Goal: Task Accomplishment & Management: Use online tool/utility

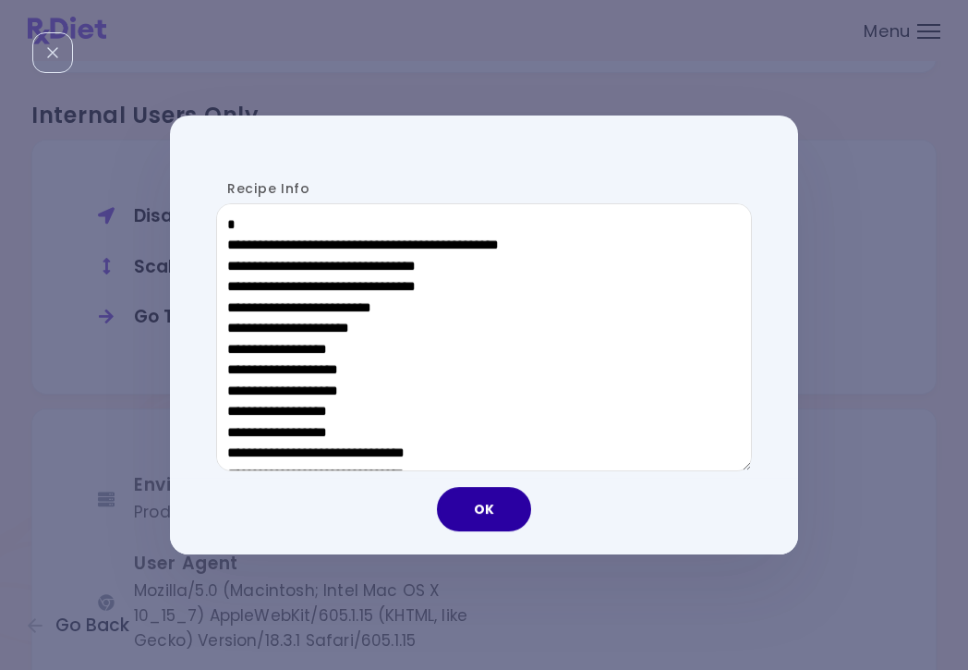
scroll to position [760, 0]
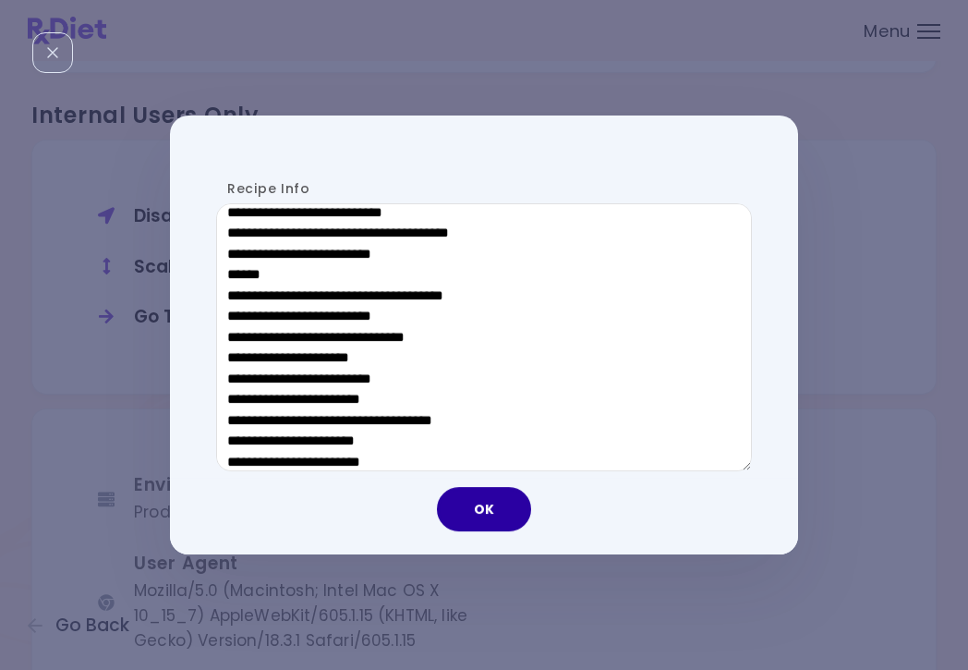
click at [477, 517] on button "OK" at bounding box center [484, 509] width 94 height 44
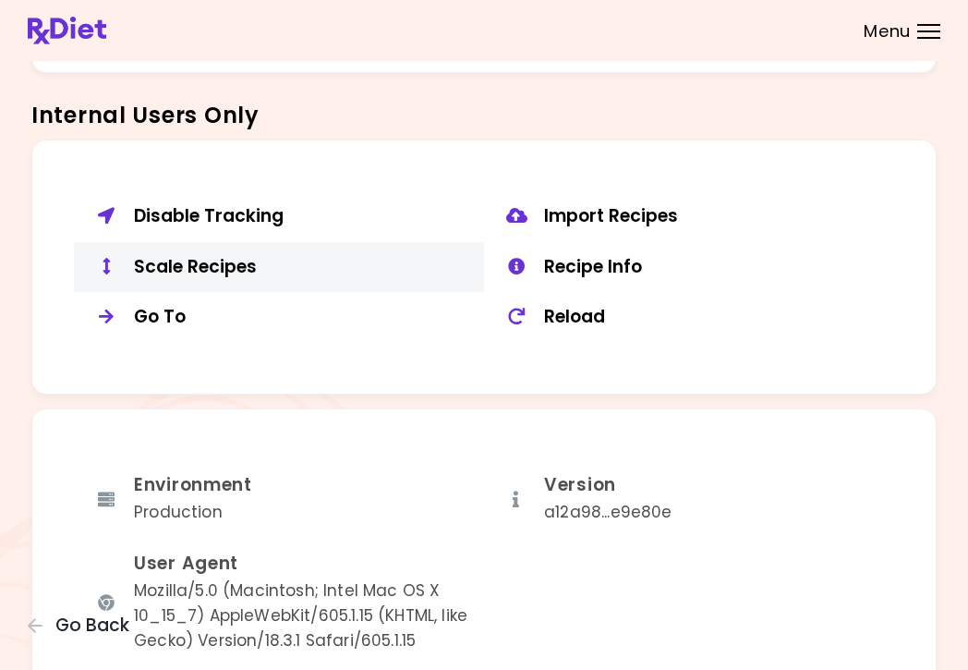
click at [227, 269] on button "Scale Recipes" at bounding box center [279, 267] width 410 height 51
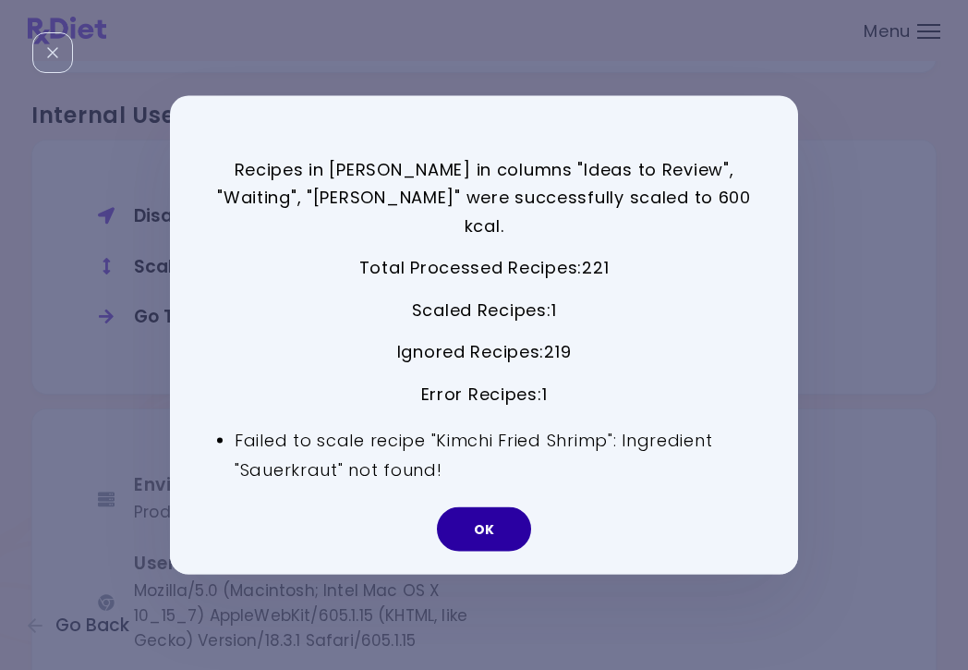
click at [491, 511] on button "OK" at bounding box center [484, 529] width 94 height 44
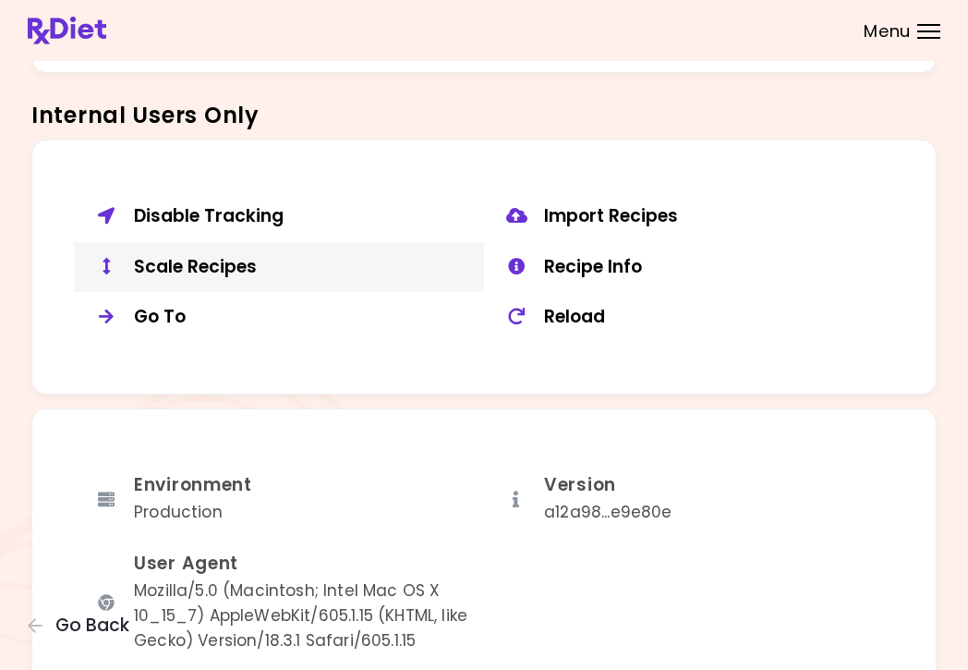
click at [202, 256] on div "Scale Recipes" at bounding box center [302, 267] width 336 height 23
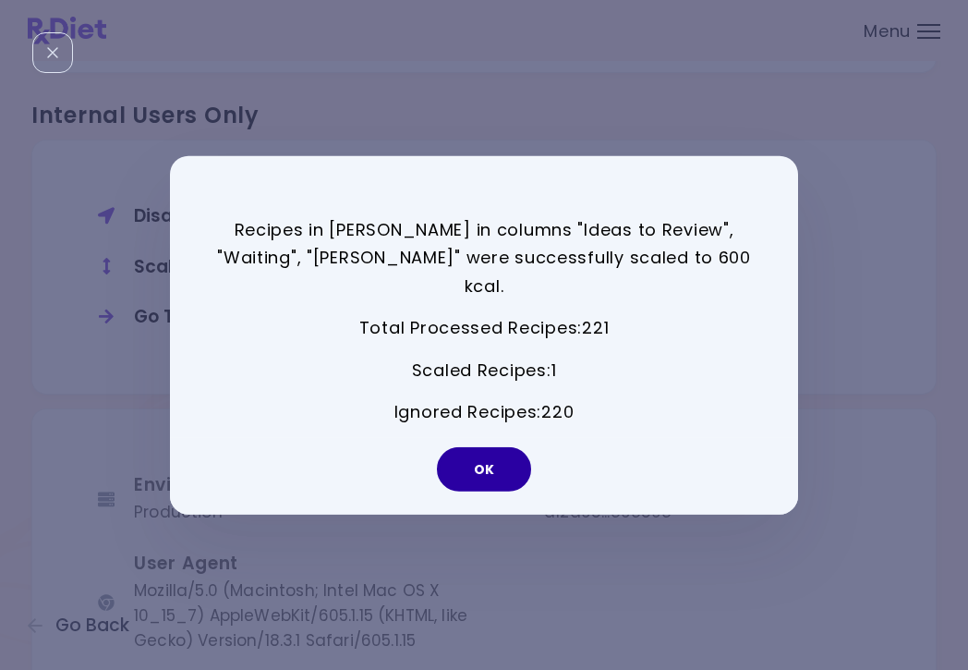
click at [492, 459] on button "OK" at bounding box center [484, 469] width 94 height 44
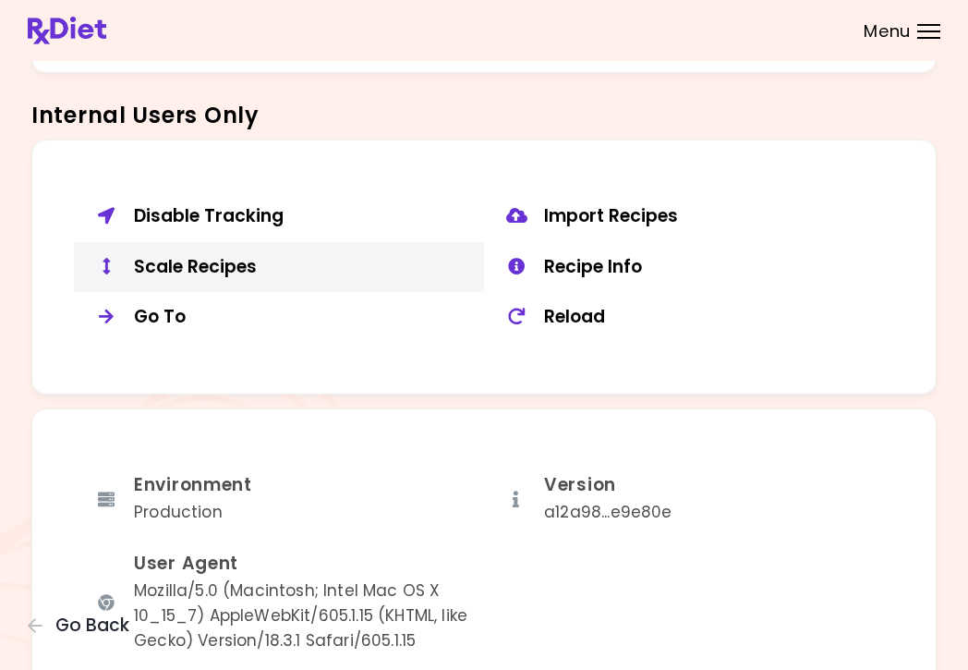
click at [211, 256] on div "Scale Recipes" at bounding box center [302, 267] width 336 height 23
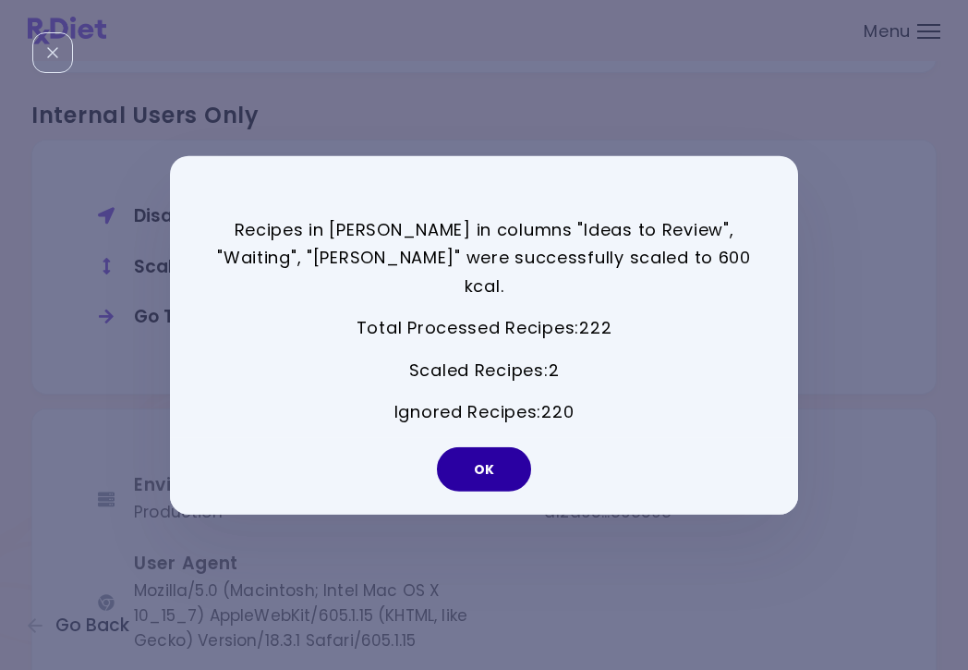
click at [487, 460] on button "OK" at bounding box center [484, 469] width 94 height 44
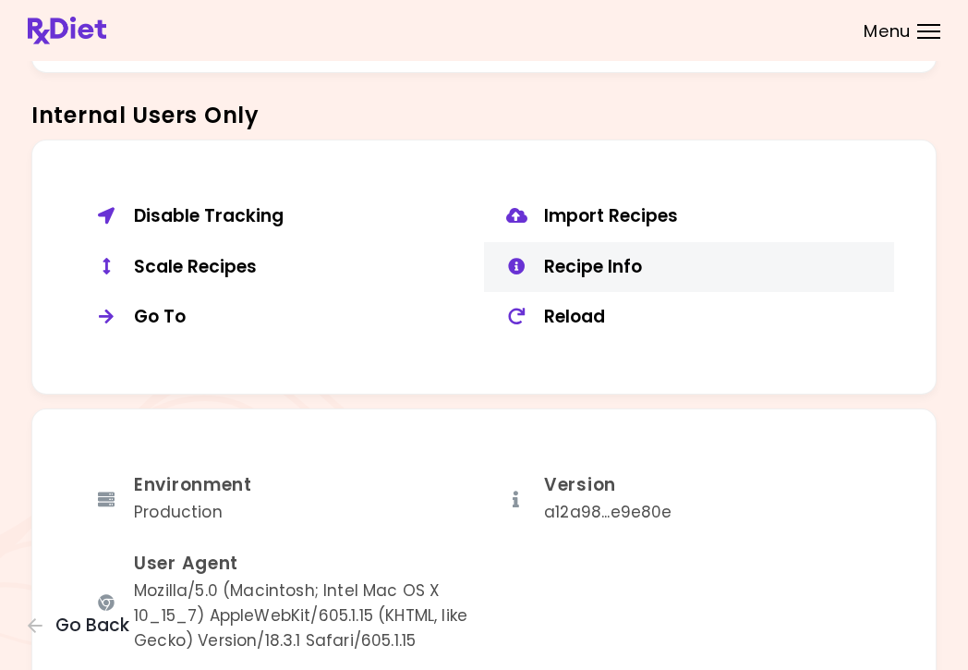
click at [572, 256] on div "Recipe Info" at bounding box center [712, 267] width 336 height 23
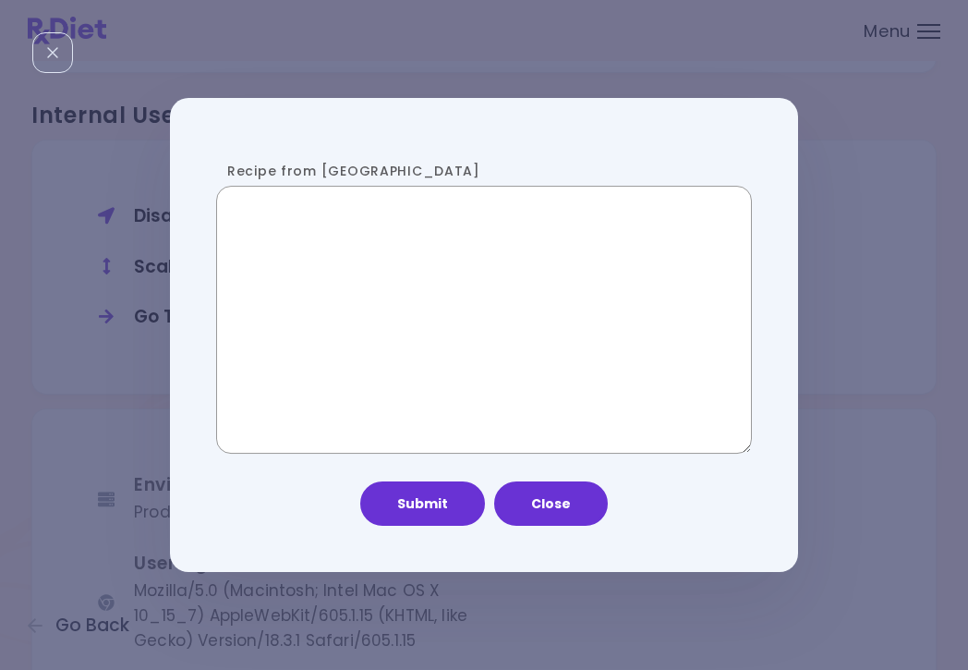
click at [295, 346] on textarea "Recipe from [GEOGRAPHIC_DATA]" at bounding box center [484, 320] width 536 height 268
paste textarea "**********"
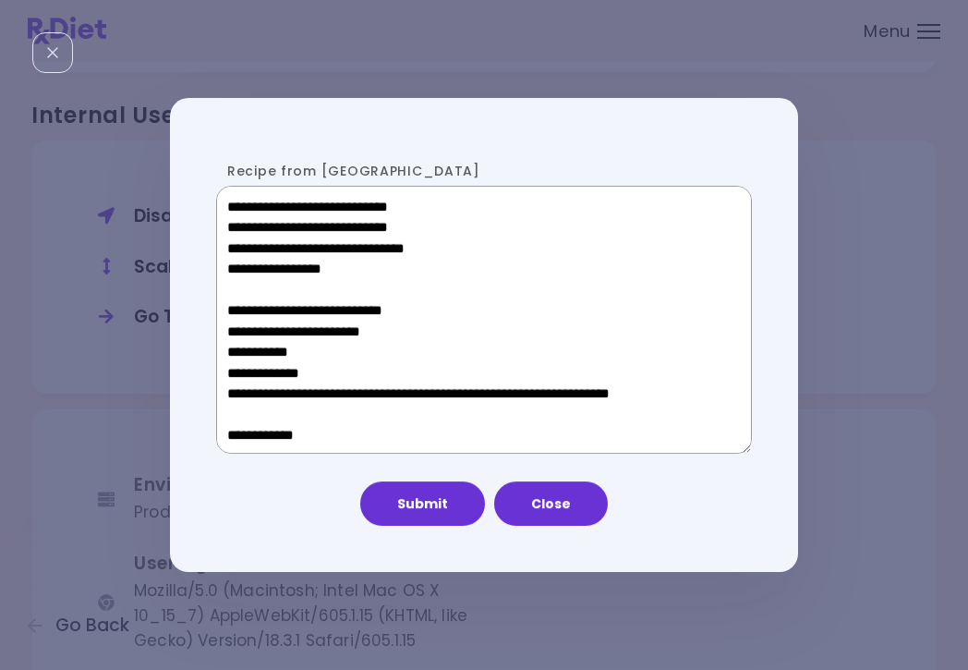
scroll to position [1074, 0]
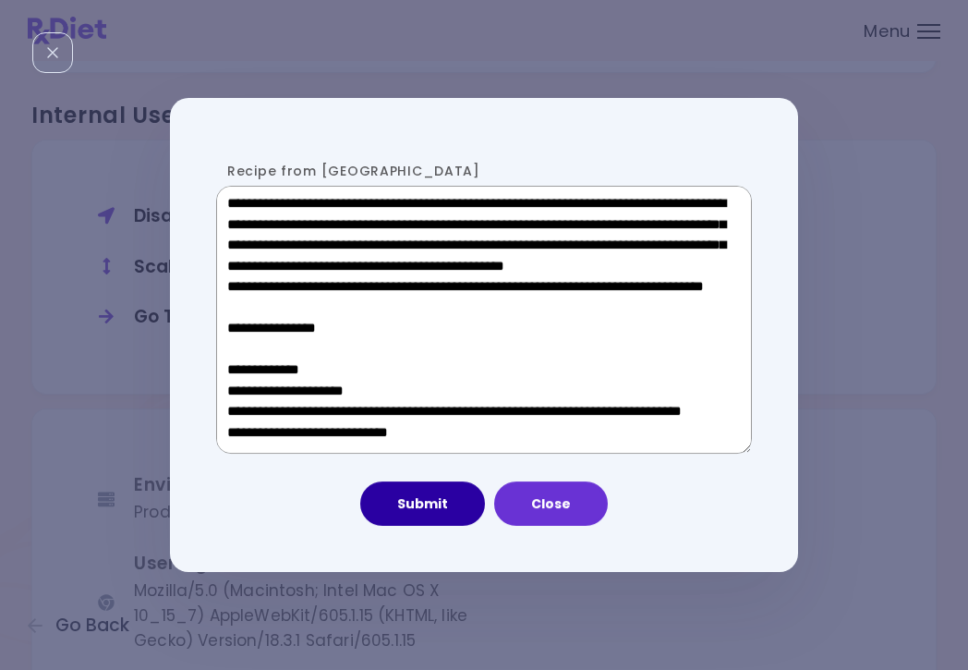
type textarea "**********"
click at [430, 514] on button "Submit" at bounding box center [422, 503] width 125 height 44
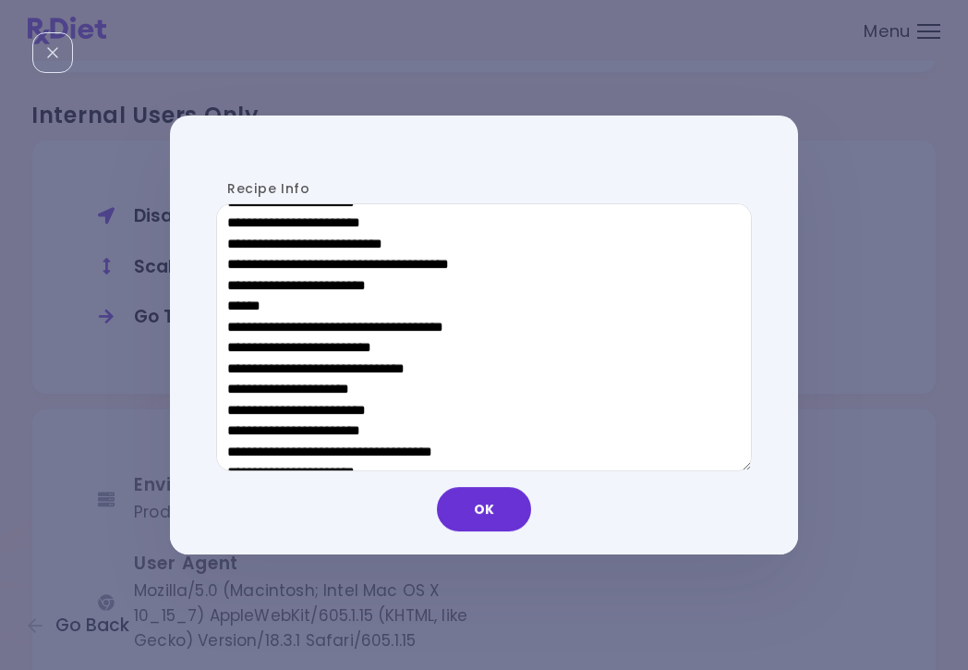
scroll to position [727, 0]
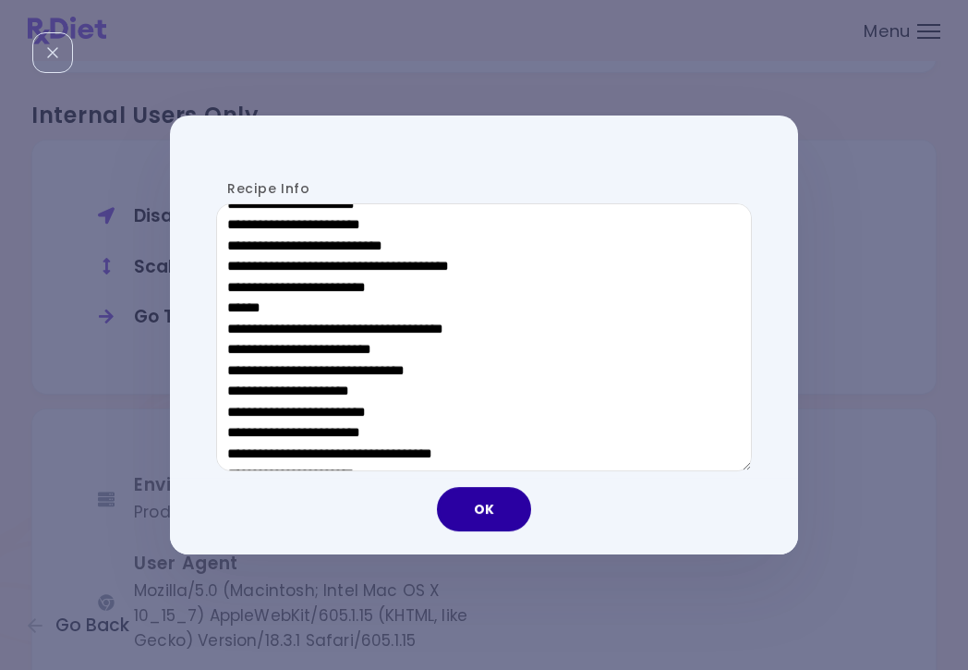
click at [501, 514] on button "OK" at bounding box center [484, 509] width 94 height 44
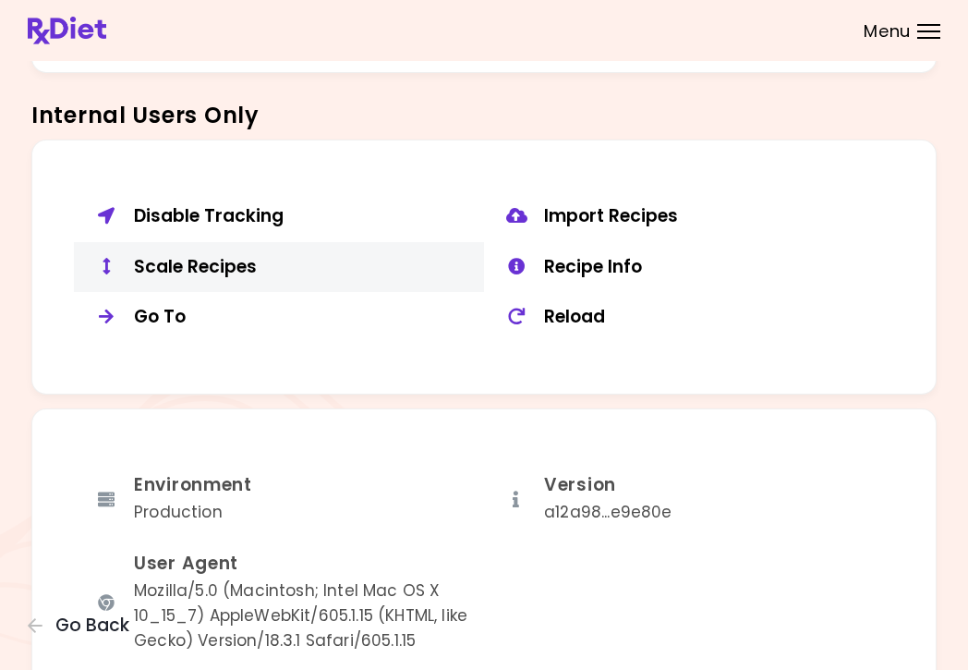
click at [145, 256] on div "Scale Recipes" at bounding box center [302, 267] width 336 height 23
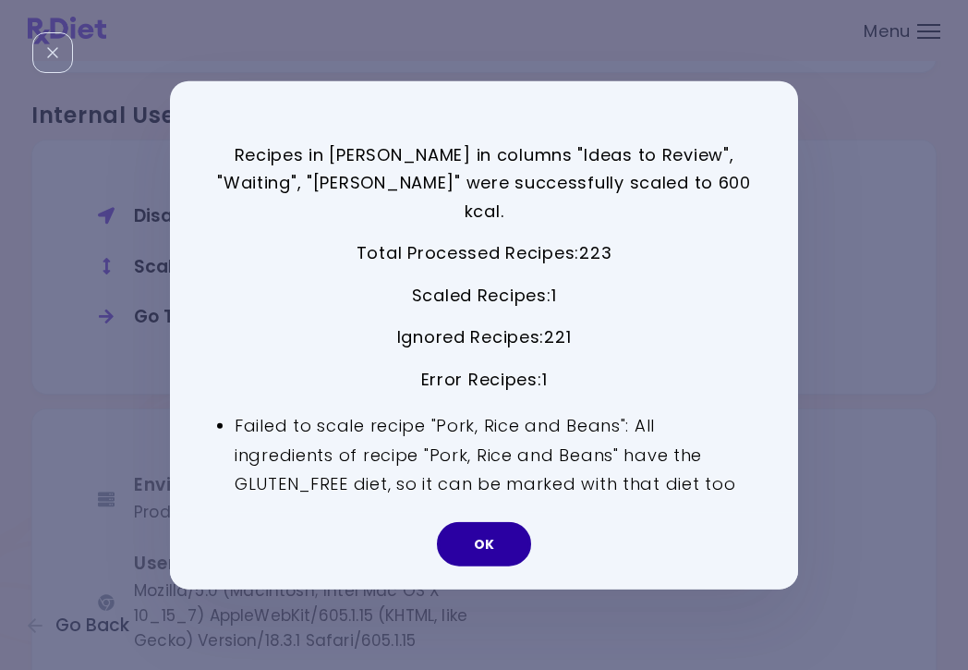
click at [502, 522] on button "OK" at bounding box center [484, 544] width 94 height 44
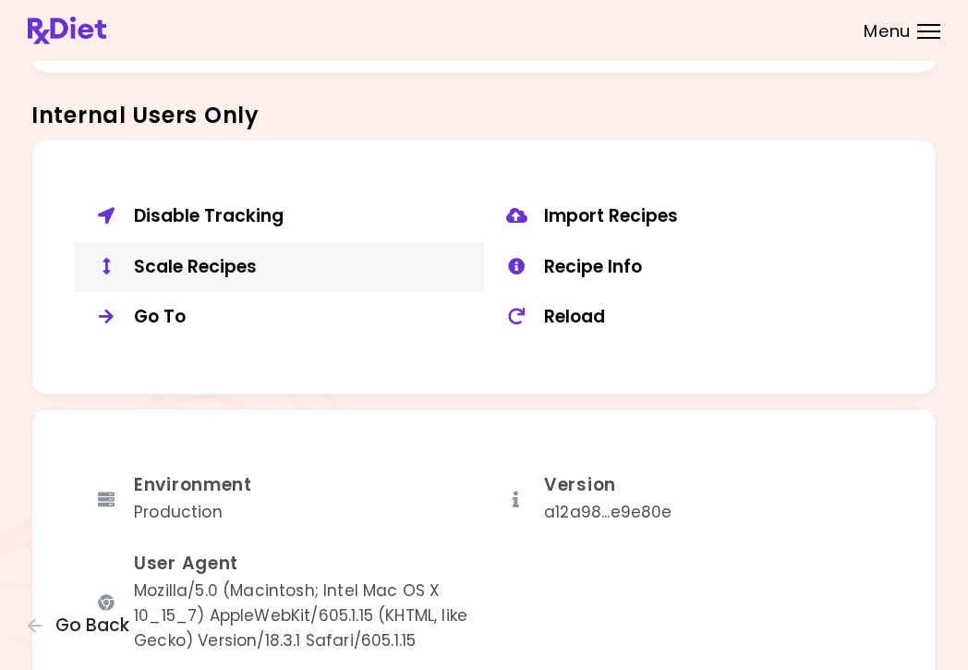
click at [196, 257] on div "Scale Recipes" at bounding box center [302, 267] width 336 height 23
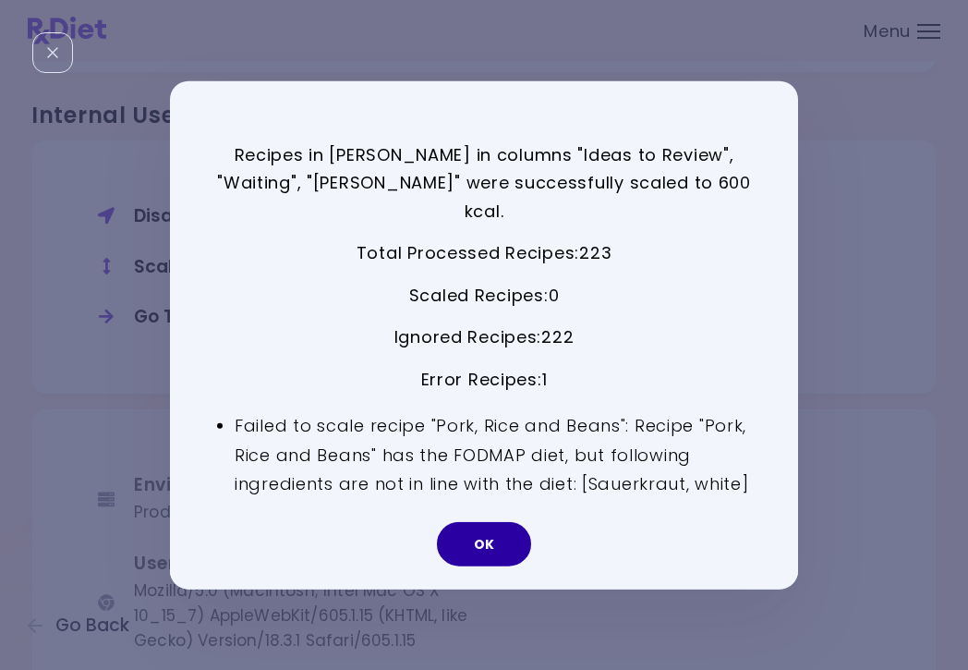
click at [481, 534] on button "OK" at bounding box center [484, 544] width 94 height 44
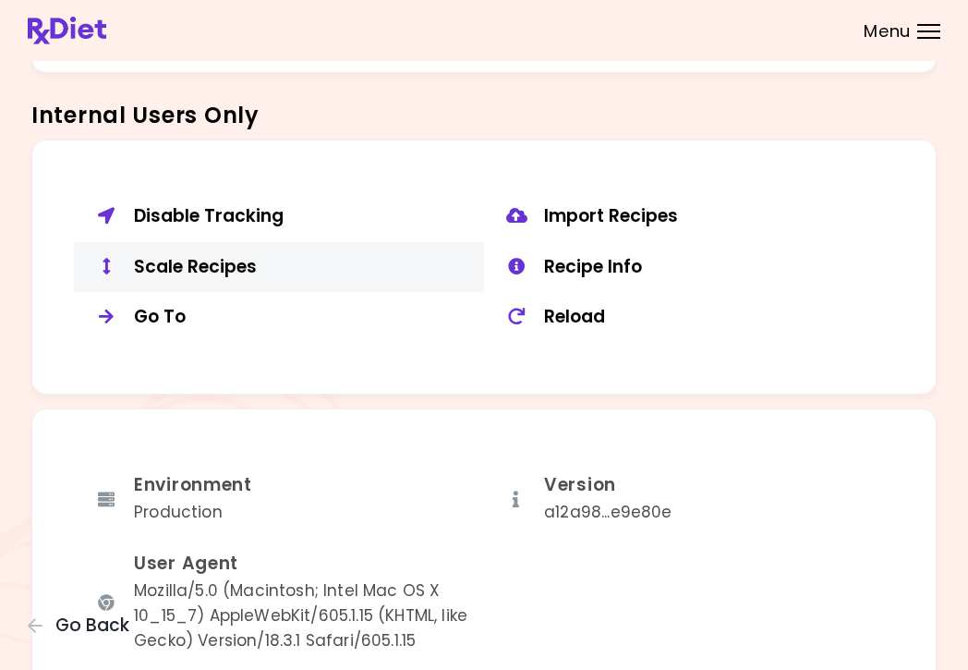
click at [200, 256] on div "Scale Recipes" at bounding box center [302, 267] width 336 height 23
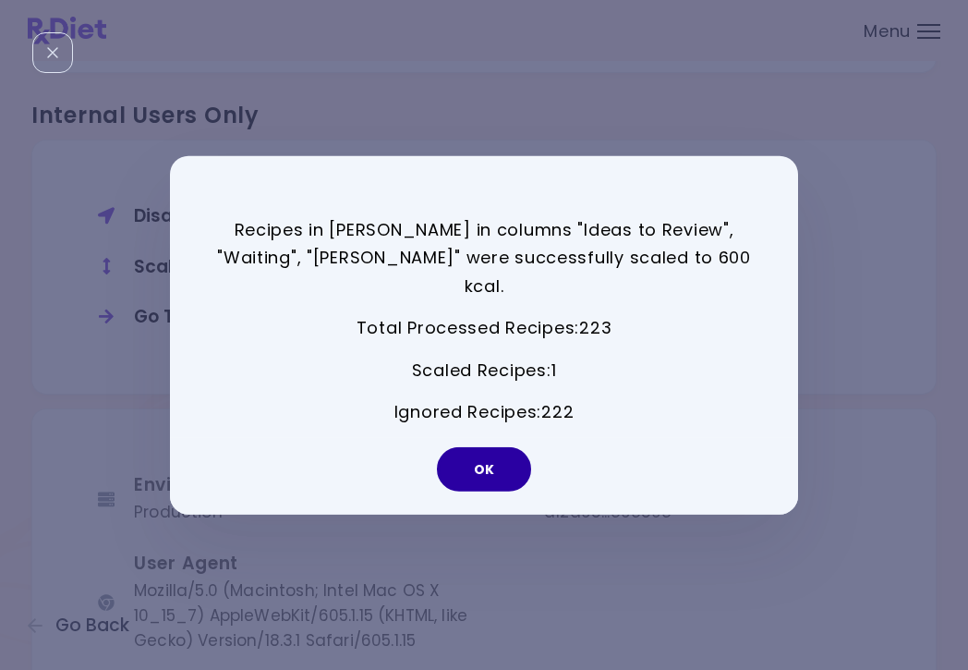
click at [508, 451] on button "OK" at bounding box center [484, 469] width 94 height 44
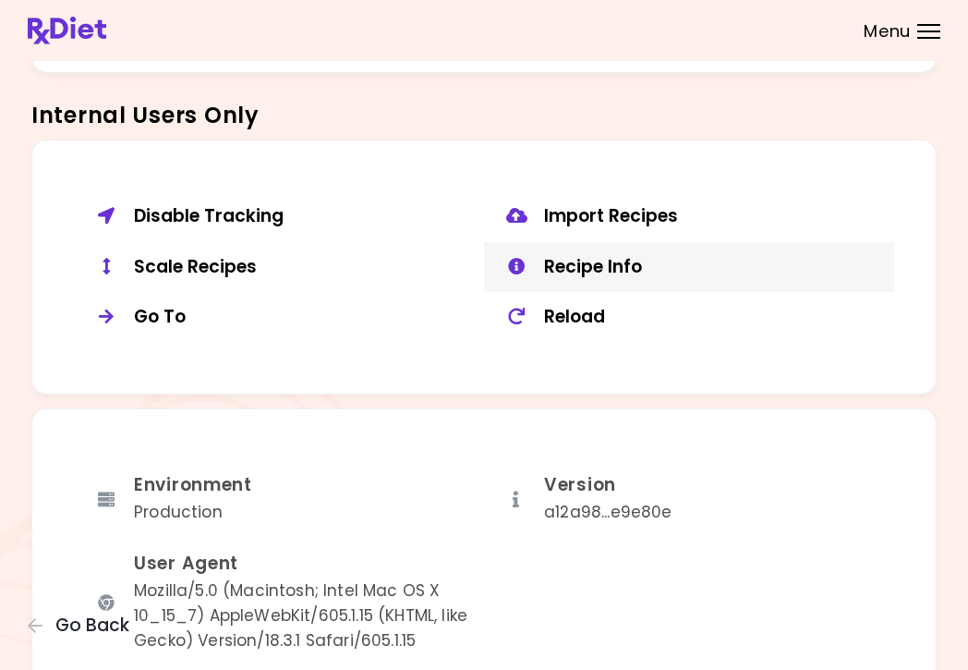
click at [618, 256] on div "Recipe Info" at bounding box center [712, 267] width 336 height 23
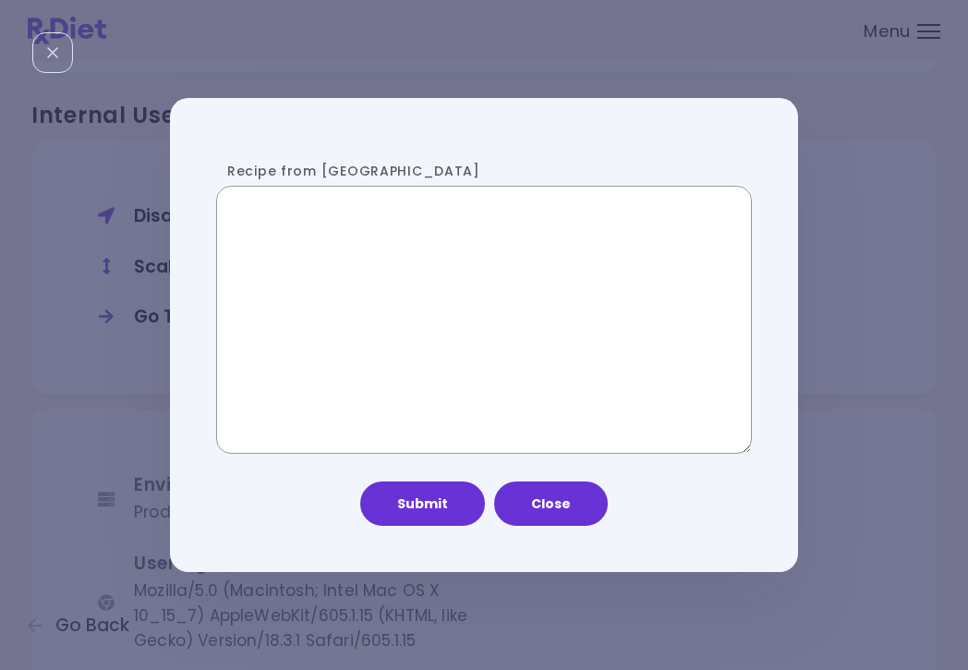
click at [353, 329] on textarea "Recipe from [GEOGRAPHIC_DATA]" at bounding box center [484, 320] width 536 height 268
paste textarea "**********"
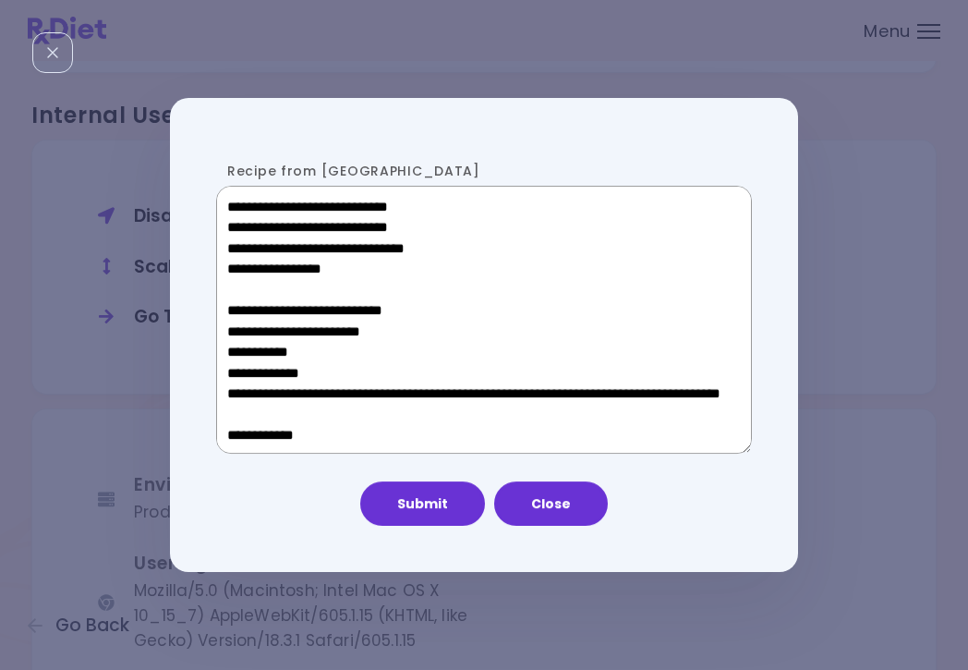
scroll to position [952, 0]
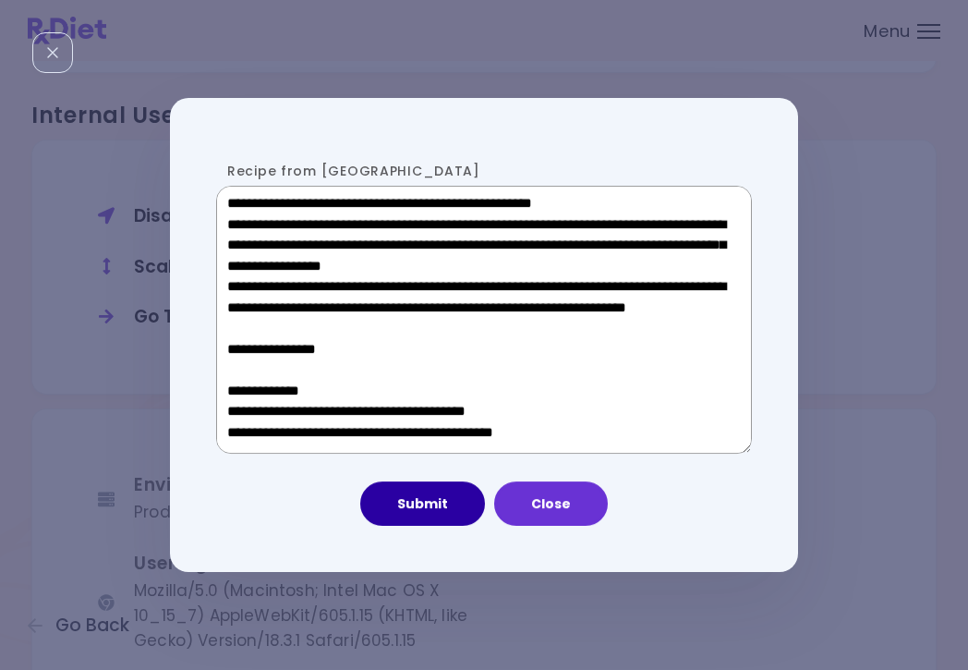
type textarea "**********"
click at [413, 496] on button "Submit" at bounding box center [422, 503] width 125 height 44
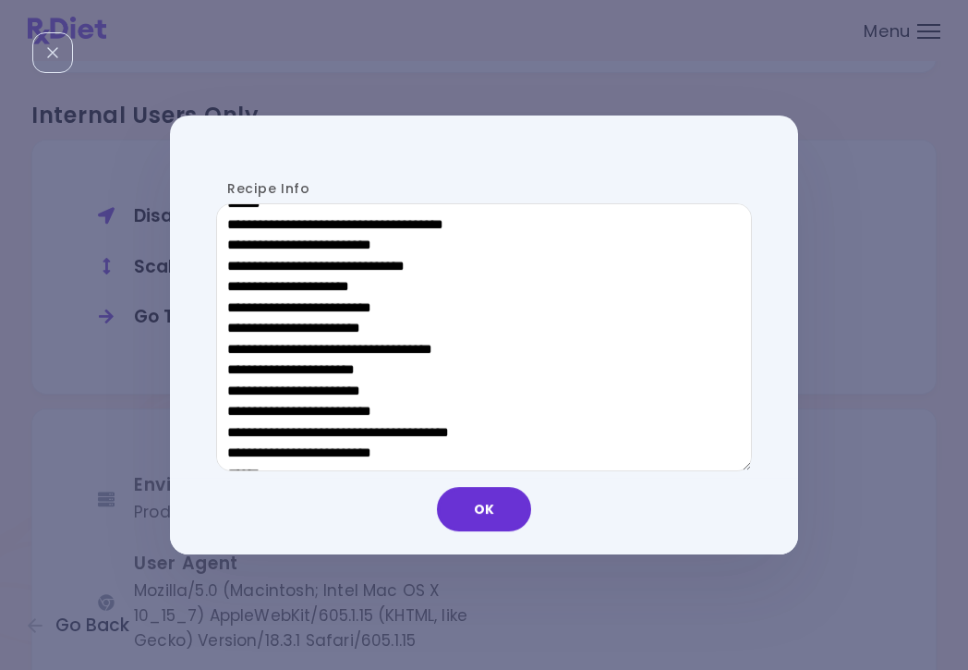
scroll to position [830, 0]
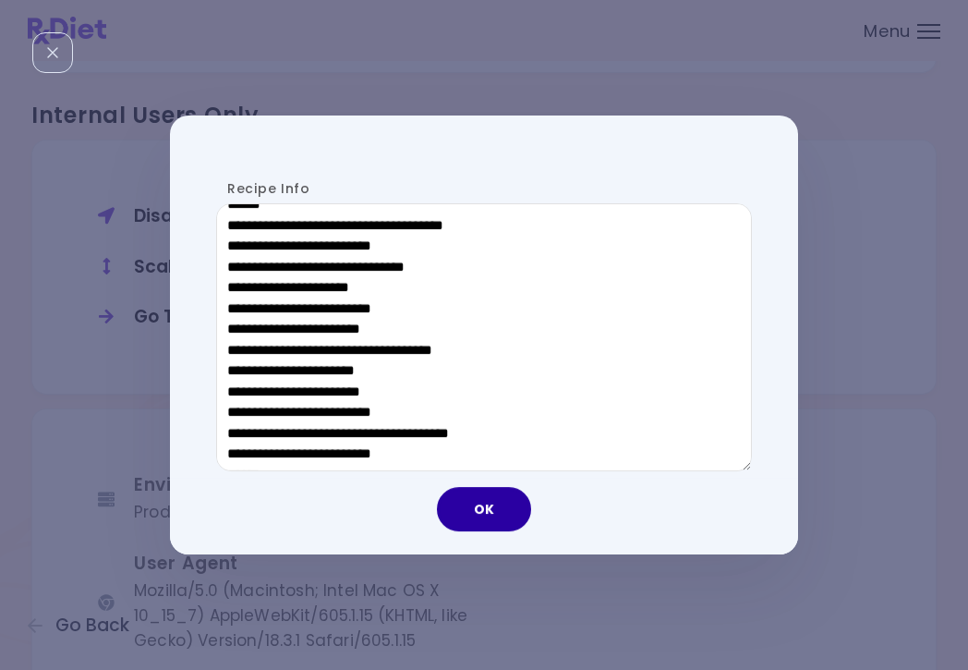
click at [519, 511] on button "OK" at bounding box center [484, 509] width 94 height 44
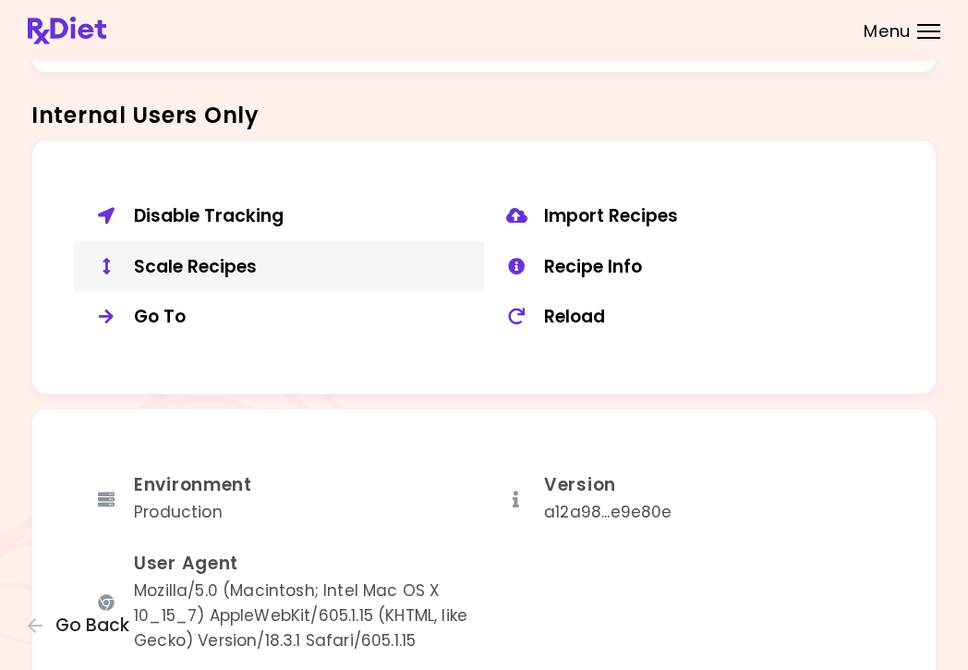
click at [197, 257] on div "Scale Recipes" at bounding box center [302, 267] width 336 height 23
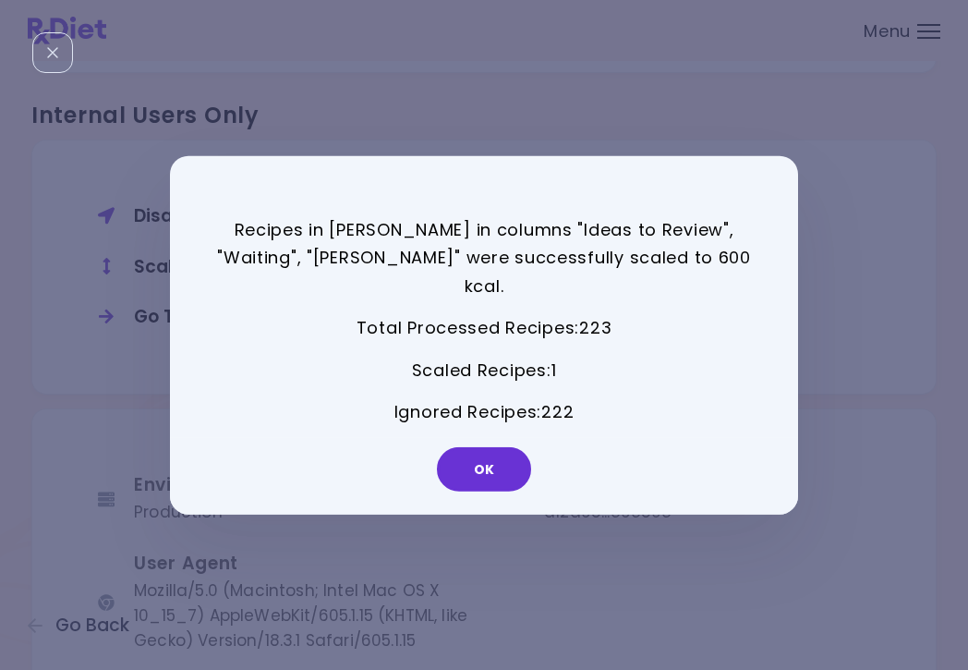
click at [523, 471] on div "OK" at bounding box center [484, 476] width 628 height 77
click at [469, 447] on button "OK" at bounding box center [484, 469] width 94 height 44
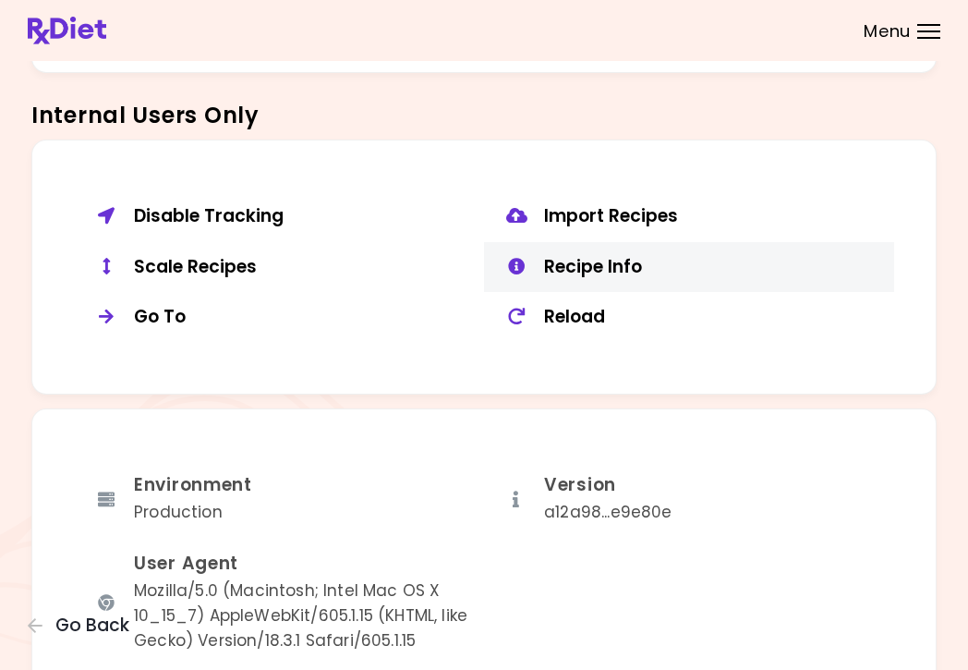
click at [569, 256] on div "Recipe Info" at bounding box center [712, 267] width 336 height 23
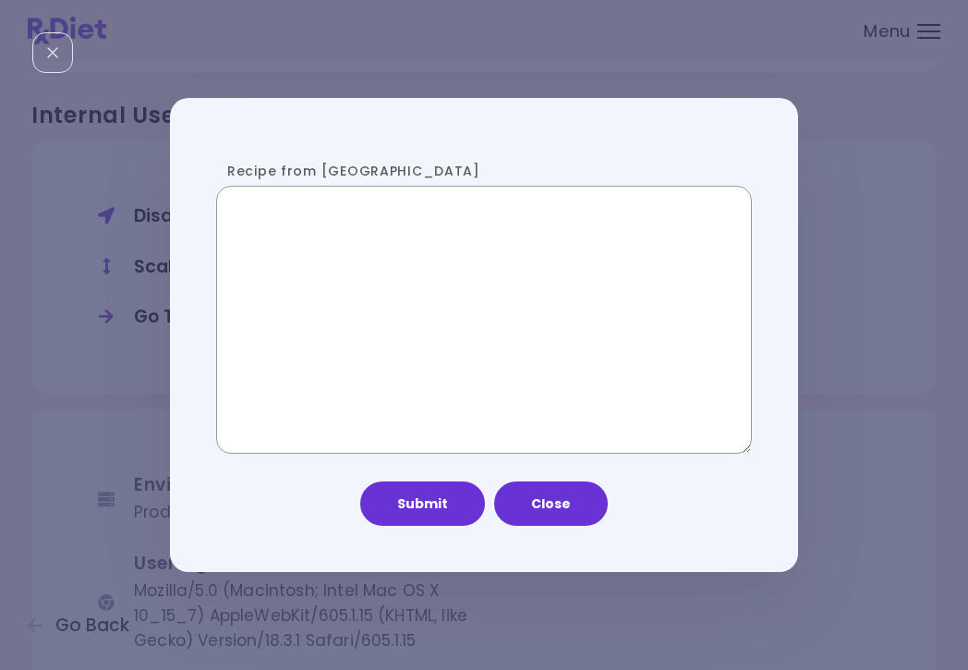
click at [362, 364] on textarea "Recipe from [GEOGRAPHIC_DATA]" at bounding box center [484, 320] width 536 height 268
paste textarea "**********"
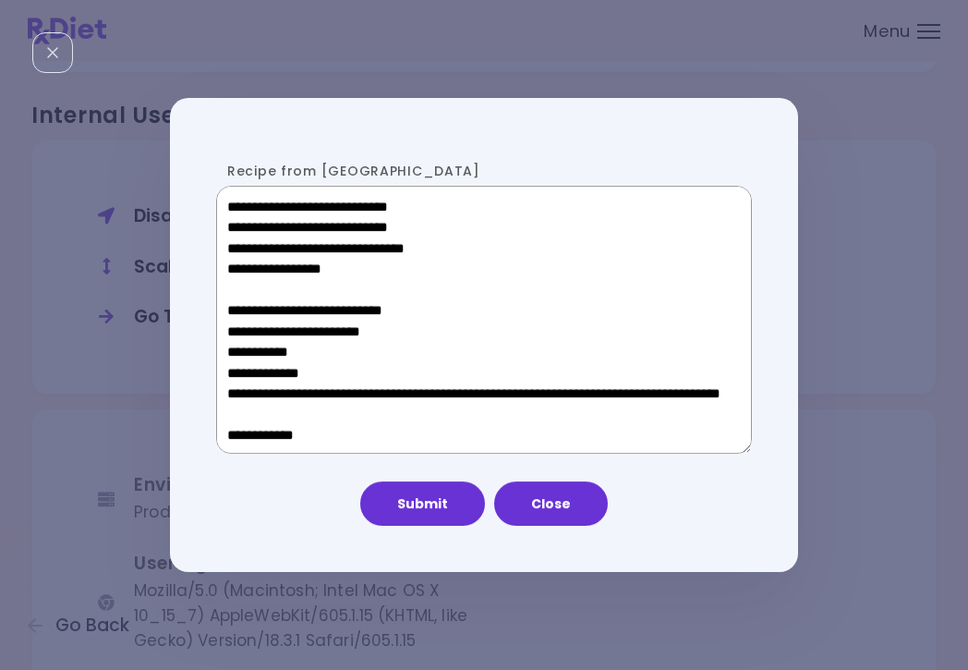
scroll to position [952, 0]
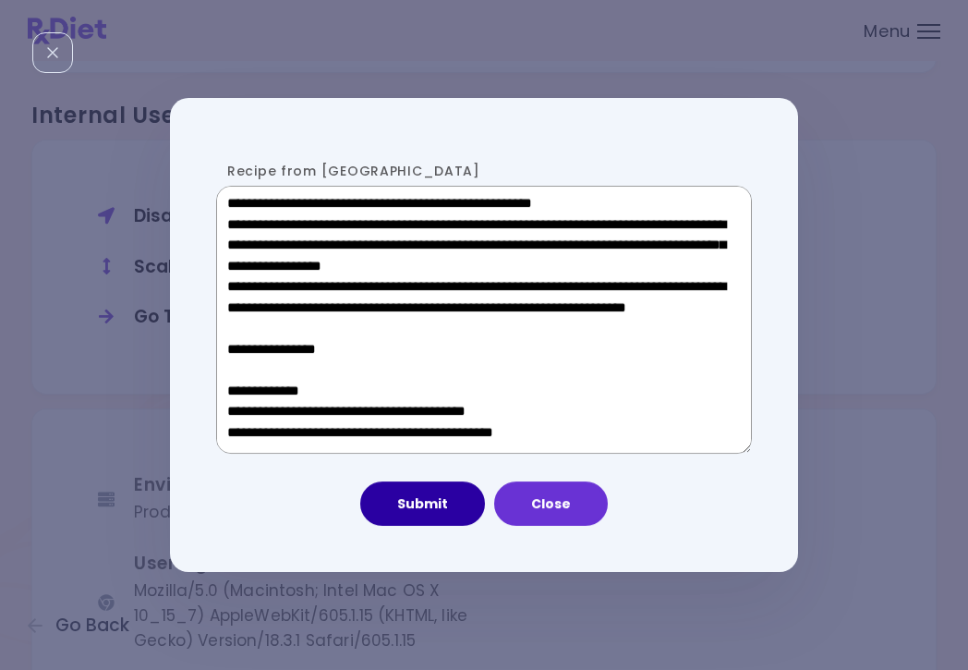
type textarea "**********"
click at [416, 499] on button "Submit" at bounding box center [422, 503] width 125 height 44
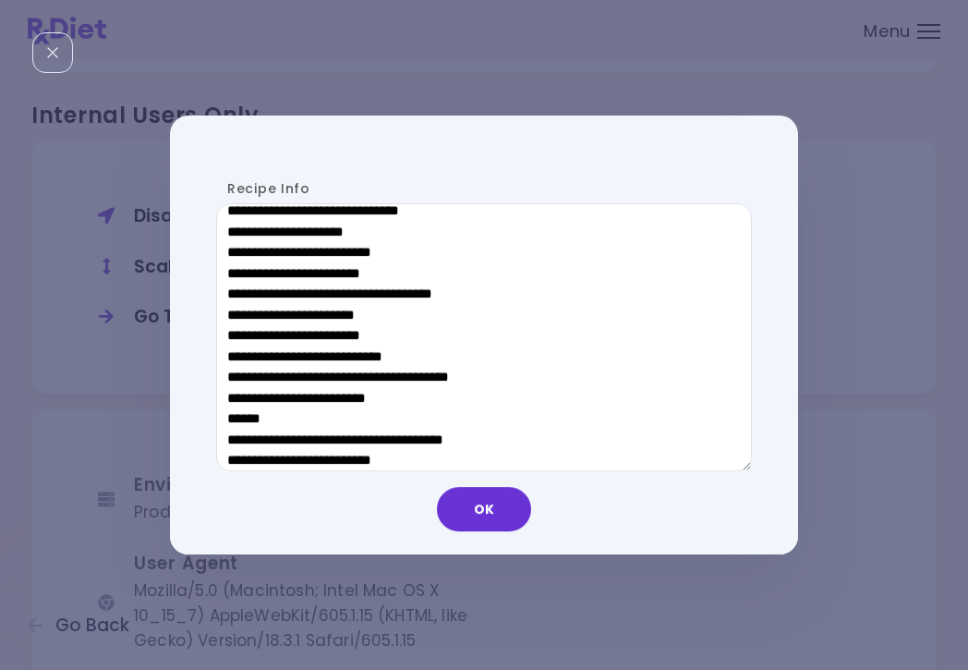
scroll to position [605, 0]
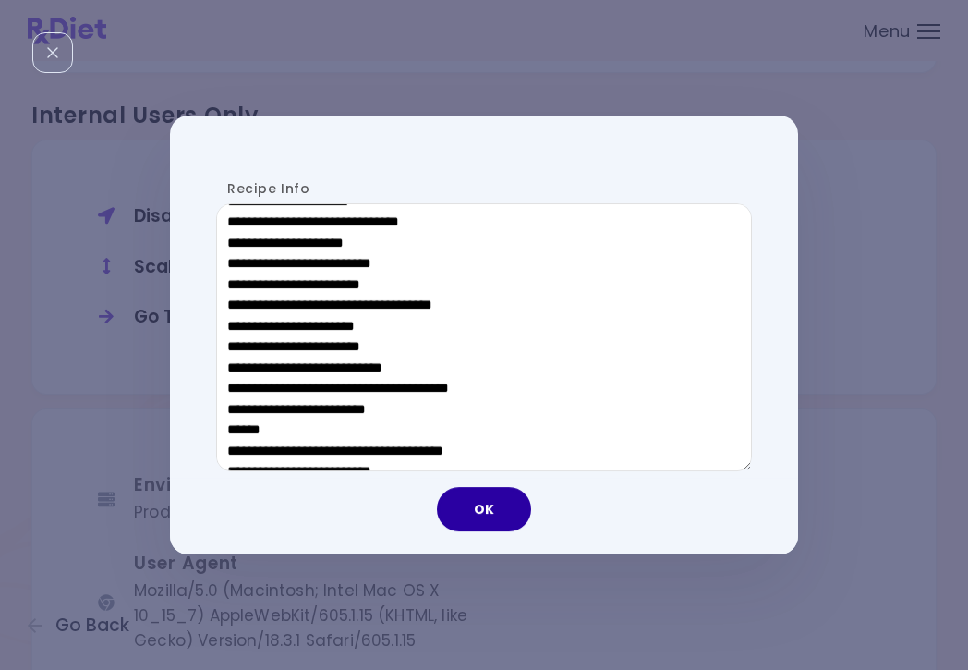
click at [483, 520] on button "OK" at bounding box center [484, 509] width 94 height 44
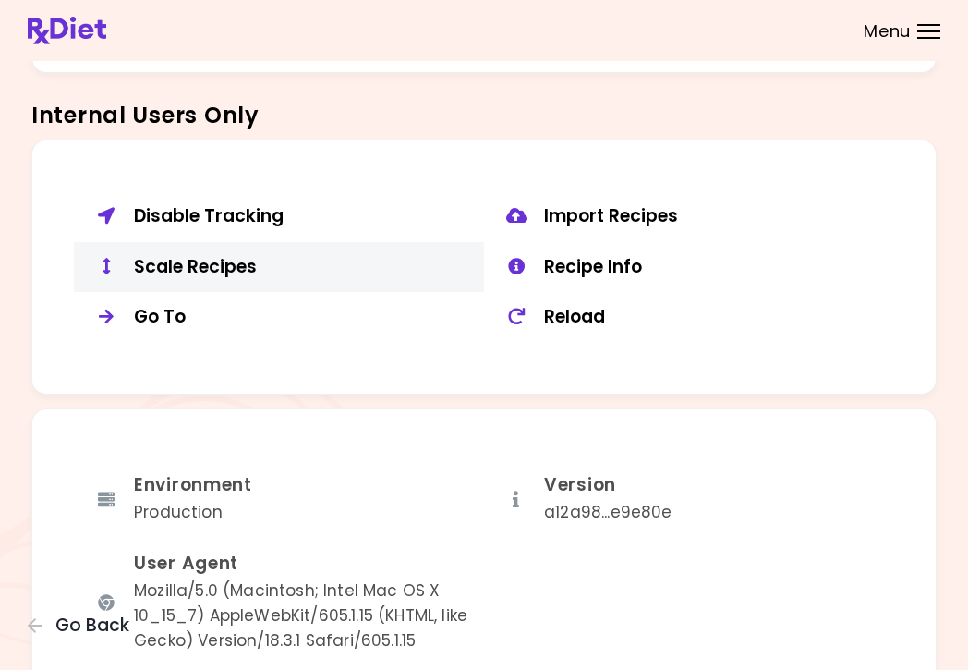
click at [238, 256] on div "Scale Recipes" at bounding box center [302, 267] width 336 height 23
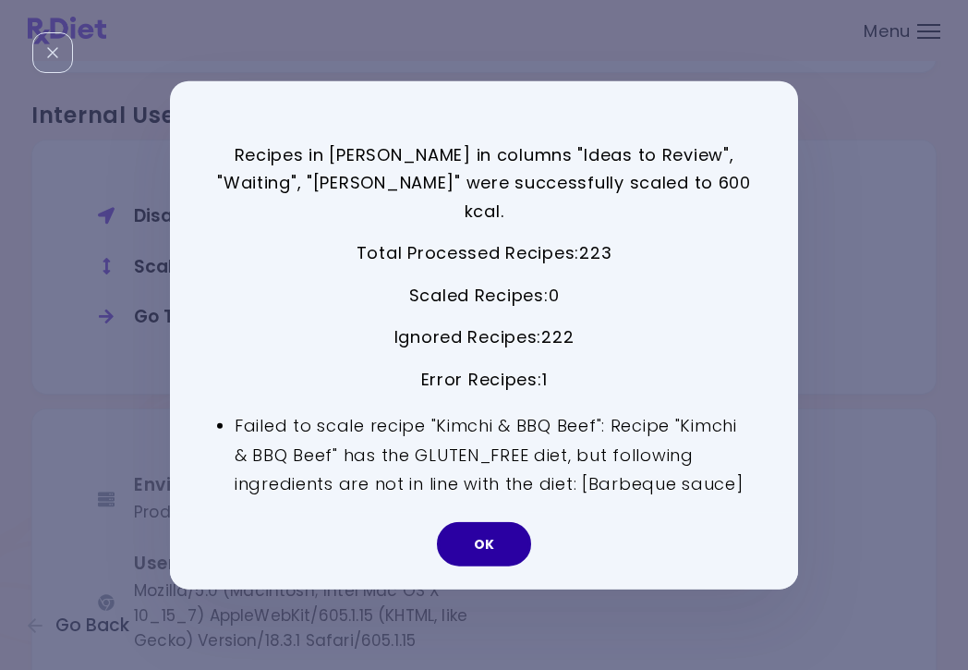
click at [502, 530] on button "OK" at bounding box center [484, 544] width 94 height 44
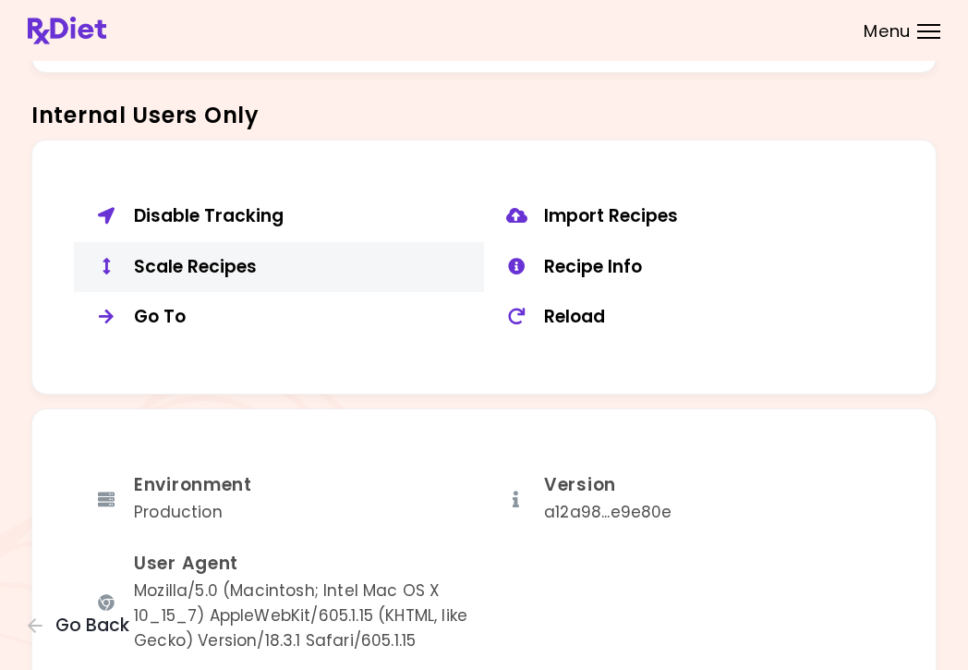
click at [230, 256] on div "Scale Recipes" at bounding box center [302, 267] width 336 height 23
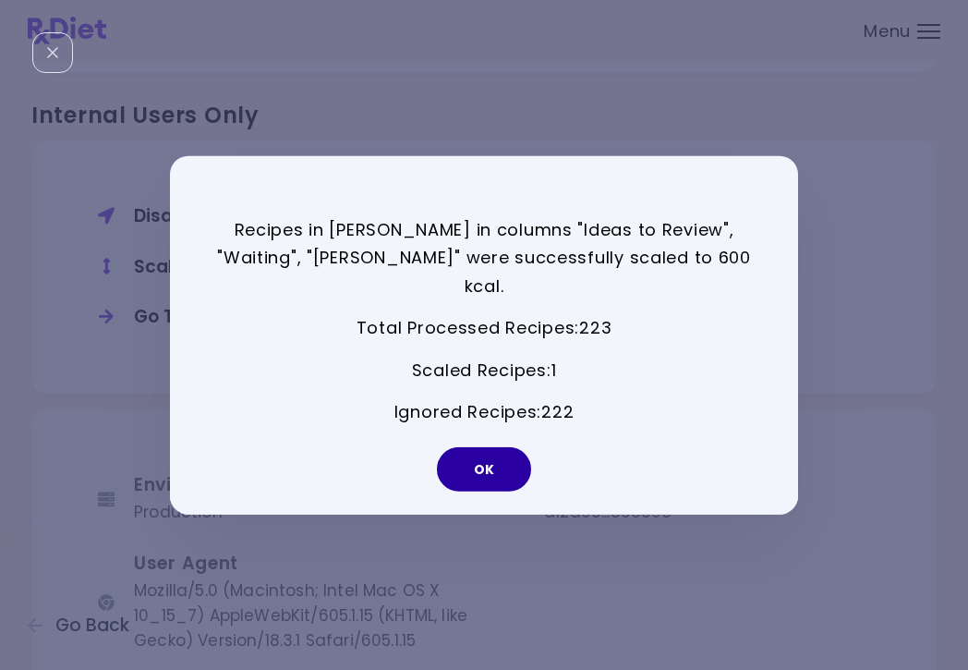
click at [483, 454] on button "OK" at bounding box center [484, 469] width 94 height 44
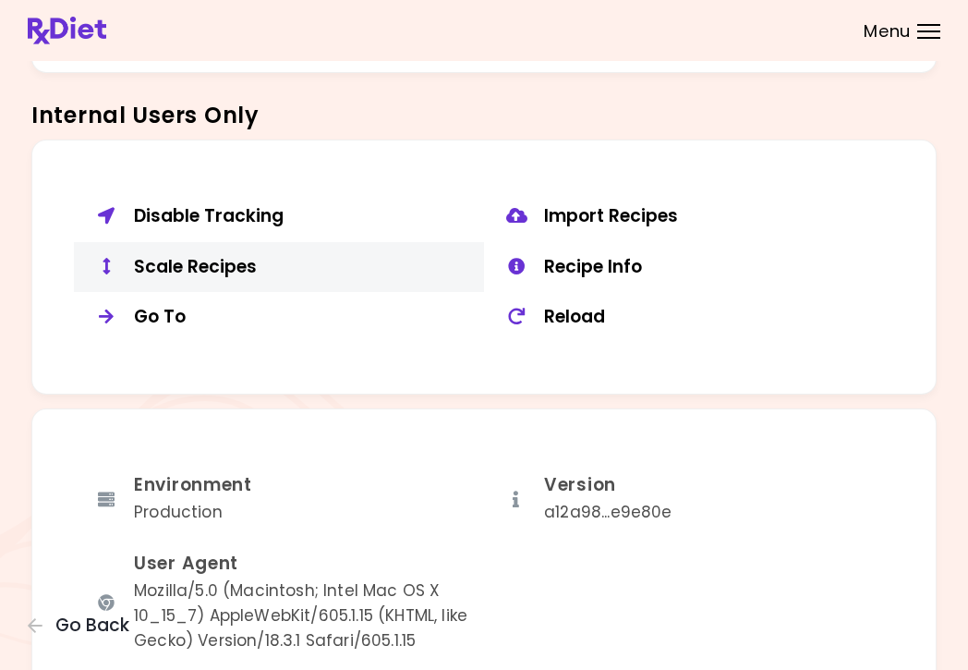
click at [225, 256] on div "Scale Recipes" at bounding box center [302, 267] width 336 height 23
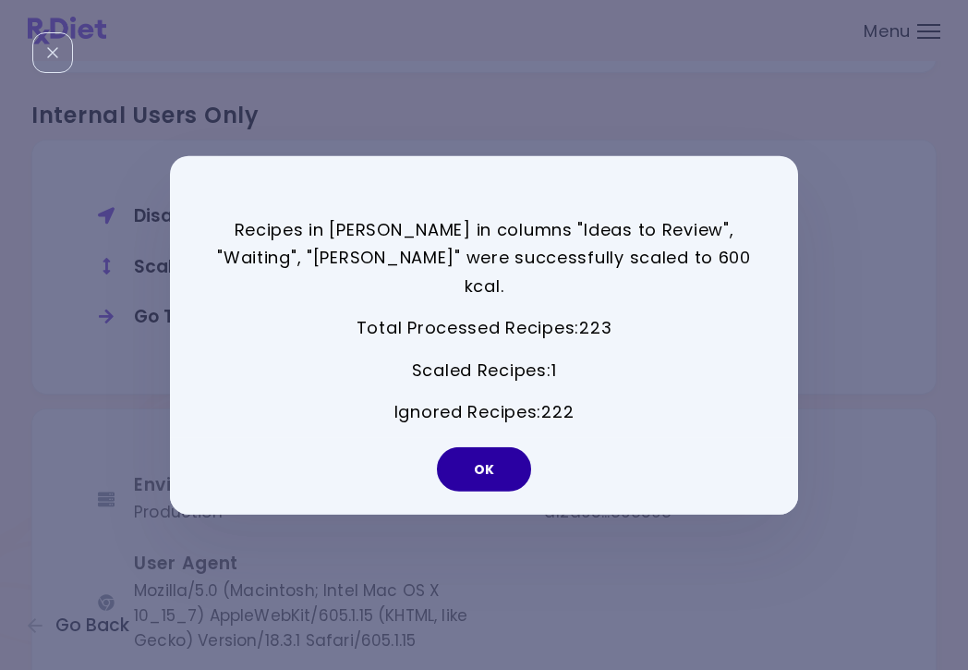
click at [500, 457] on button "OK" at bounding box center [484, 469] width 94 height 44
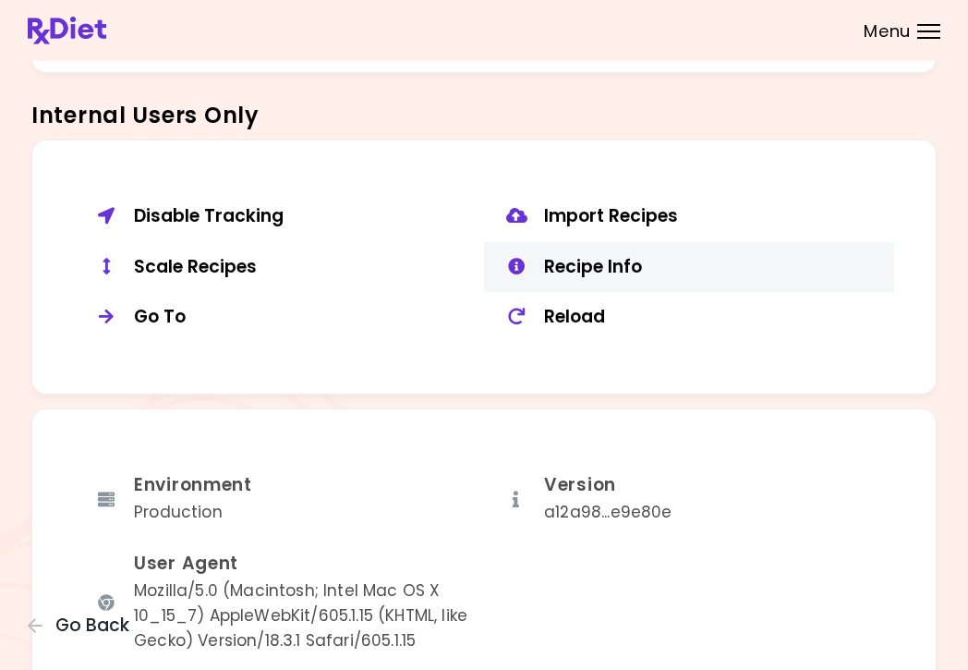
click at [611, 242] on button "Recipe Info" at bounding box center [689, 267] width 410 height 51
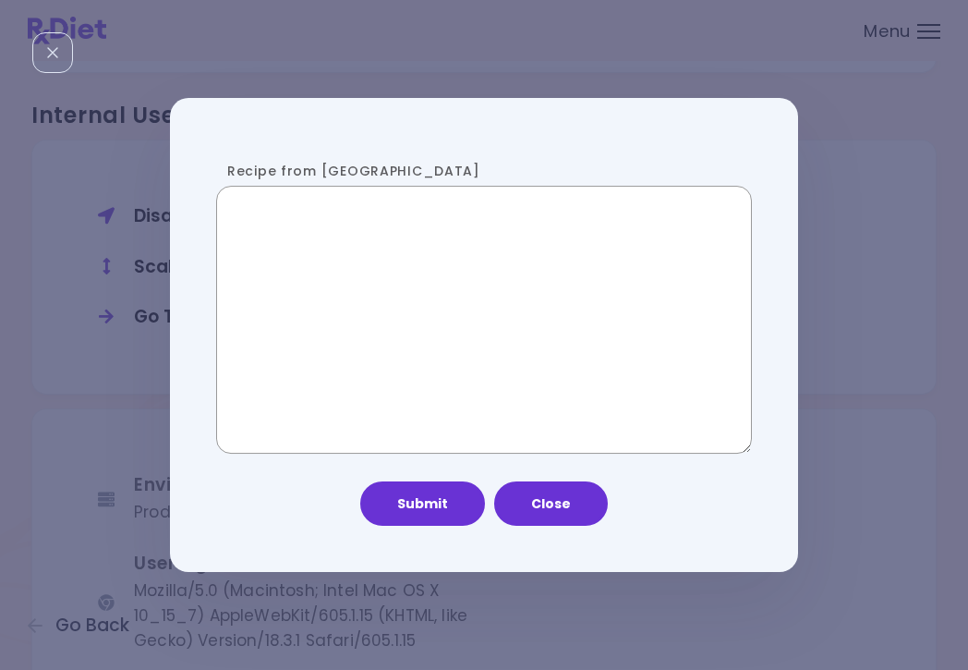
click at [413, 321] on textarea "Recipe from [GEOGRAPHIC_DATA]" at bounding box center [484, 320] width 536 height 268
paste textarea "**********"
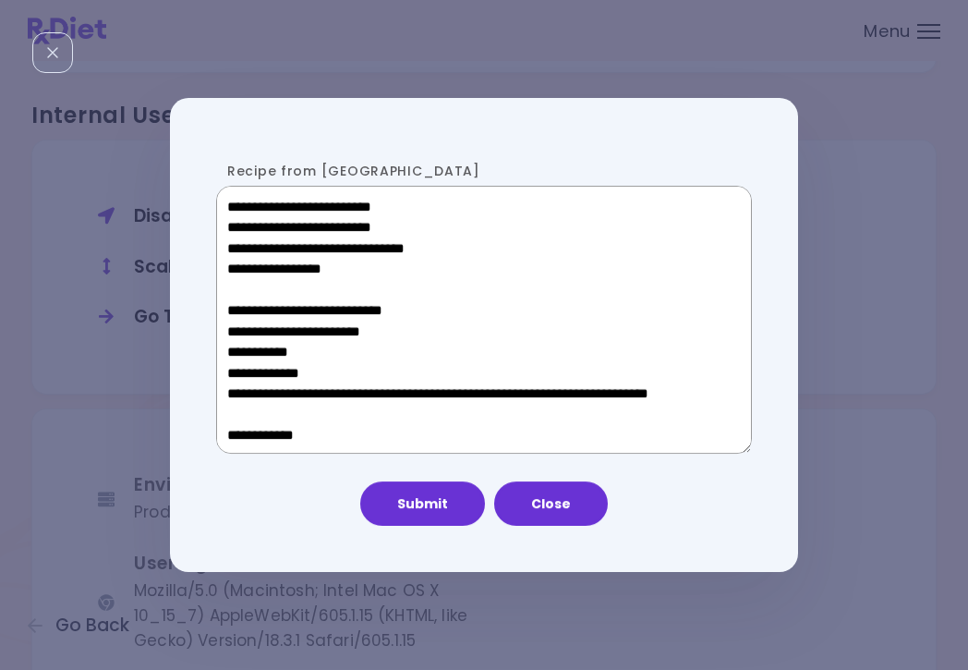
scroll to position [932, 0]
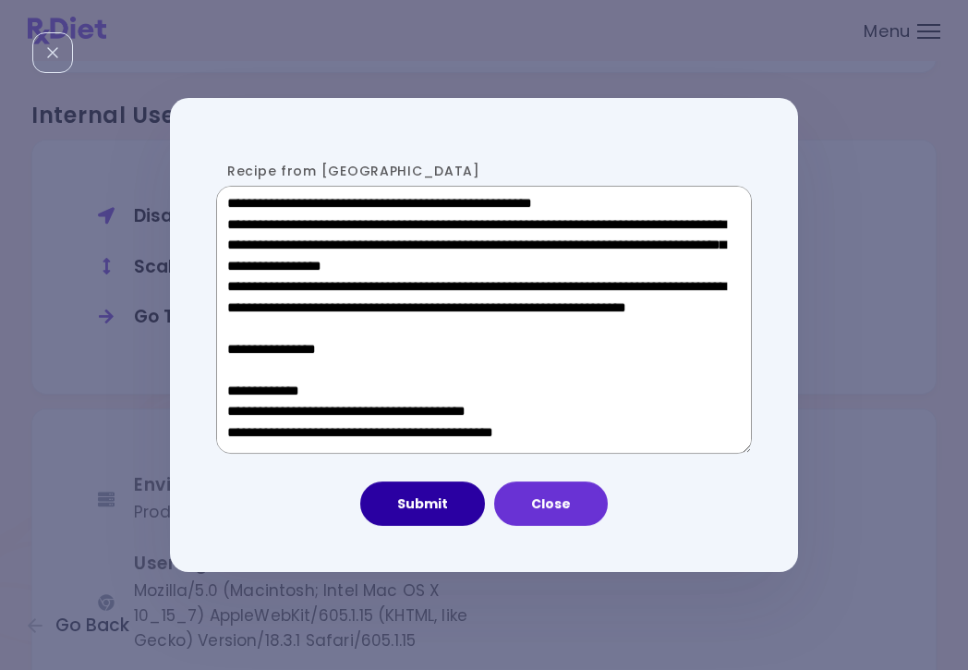
type textarea "**********"
click at [424, 513] on button "Submit" at bounding box center [422, 503] width 125 height 44
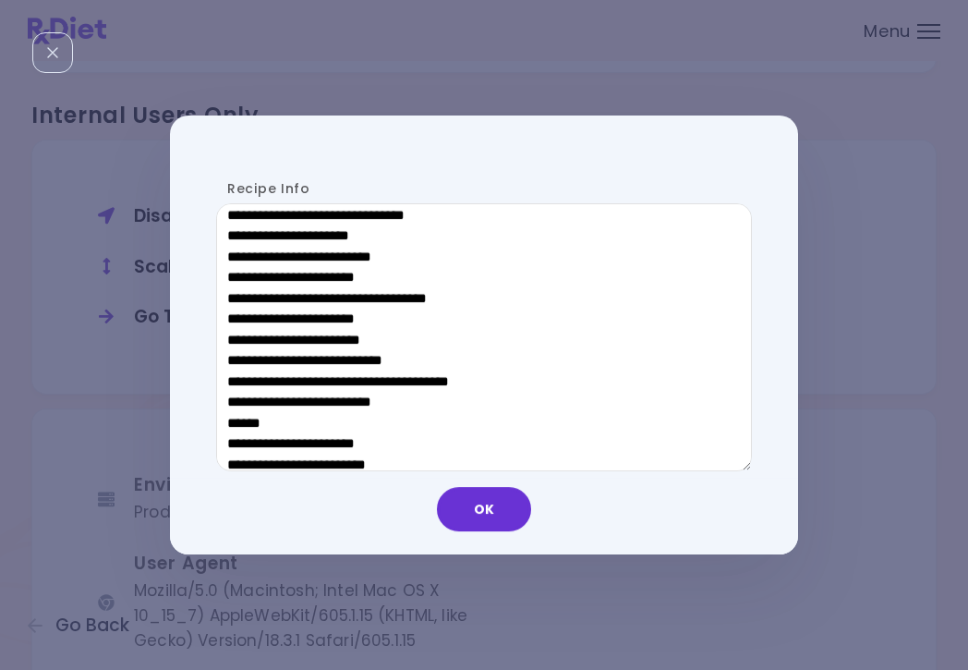
scroll to position [859, 0]
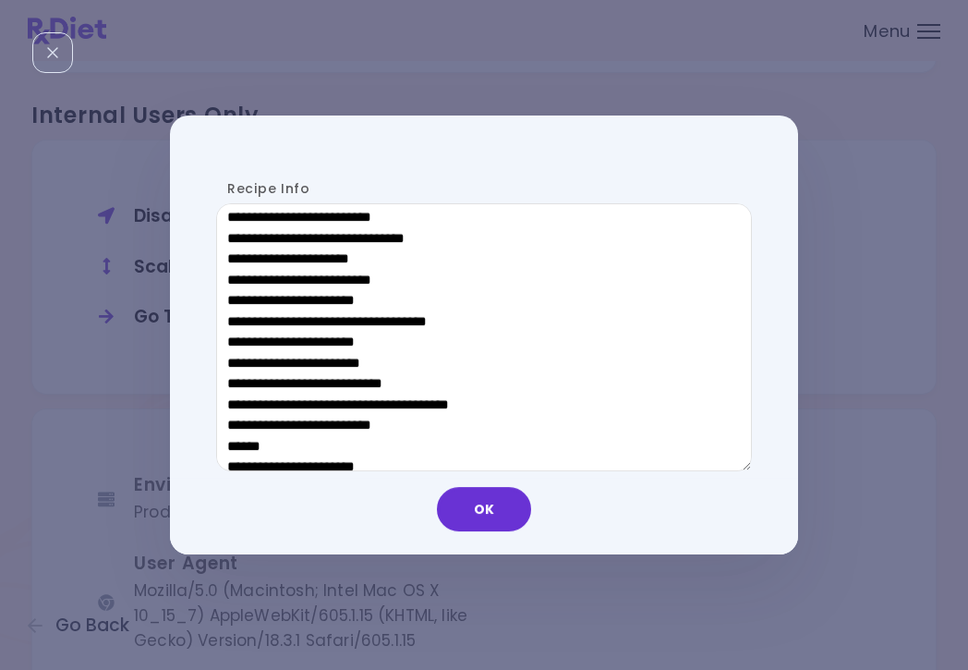
click at [492, 534] on div "OK" at bounding box center [484, 516] width 628 height 77
click at [490, 505] on button "OK" at bounding box center [484, 509] width 94 height 44
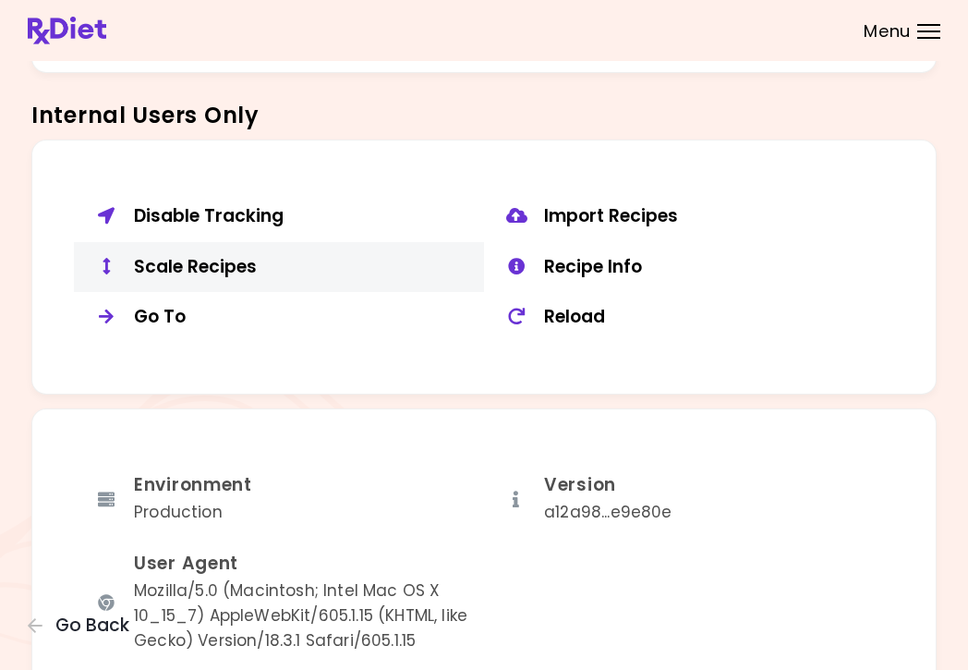
click at [214, 256] on div "Scale Recipes" at bounding box center [302, 267] width 336 height 23
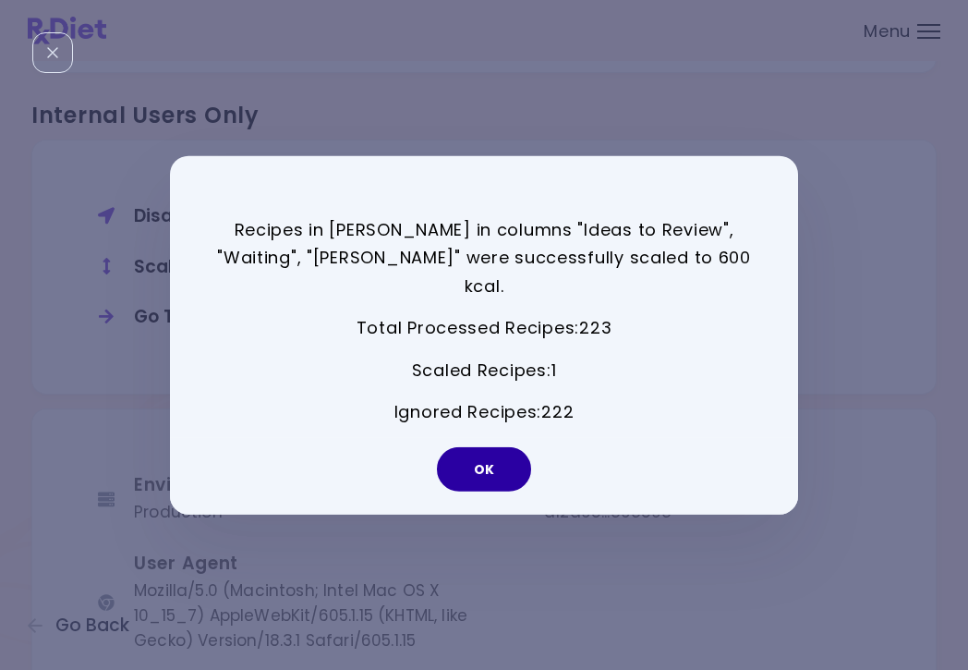
click at [499, 447] on button "OK" at bounding box center [484, 469] width 94 height 44
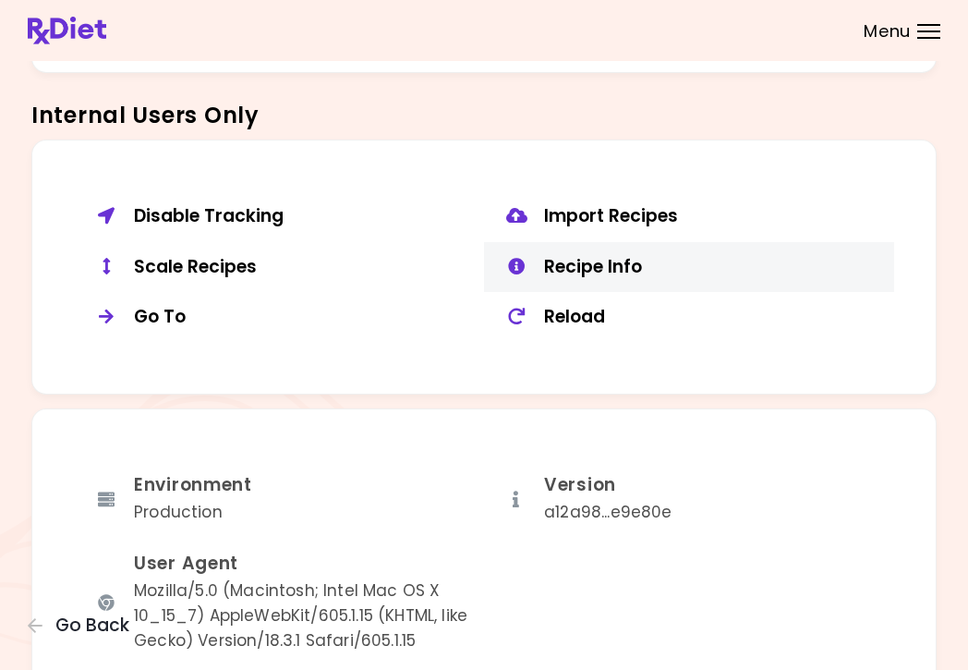
click at [562, 260] on div "Recipe Info" at bounding box center [712, 267] width 336 height 23
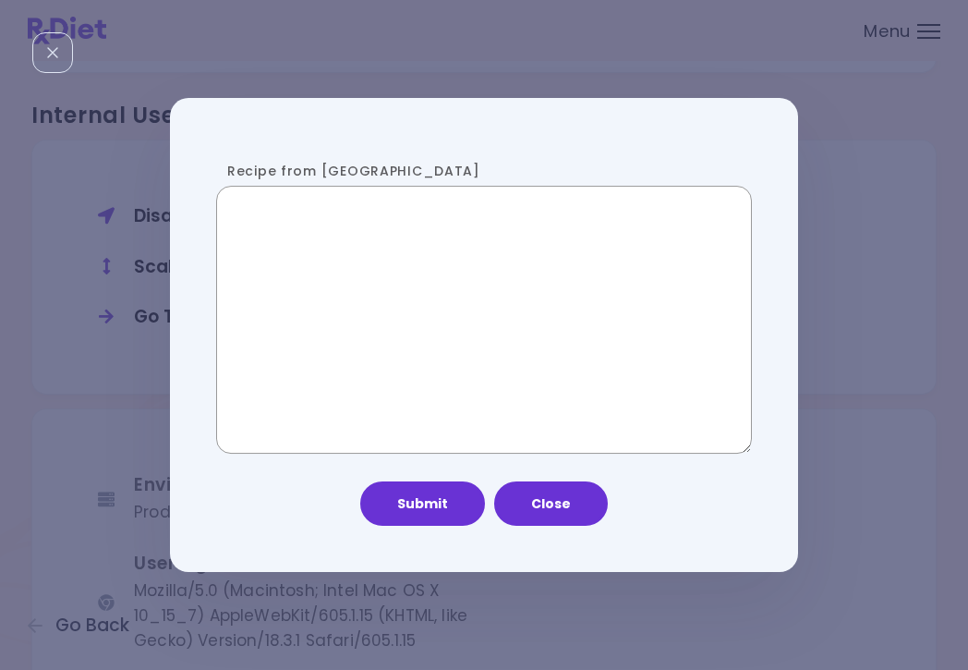
click at [405, 315] on textarea "Recipe from [GEOGRAPHIC_DATA]" at bounding box center [484, 320] width 536 height 268
paste textarea "**********"
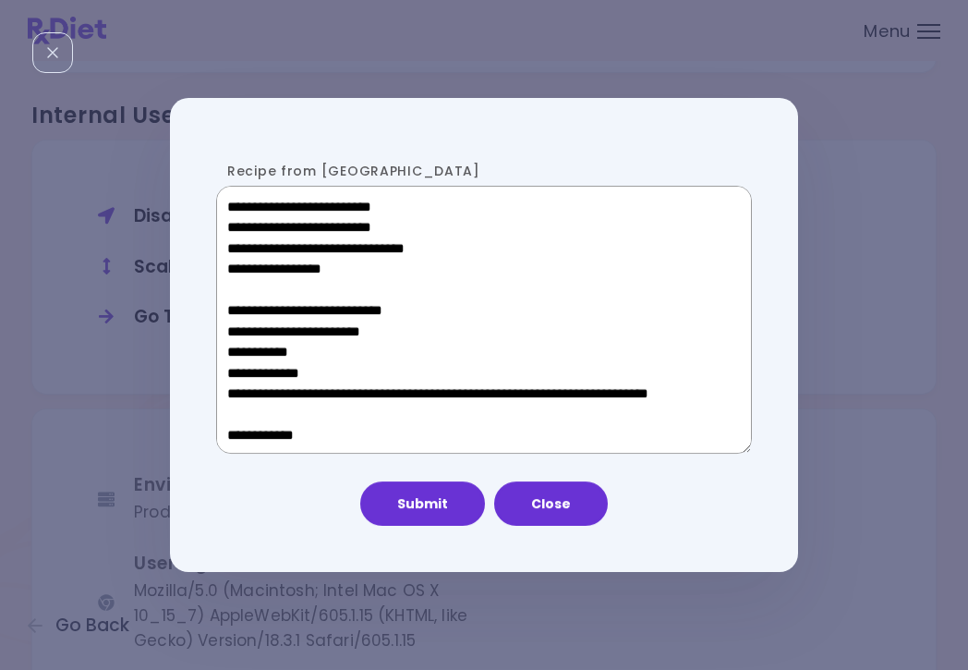
scroll to position [912, 0]
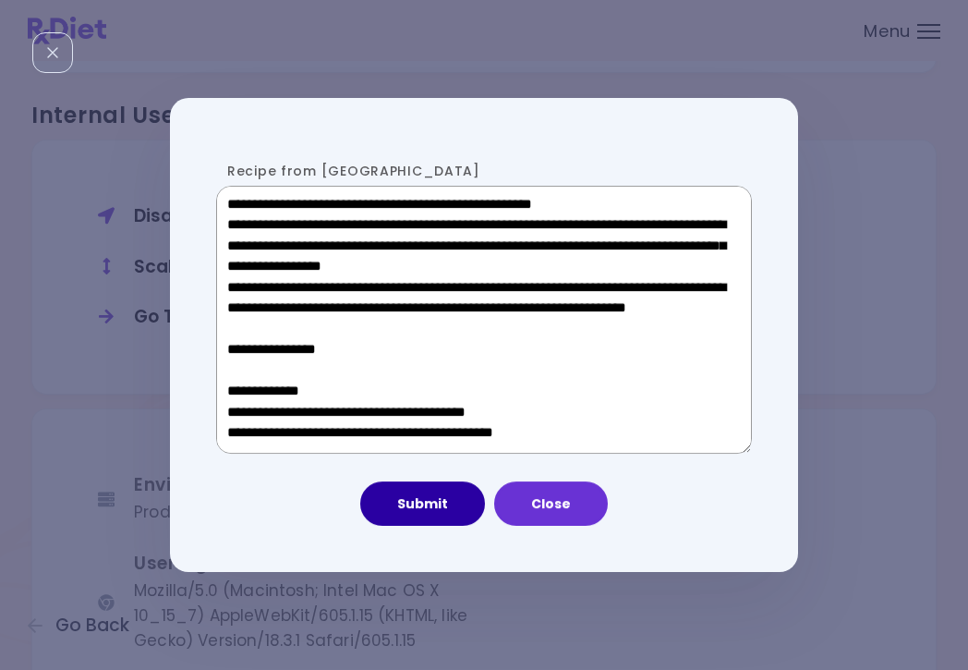
type textarea "**********"
click at [403, 513] on button "Submit" at bounding box center [422, 503] width 125 height 44
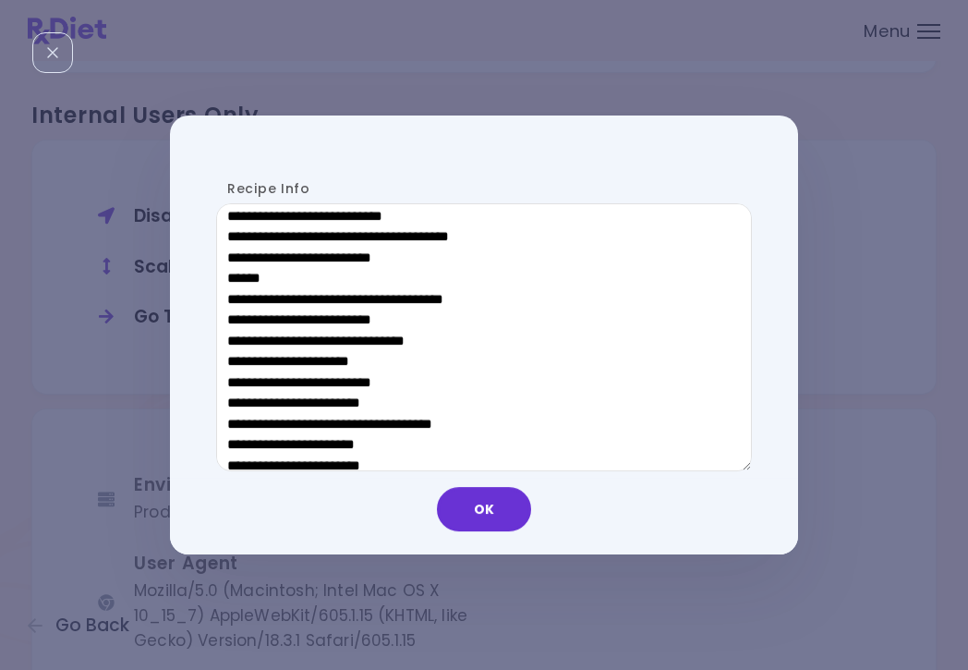
scroll to position [631, 0]
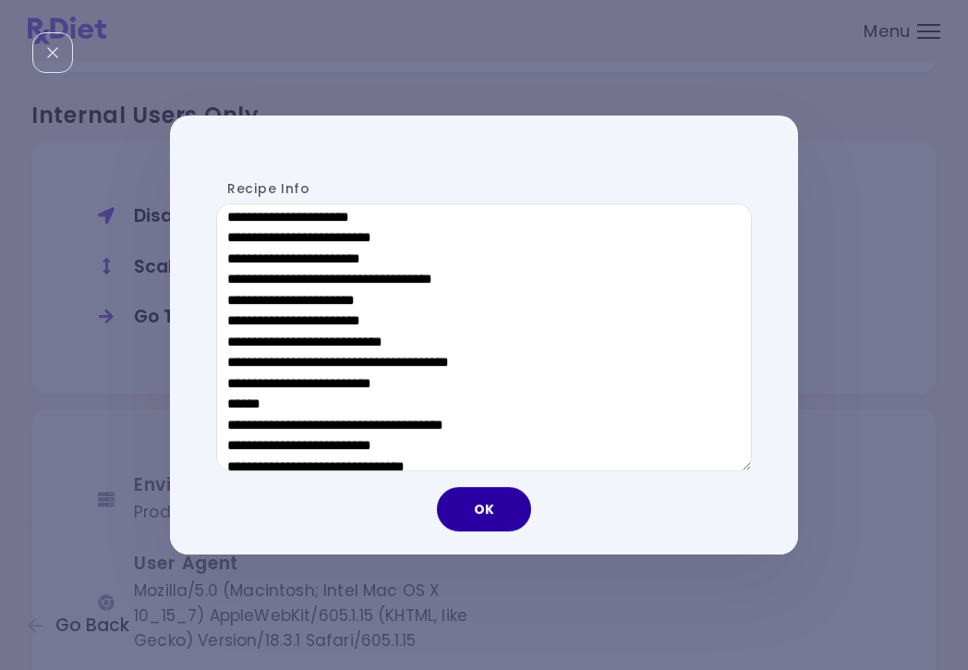
click at [488, 511] on button "OK" at bounding box center [484, 509] width 94 height 44
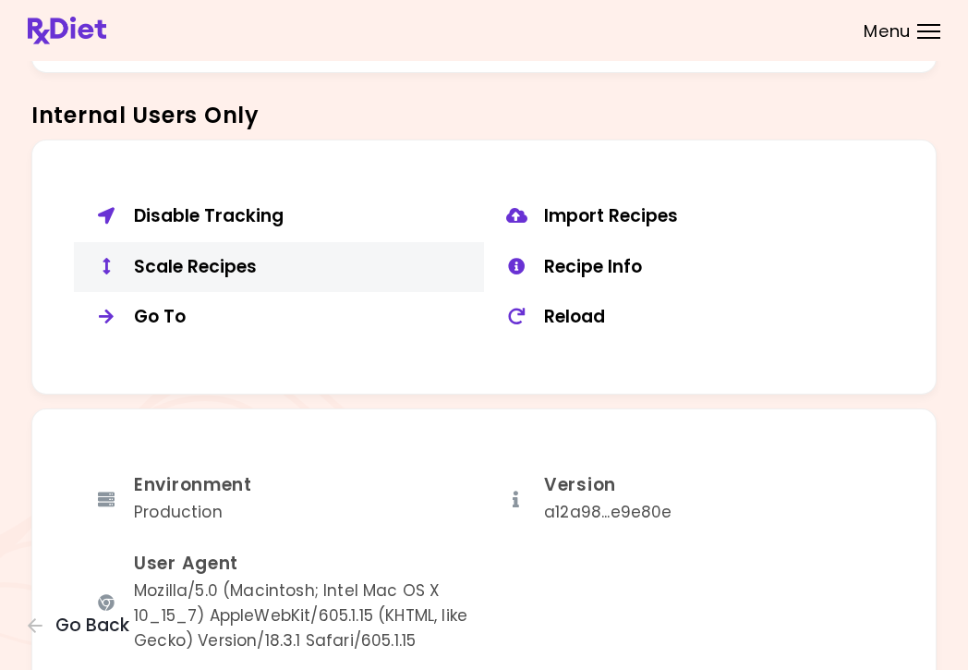
click at [216, 260] on div "Scale Recipes" at bounding box center [302, 267] width 336 height 23
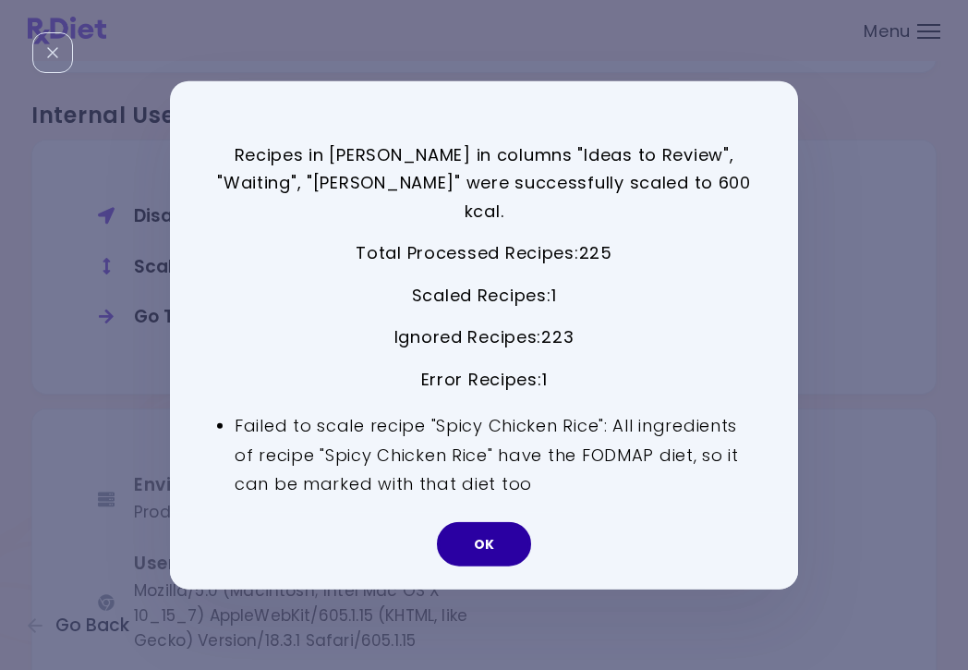
click at [483, 526] on button "OK" at bounding box center [484, 544] width 94 height 44
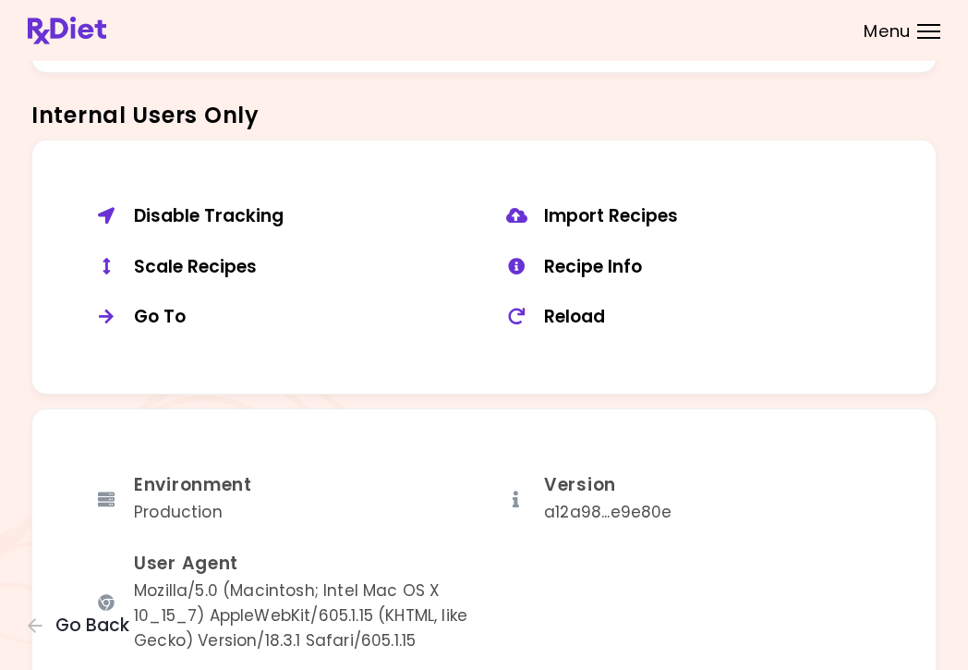
click at [483, 538] on div "User Agent Mozilla/5.0 (Macintosh; Intel Mac OS X 10_15_7) AppleWebKit/605.1.15…" at bounding box center [279, 602] width 410 height 128
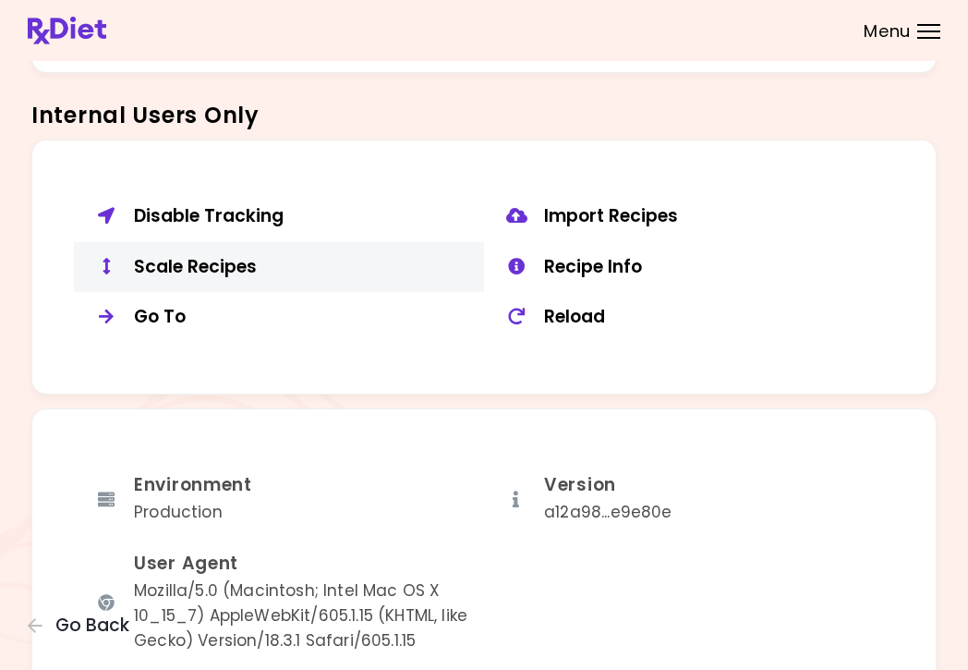
click at [195, 256] on div "Scale Recipes" at bounding box center [302, 267] width 336 height 23
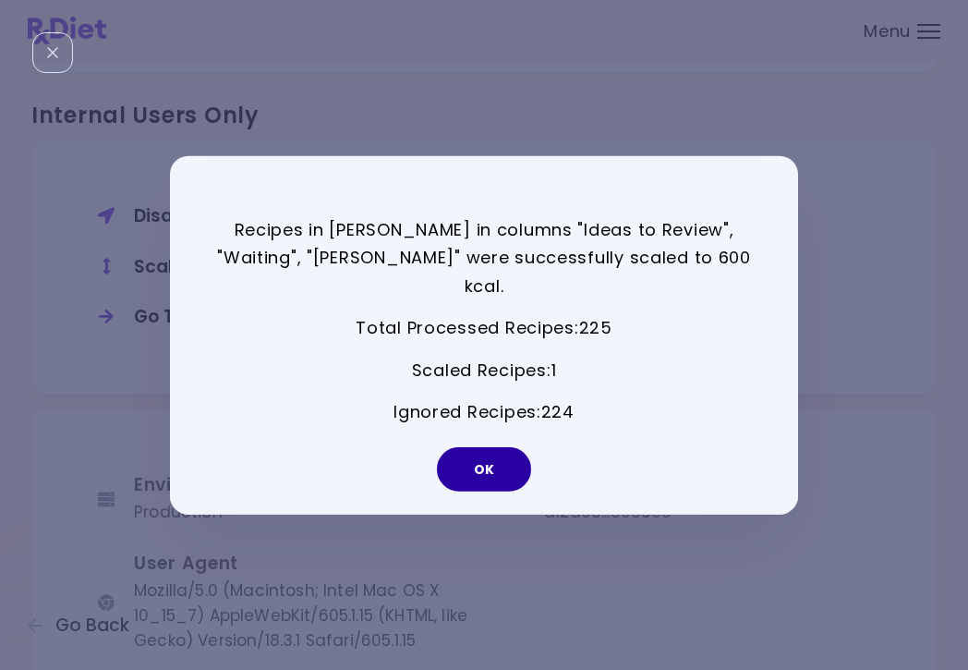
click at [473, 447] on button "OK" at bounding box center [484, 469] width 94 height 44
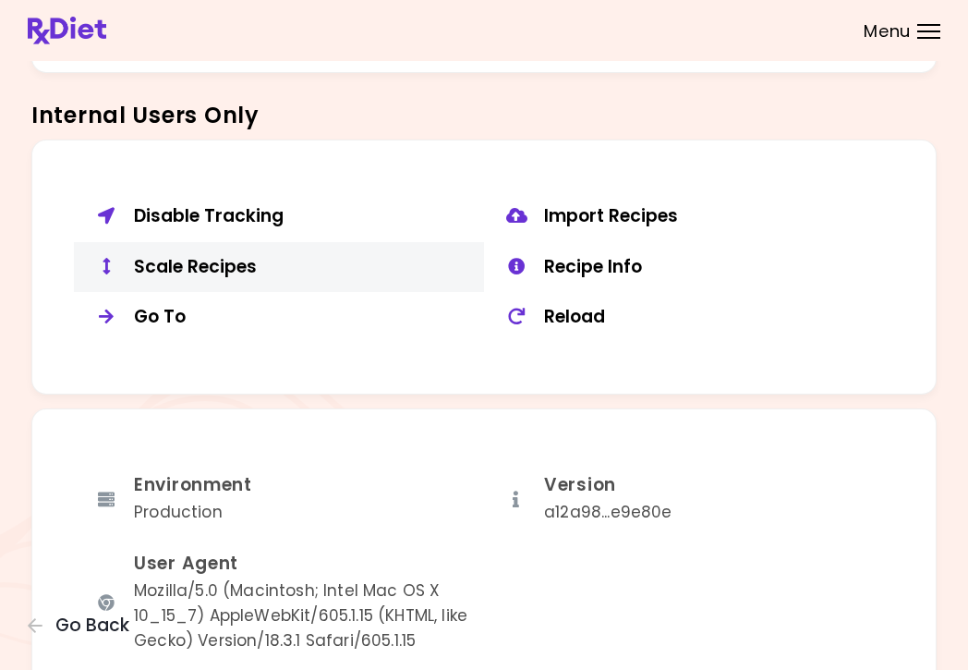
click at [202, 256] on div "Scale Recipes" at bounding box center [302, 267] width 336 height 23
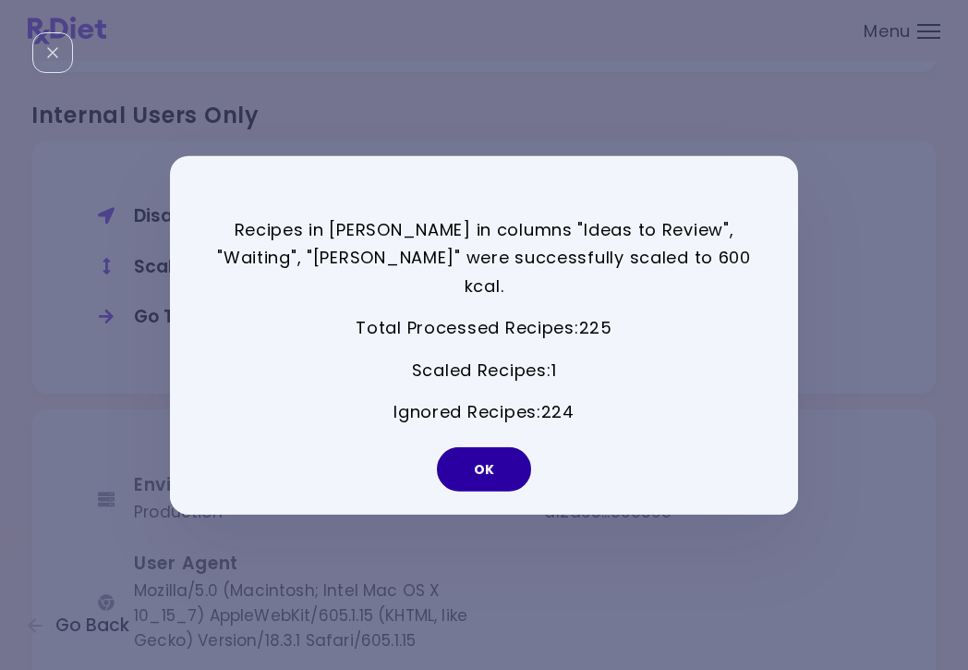
click at [490, 450] on button "OK" at bounding box center [484, 469] width 94 height 44
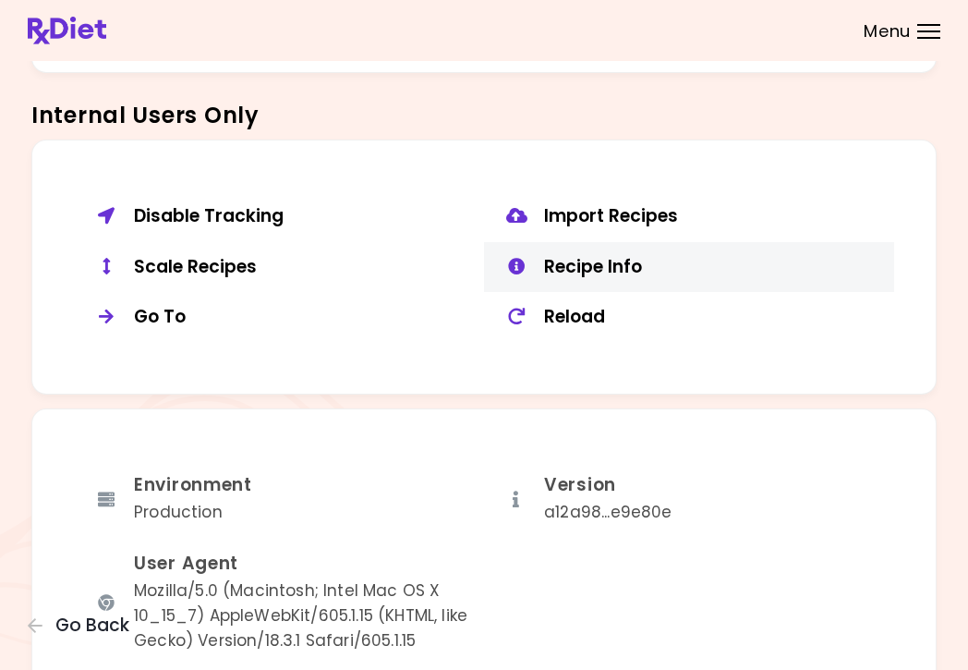
click at [637, 261] on div "Recipe Info" at bounding box center [712, 267] width 336 height 23
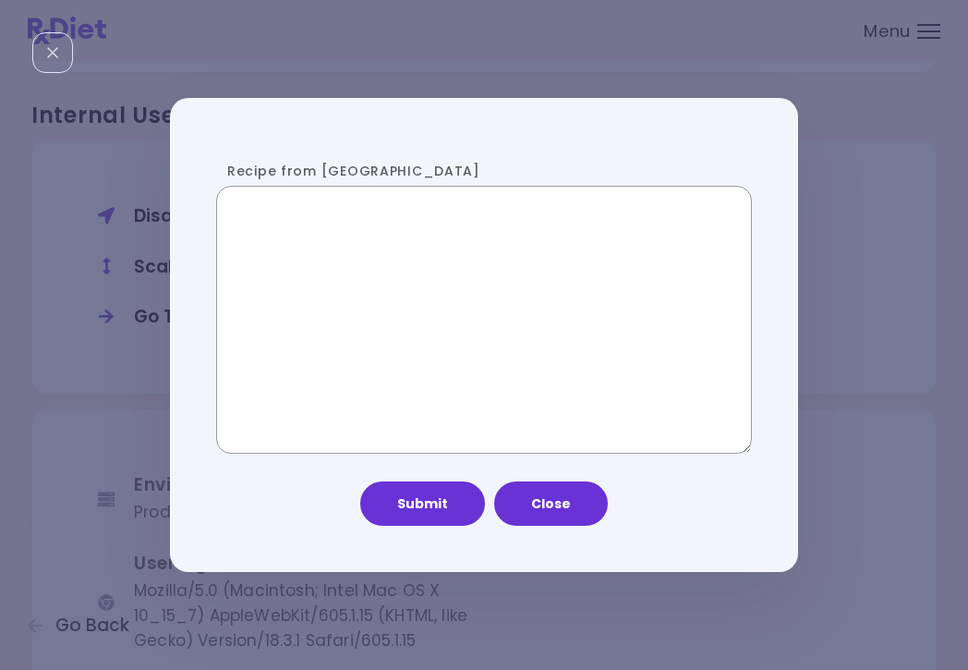
click at [394, 342] on textarea "Recipe from [GEOGRAPHIC_DATA]" at bounding box center [484, 320] width 536 height 268
paste textarea "**********"
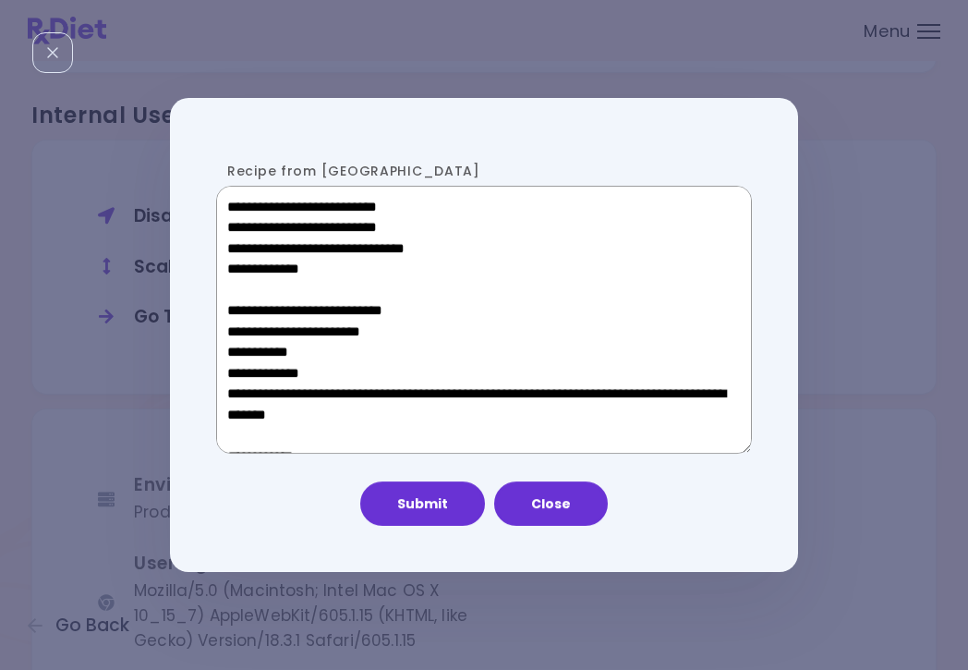
scroll to position [952, 0]
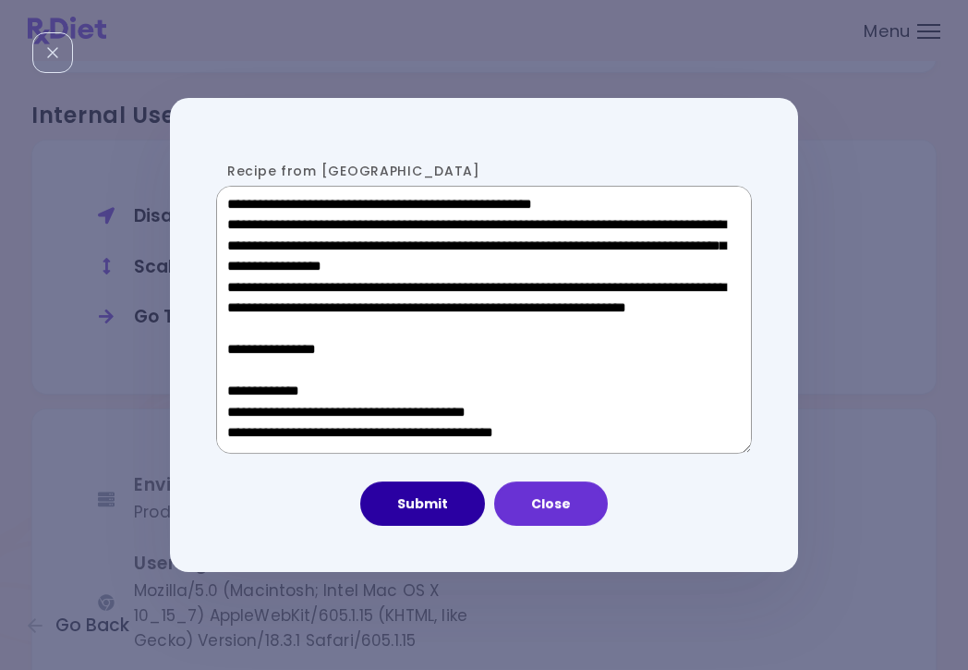
type textarea "**********"
click at [409, 492] on button "Submit" at bounding box center [422, 503] width 125 height 44
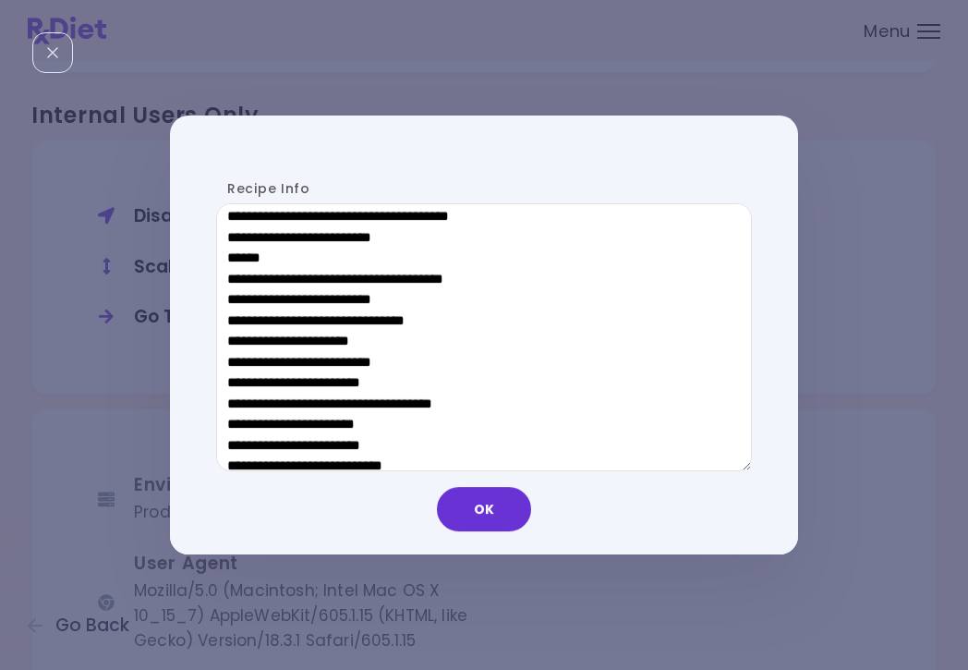
scroll to position [771, 0]
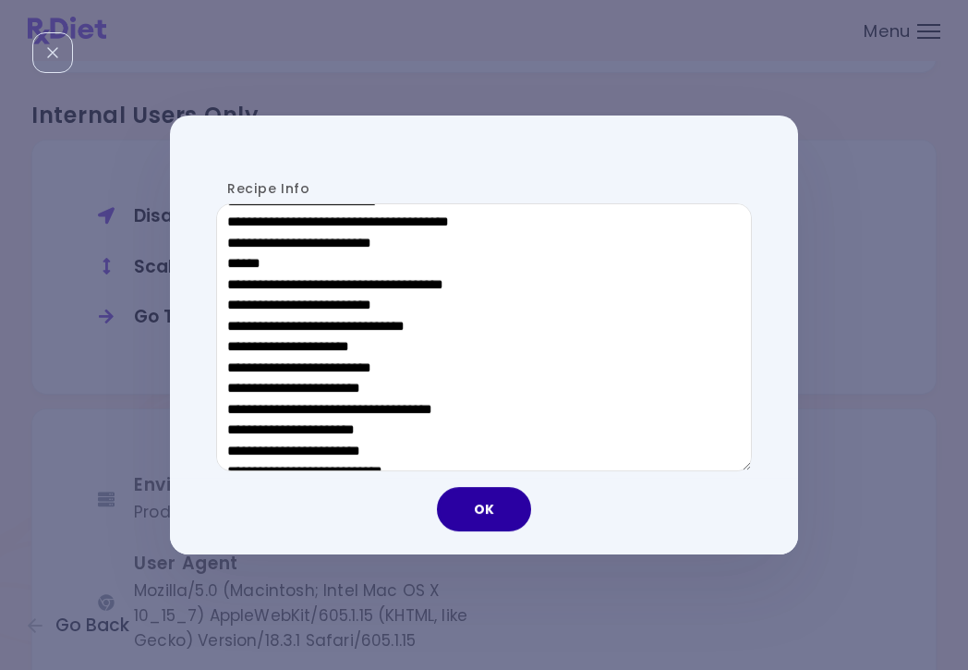
click at [490, 505] on button "OK" at bounding box center [484, 509] width 94 height 44
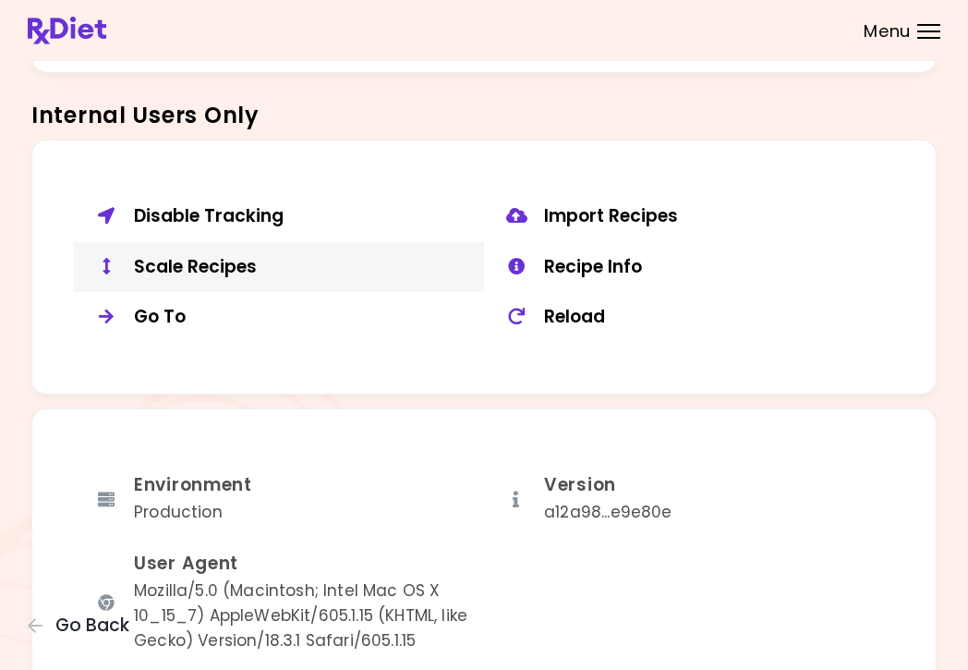
click at [240, 256] on div "Scale Recipes" at bounding box center [302, 267] width 336 height 23
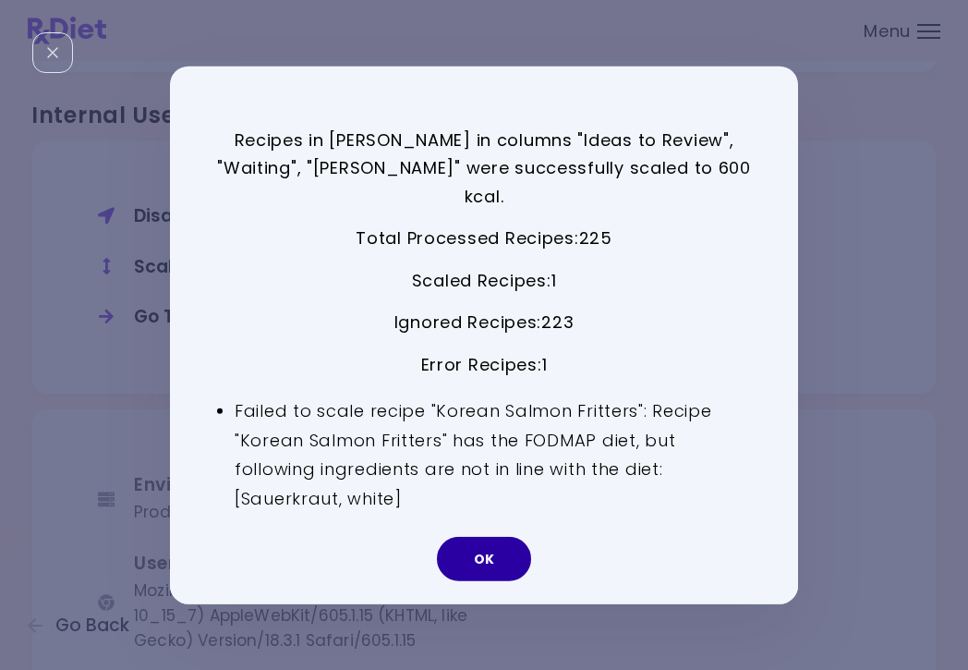
click at [491, 543] on button "OK" at bounding box center [484, 559] width 94 height 44
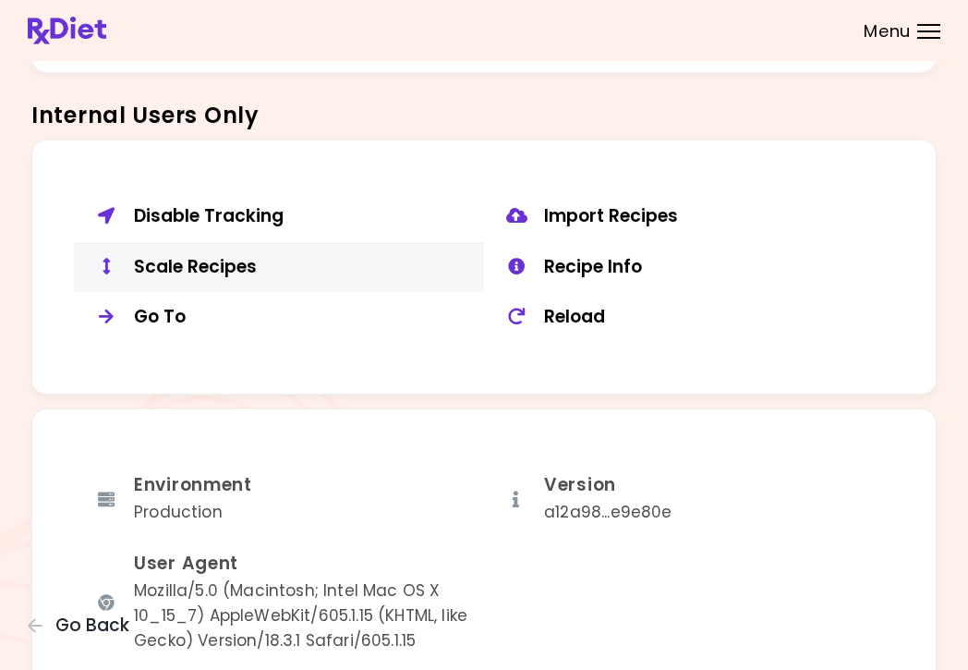
click at [183, 256] on div "Scale Recipes" at bounding box center [302, 267] width 336 height 23
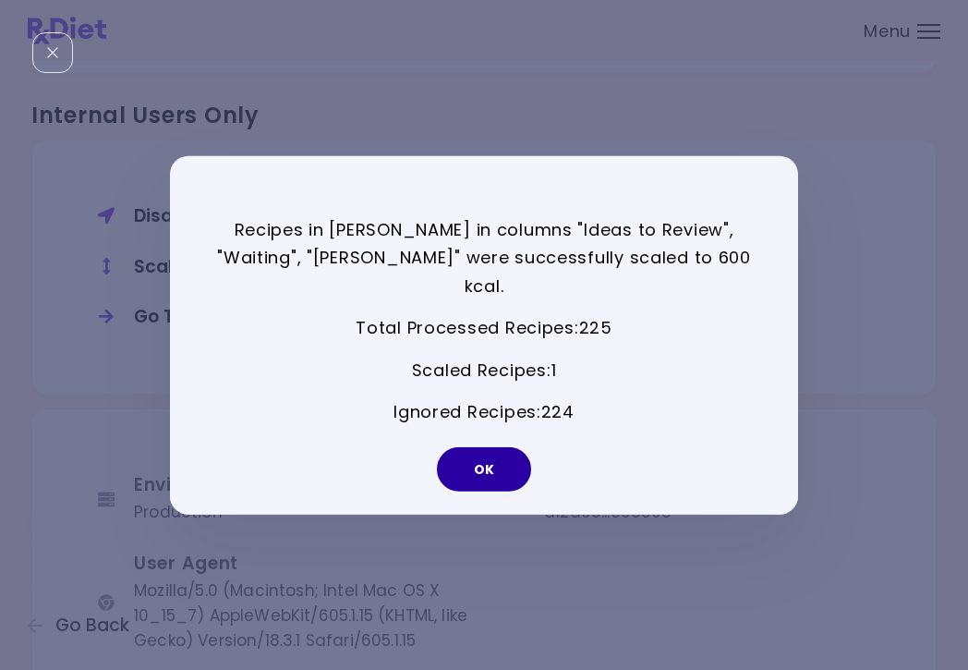
click at [491, 458] on button "OK" at bounding box center [484, 469] width 94 height 44
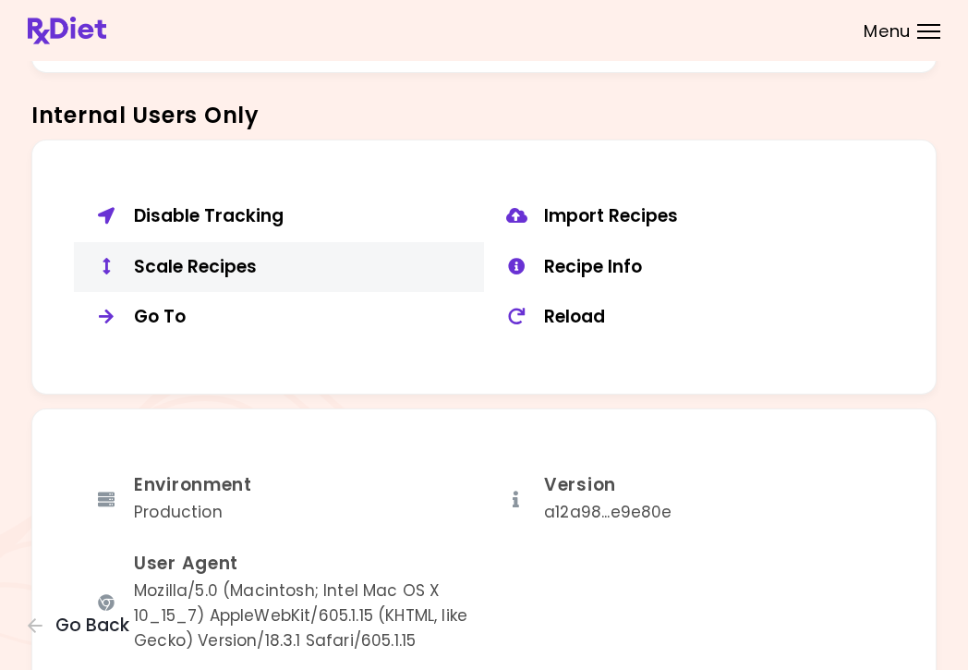
click at [237, 259] on div "Scale Recipes" at bounding box center [302, 267] width 336 height 23
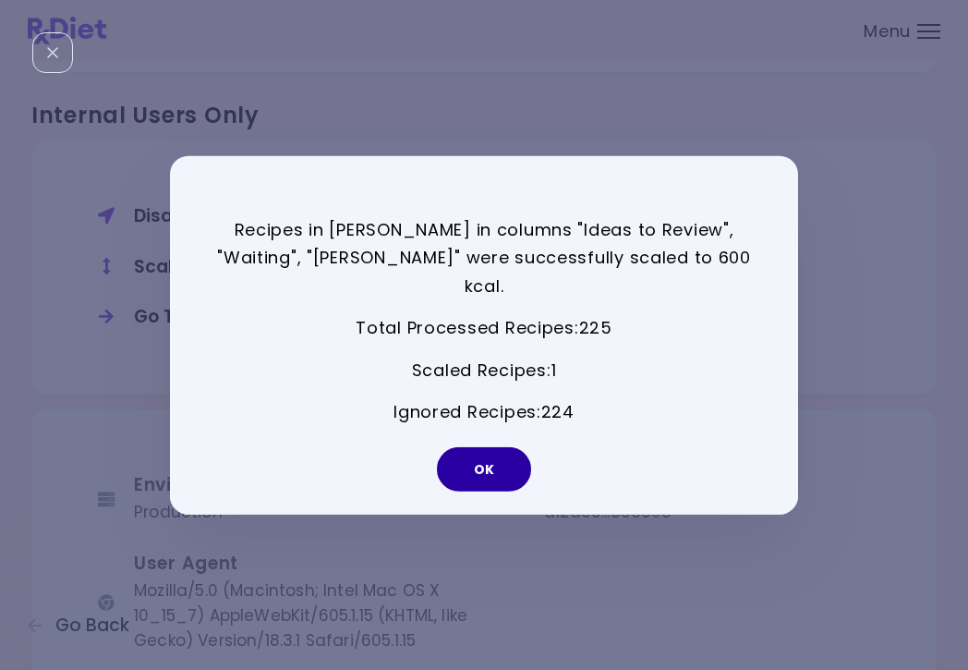
click at [507, 448] on button "OK" at bounding box center [484, 469] width 94 height 44
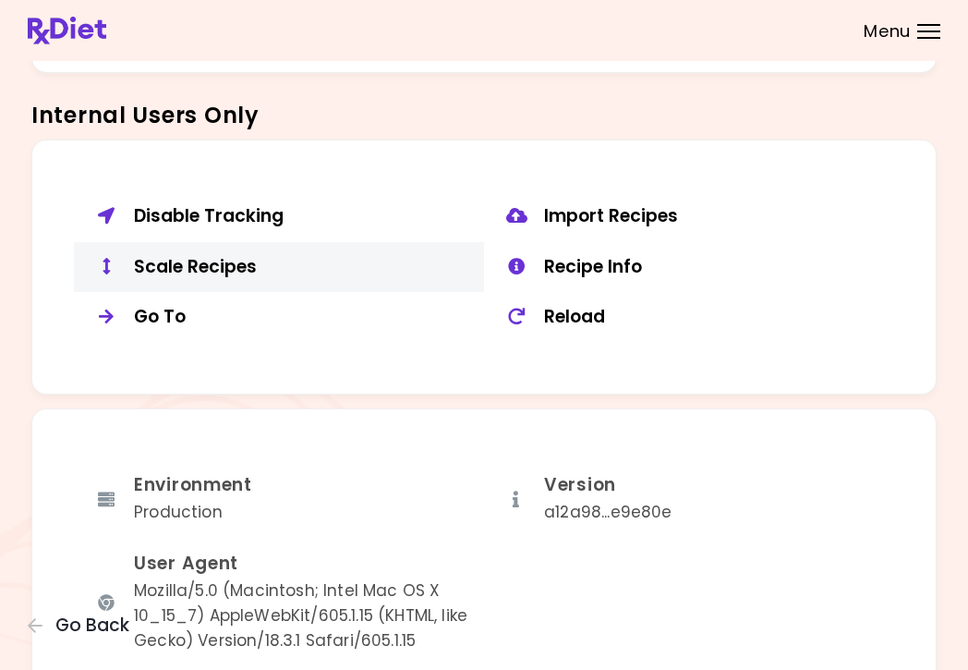
click at [224, 256] on div "Scale Recipes" at bounding box center [302, 267] width 336 height 23
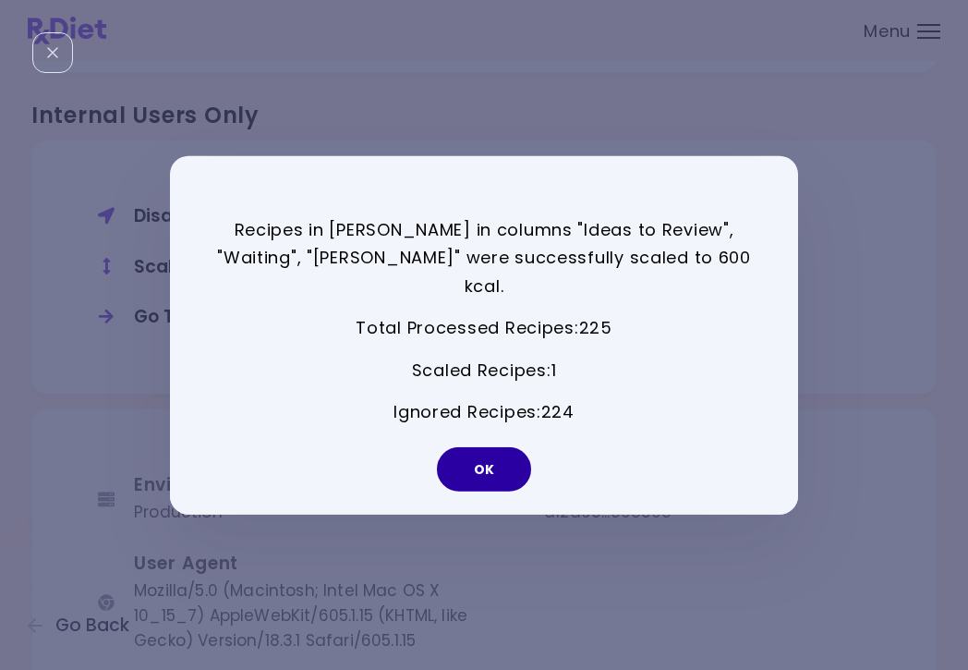
click at [486, 455] on button "OK" at bounding box center [484, 469] width 94 height 44
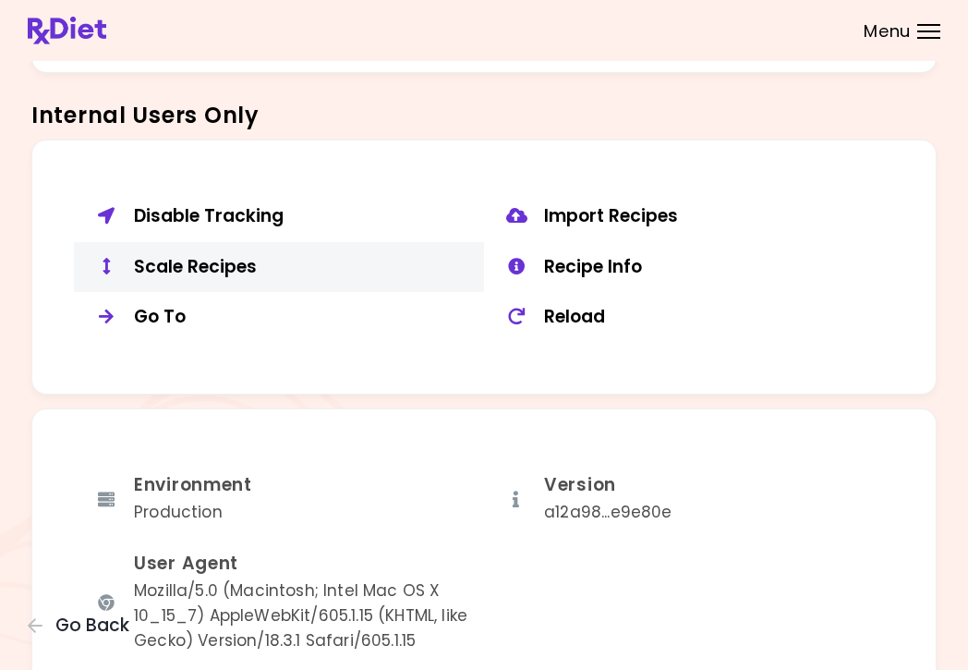
click at [171, 256] on div "Scale Recipes" at bounding box center [302, 267] width 336 height 23
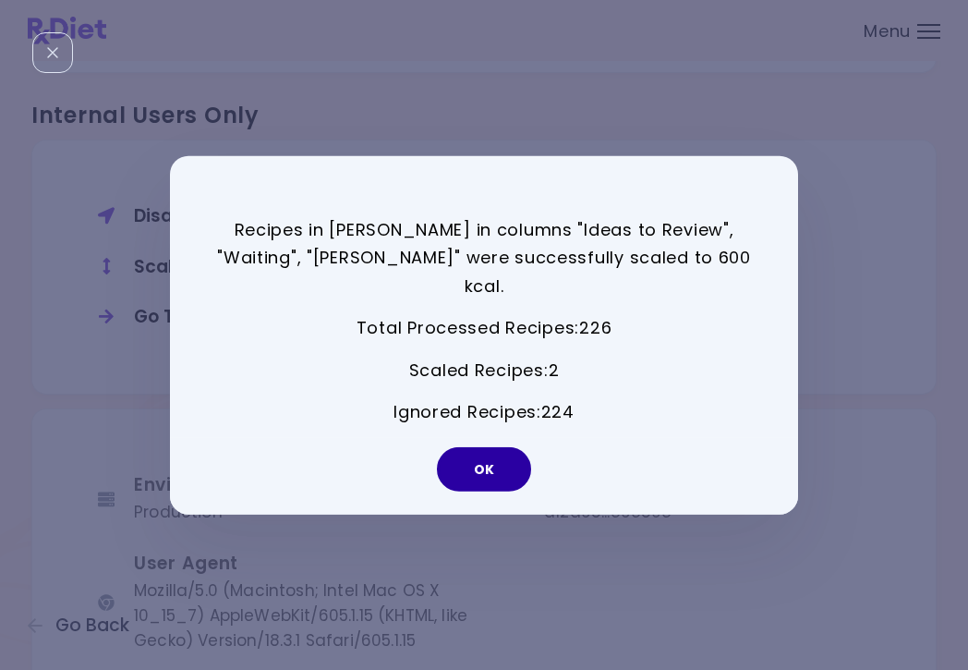
click at [489, 447] on button "OK" at bounding box center [484, 469] width 94 height 44
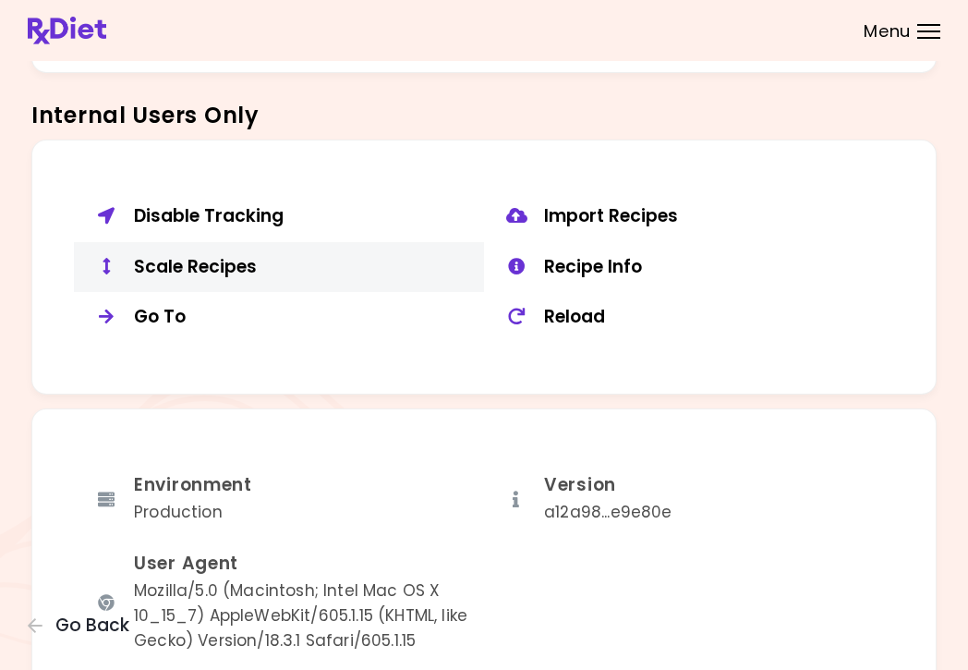
click at [279, 256] on div "Scale Recipes" at bounding box center [302, 267] width 336 height 23
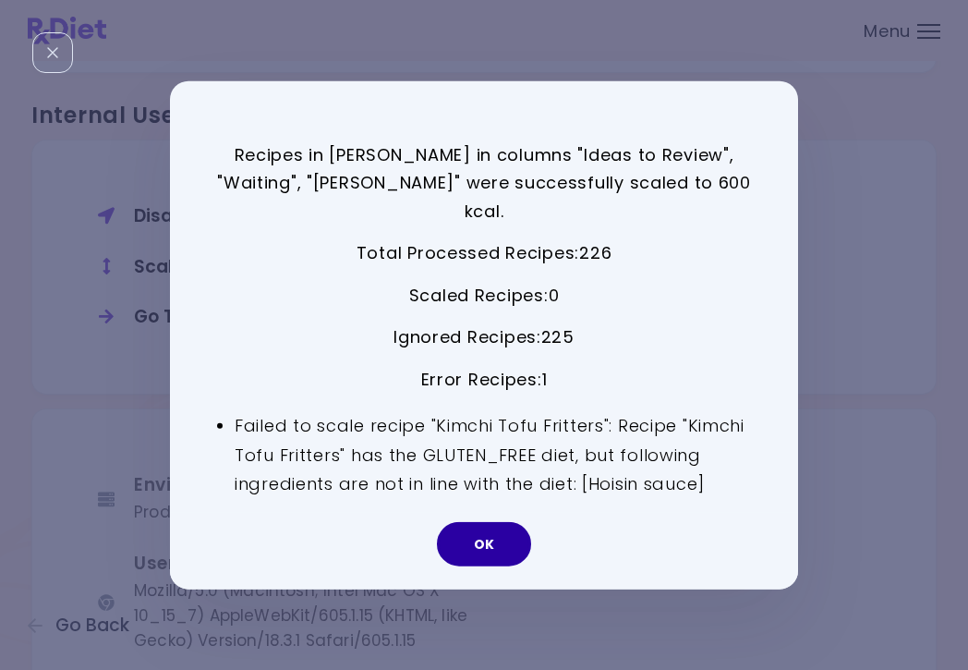
click at [475, 522] on button "OK" at bounding box center [484, 544] width 94 height 44
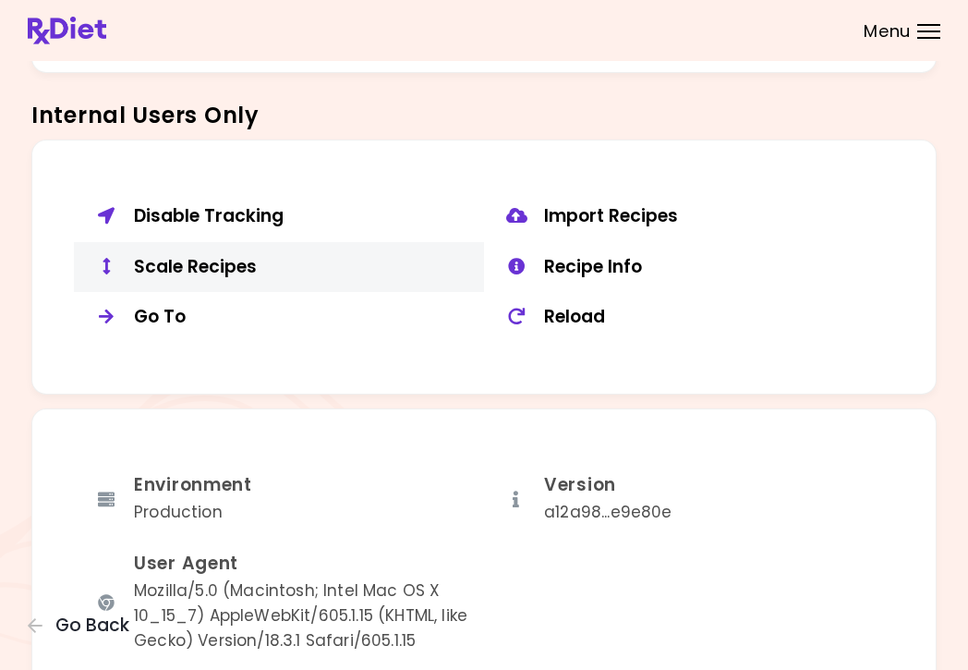
click at [240, 264] on div "Scale Recipes" at bounding box center [302, 267] width 336 height 23
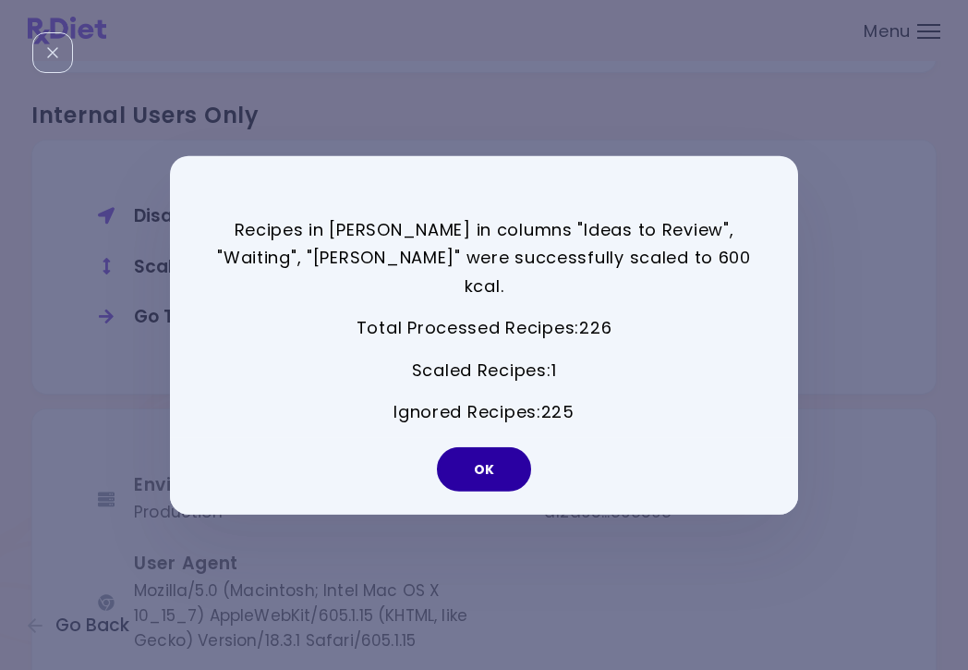
click at [508, 466] on button "OK" at bounding box center [484, 469] width 94 height 44
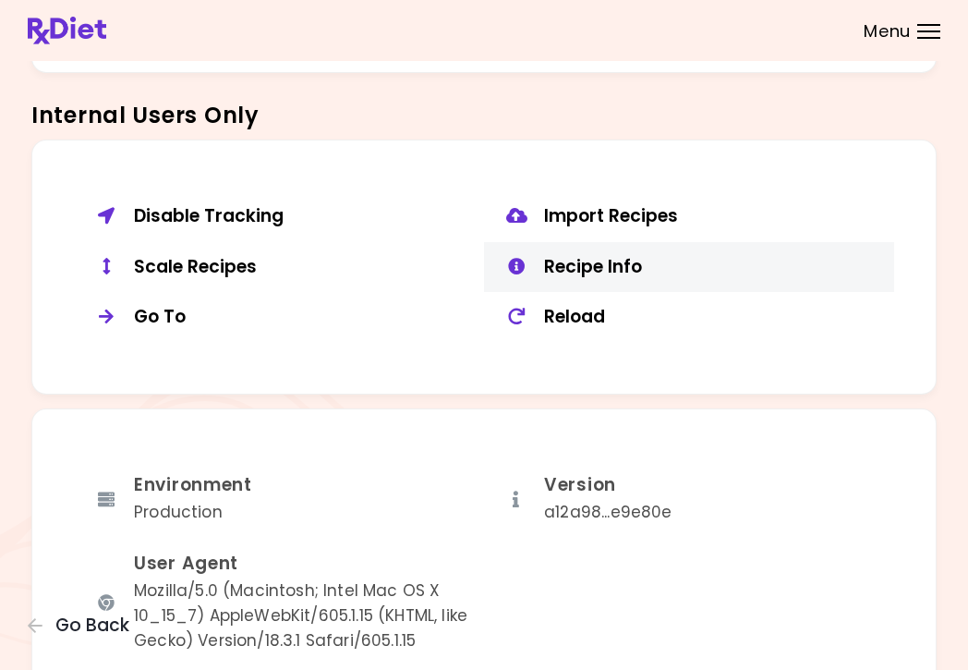
click at [551, 263] on div "Recipe Info" at bounding box center [712, 267] width 336 height 23
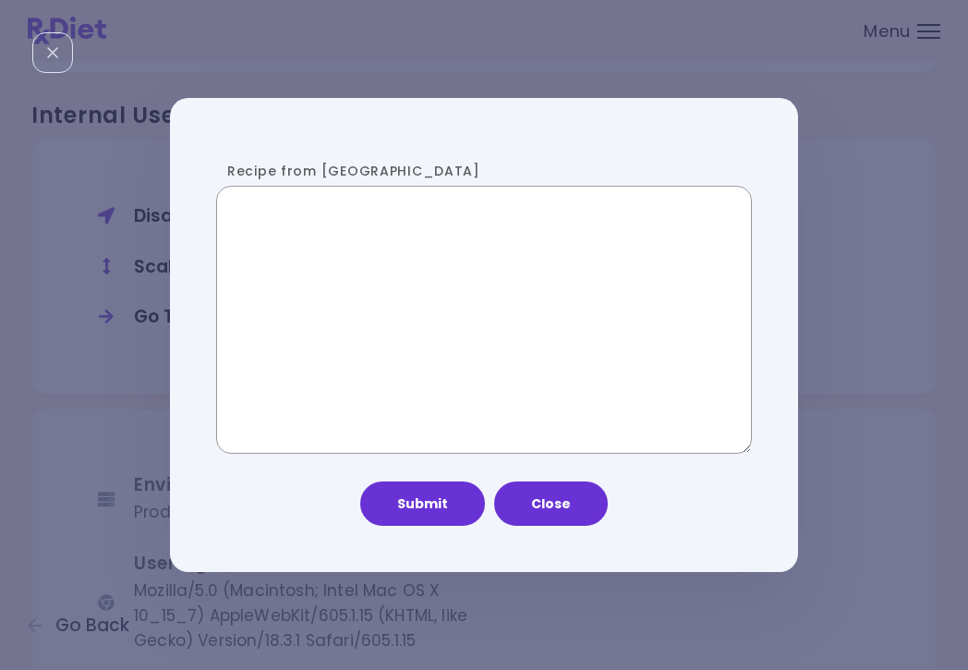
click at [317, 353] on textarea "Recipe from [GEOGRAPHIC_DATA]" at bounding box center [484, 320] width 536 height 268
paste textarea "**********"
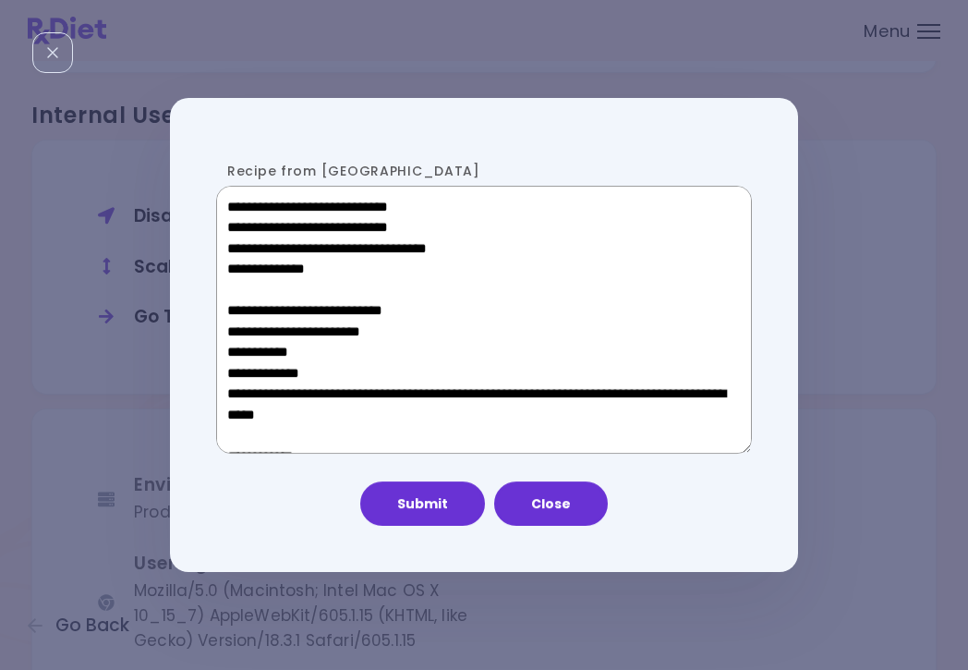
scroll to position [1013, 0]
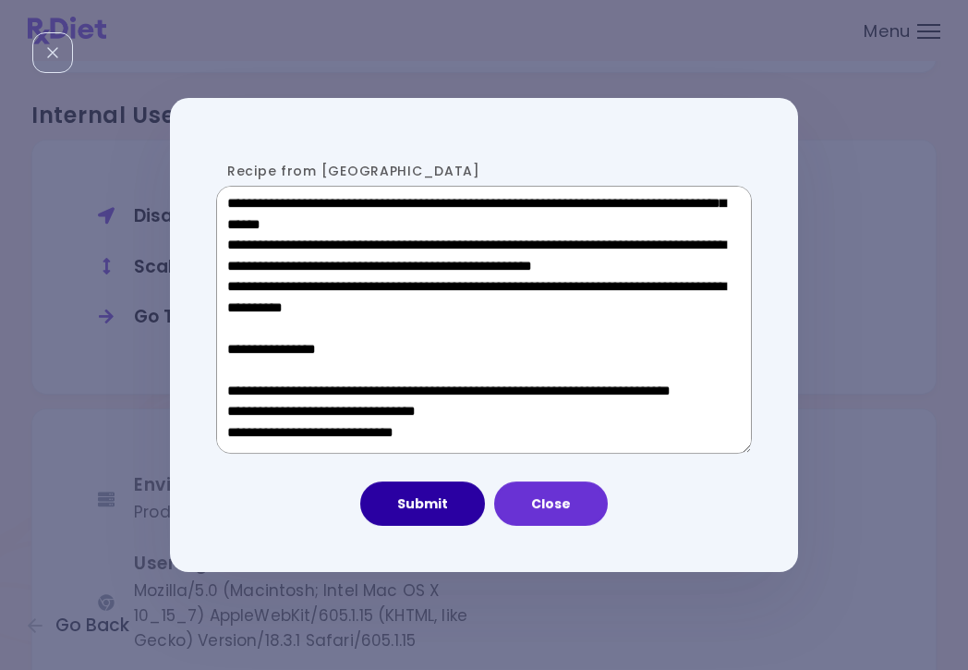
type textarea "**********"
click at [422, 504] on button "Submit" at bounding box center [422, 503] width 125 height 44
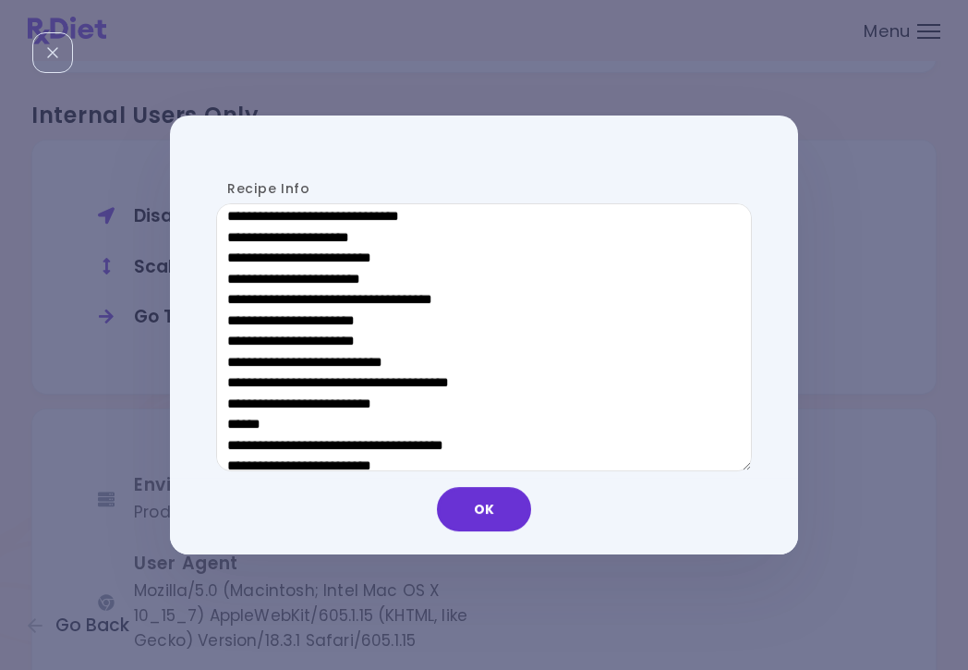
scroll to position [610, 0]
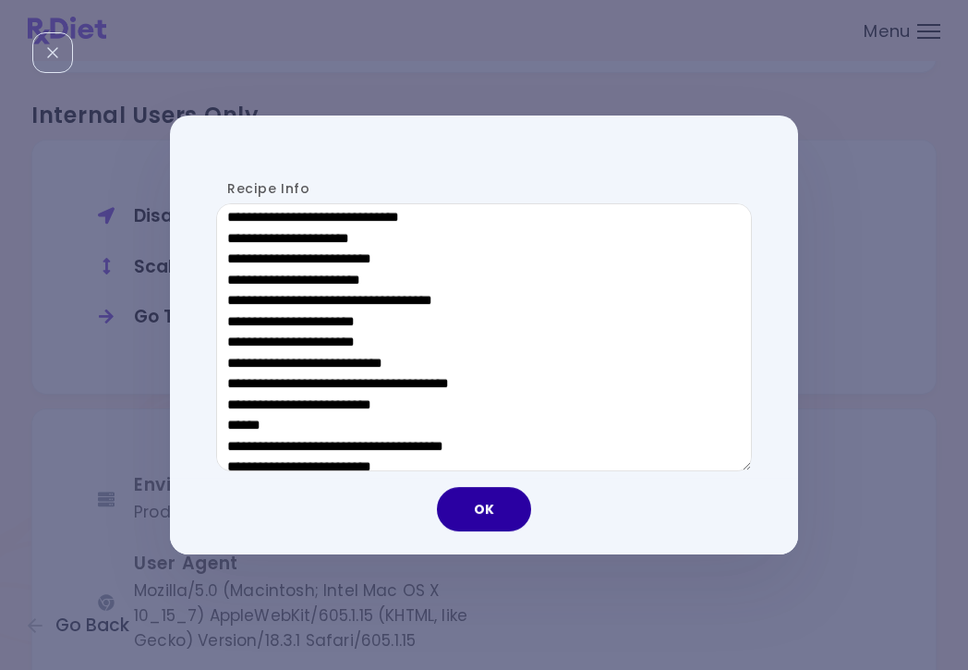
click at [510, 510] on button "OK" at bounding box center [484, 509] width 94 height 44
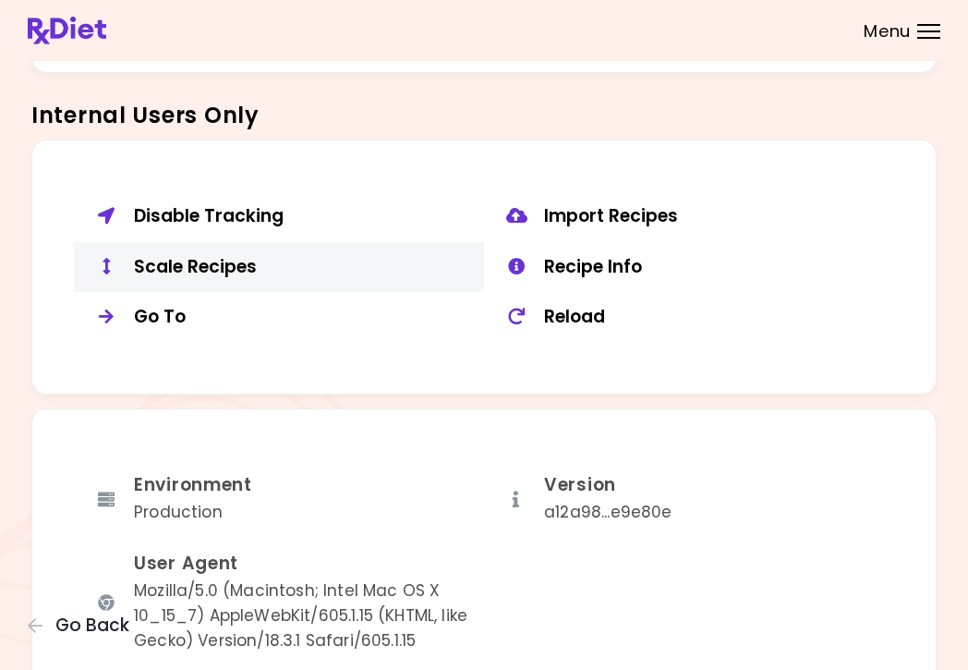
click at [203, 256] on div "Scale Recipes" at bounding box center [302, 267] width 336 height 23
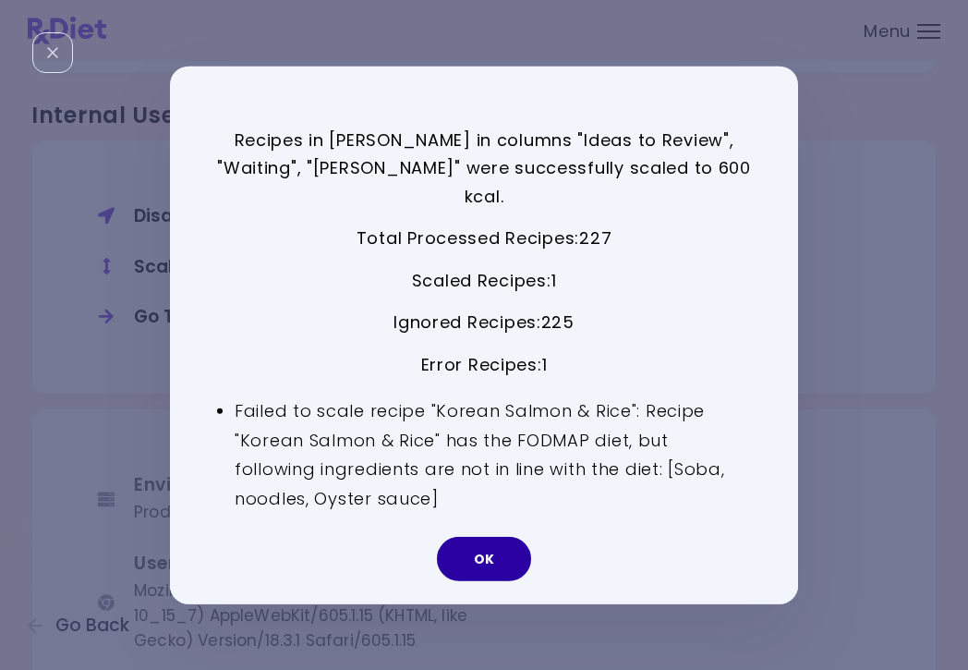
click at [474, 545] on button "OK" at bounding box center [484, 559] width 94 height 44
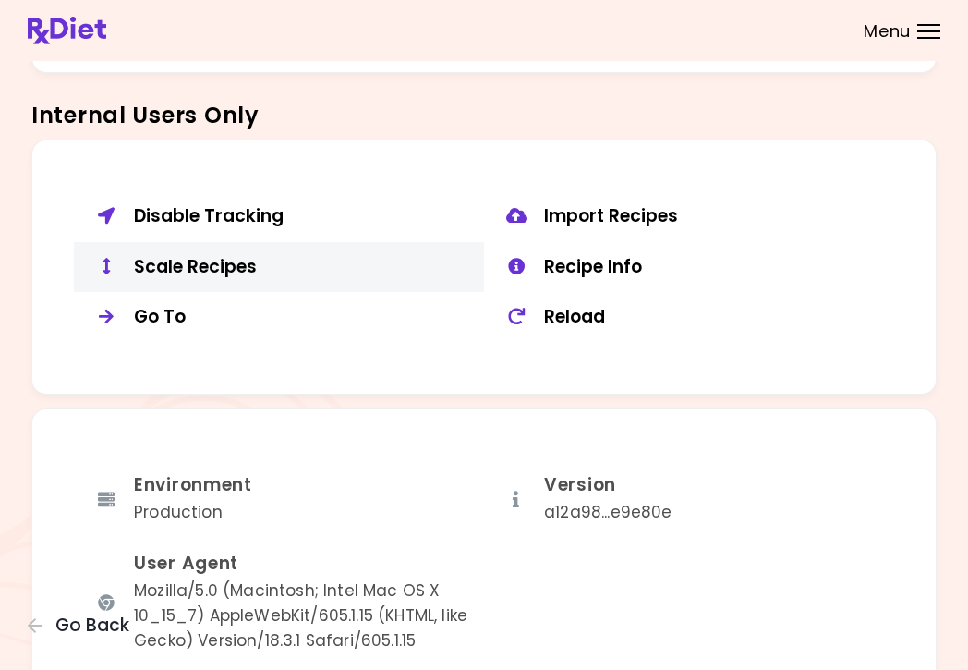
click at [187, 257] on div "Scale Recipes" at bounding box center [302, 267] width 336 height 23
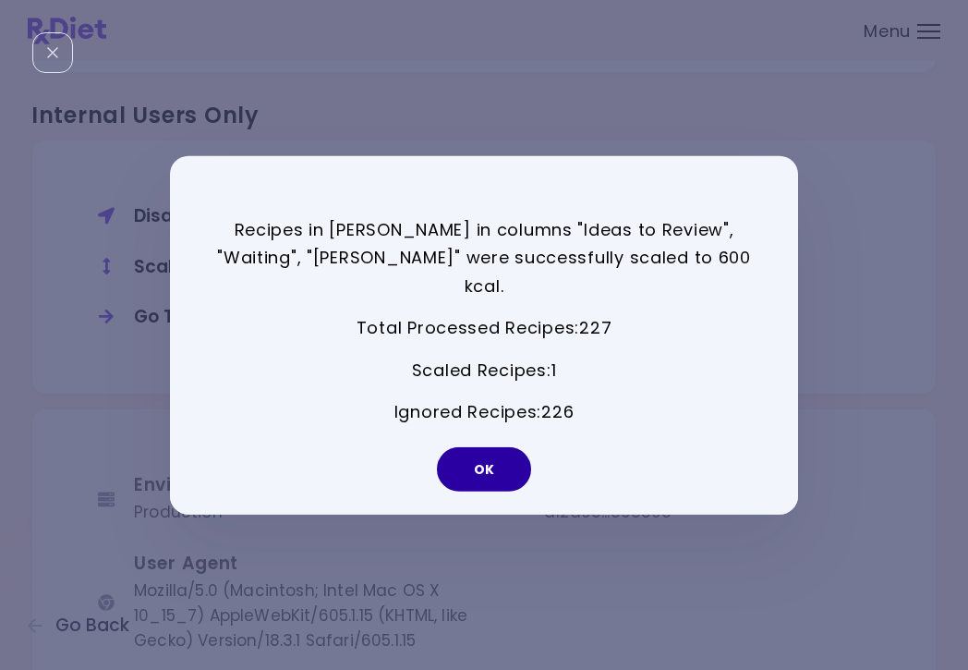
click at [522, 450] on button "OK" at bounding box center [484, 469] width 94 height 44
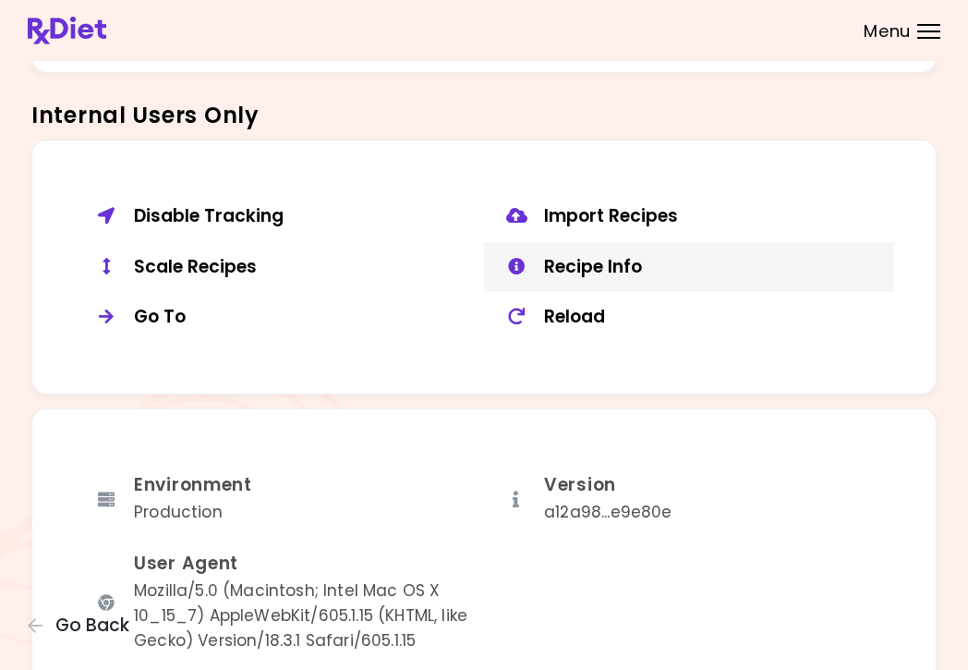
click at [592, 263] on div "Recipe Info" at bounding box center [712, 267] width 336 height 23
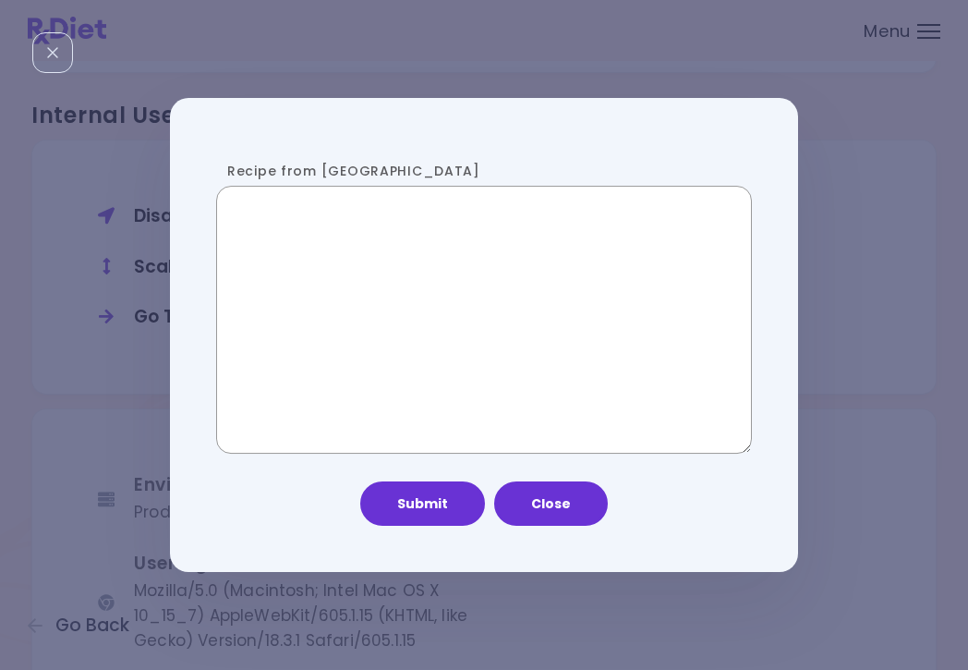
click at [381, 320] on textarea "Recipe from [GEOGRAPHIC_DATA]" at bounding box center [484, 320] width 536 height 268
paste textarea "**********"
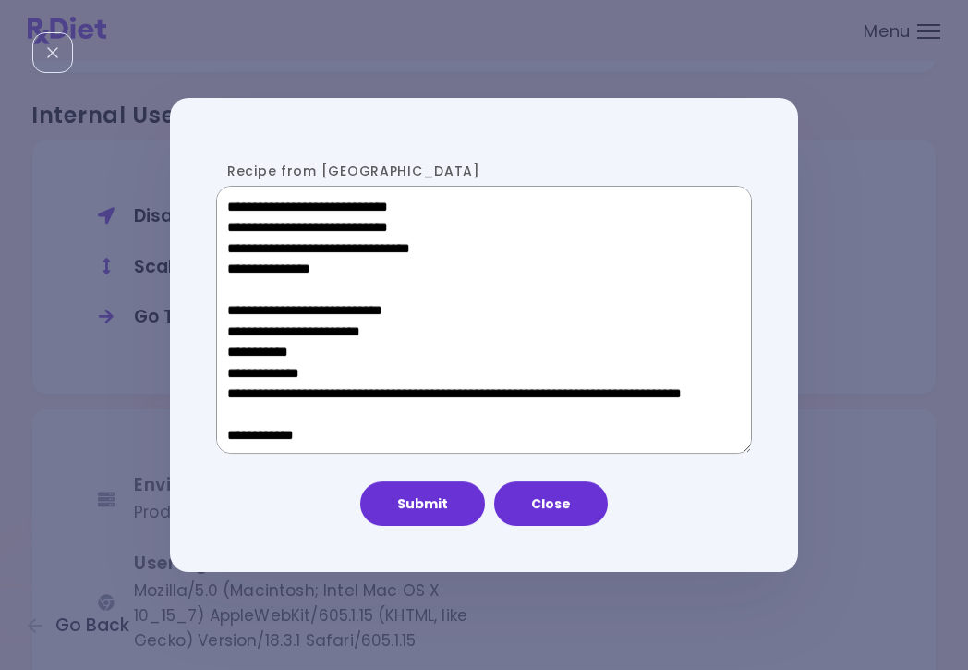
scroll to position [1115, 0]
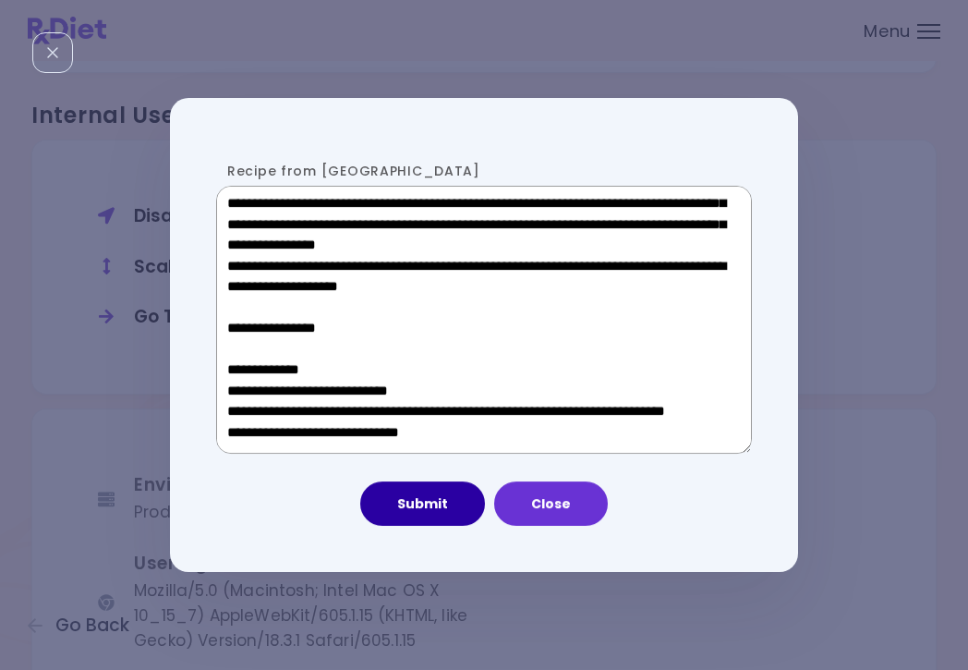
type textarea "**********"
click at [415, 512] on button "Submit" at bounding box center [422, 503] width 125 height 44
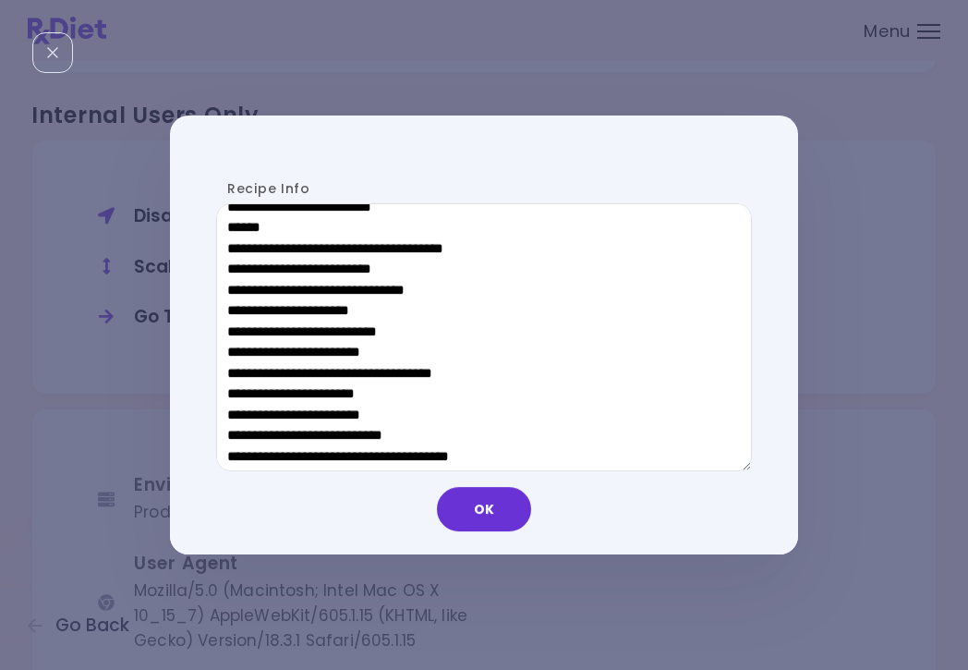
scroll to position [853, 0]
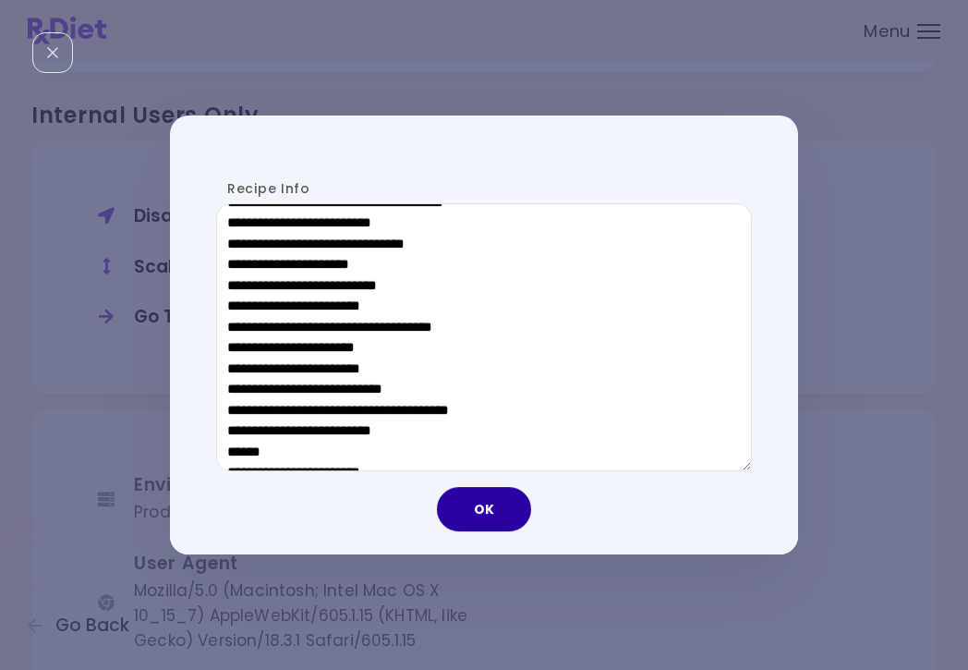
click at [514, 526] on button "OK" at bounding box center [484, 509] width 94 height 44
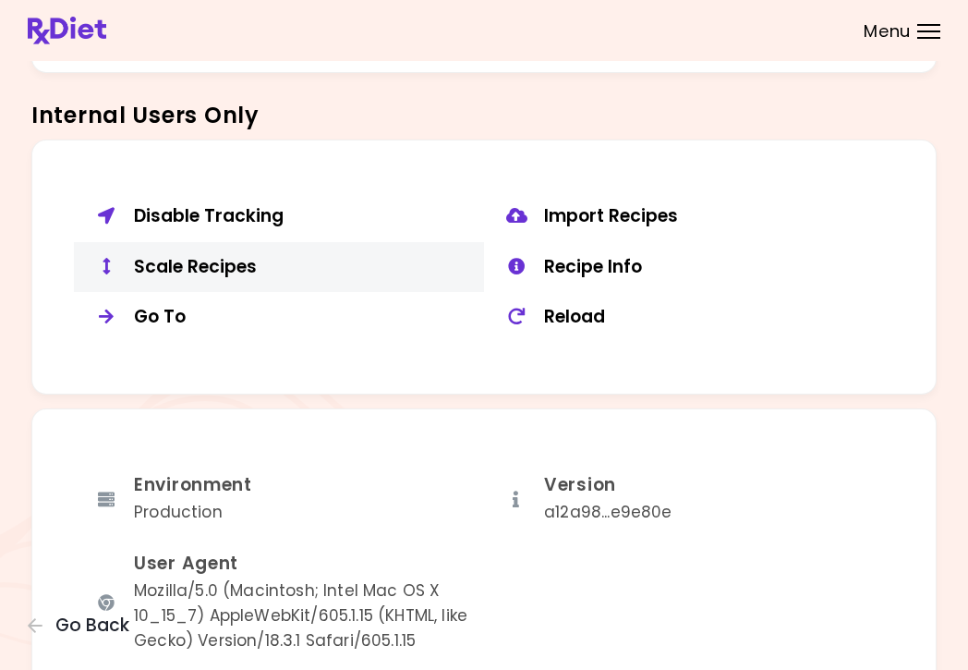
click at [190, 256] on div "Scale Recipes" at bounding box center [302, 267] width 336 height 23
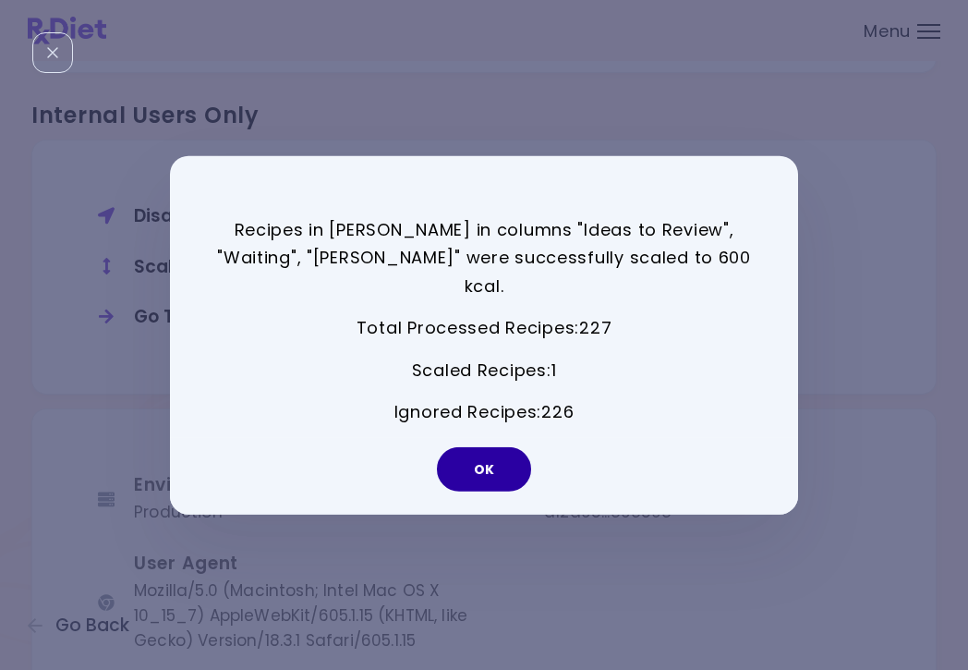
click at [493, 453] on button "OK" at bounding box center [484, 469] width 94 height 44
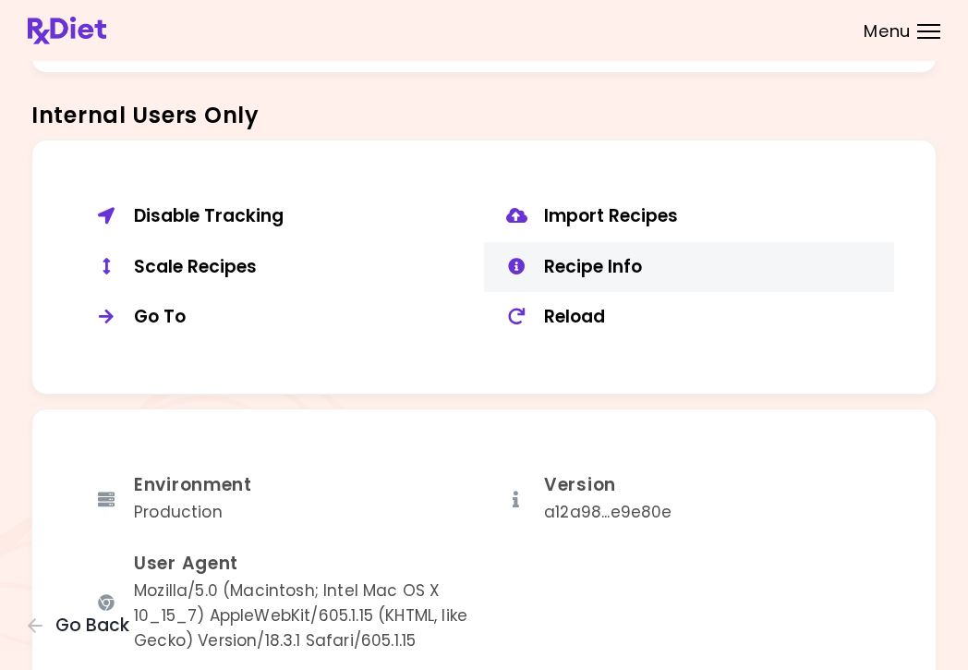
click at [577, 268] on button "Recipe Info" at bounding box center [689, 267] width 410 height 51
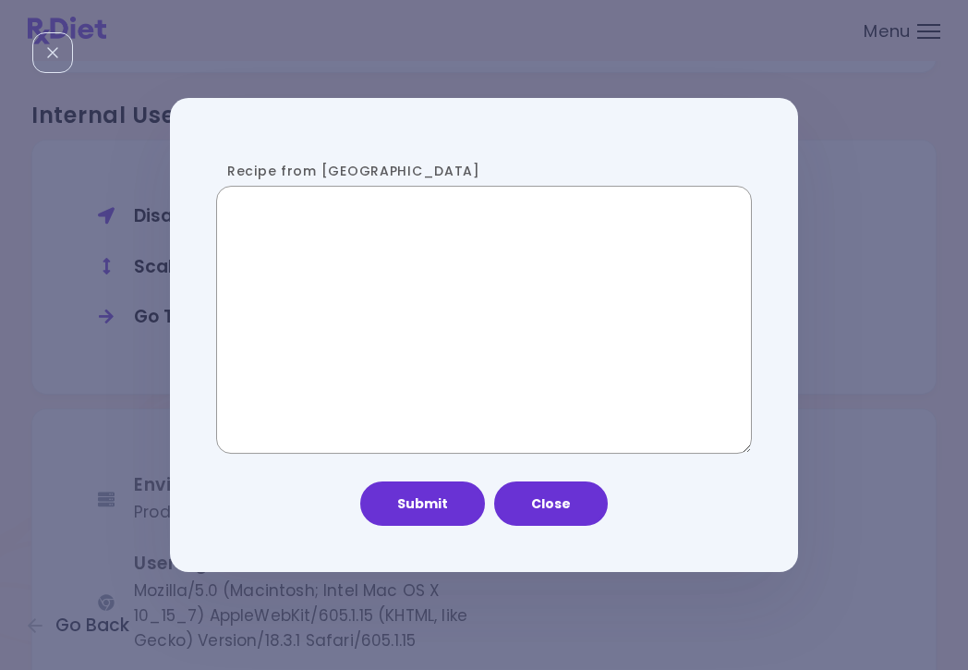
click at [416, 297] on textarea "Recipe from [GEOGRAPHIC_DATA]" at bounding box center [484, 320] width 536 height 268
paste textarea "**********"
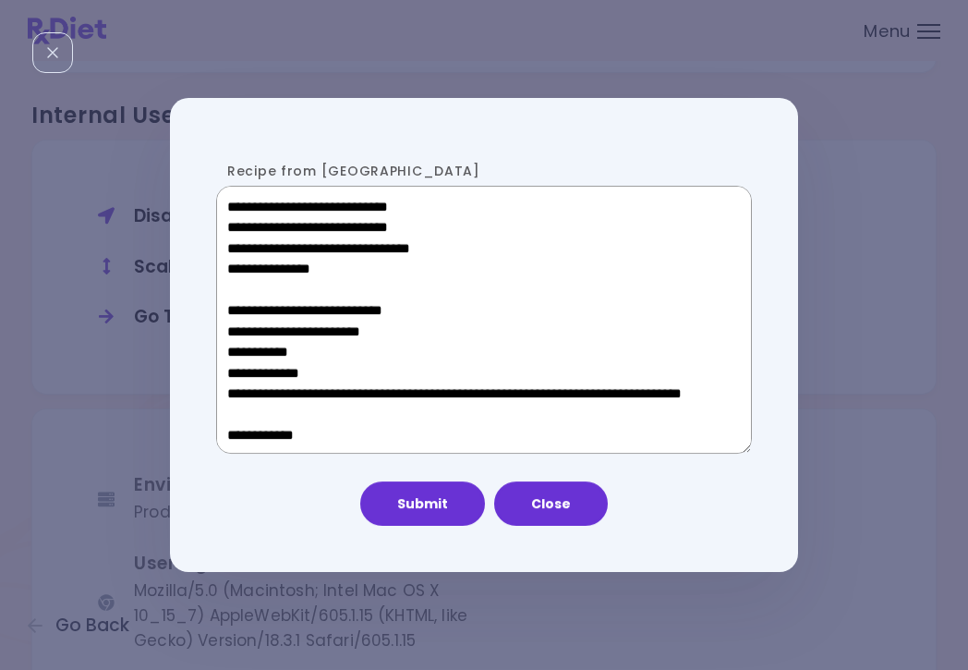
scroll to position [1095, 0]
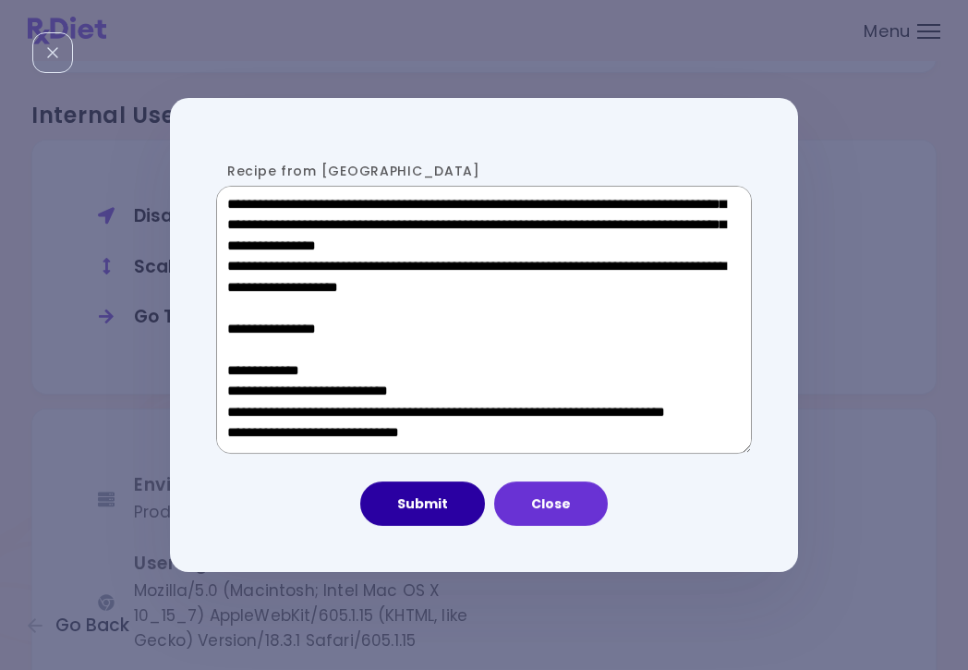
type textarea "**********"
click at [401, 490] on button "Submit" at bounding box center [422, 503] width 125 height 44
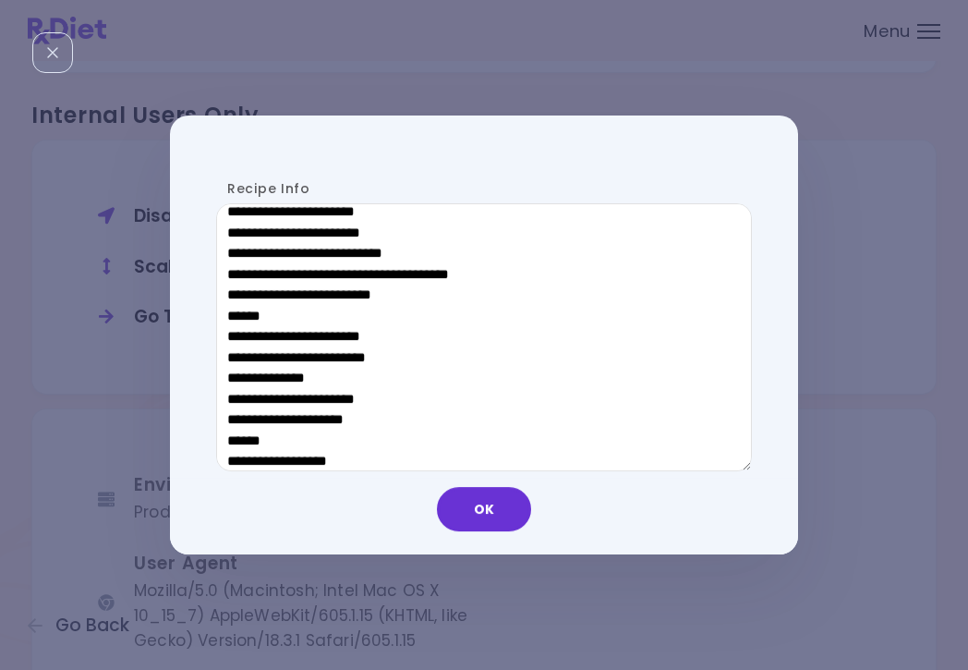
scroll to position [991, 0]
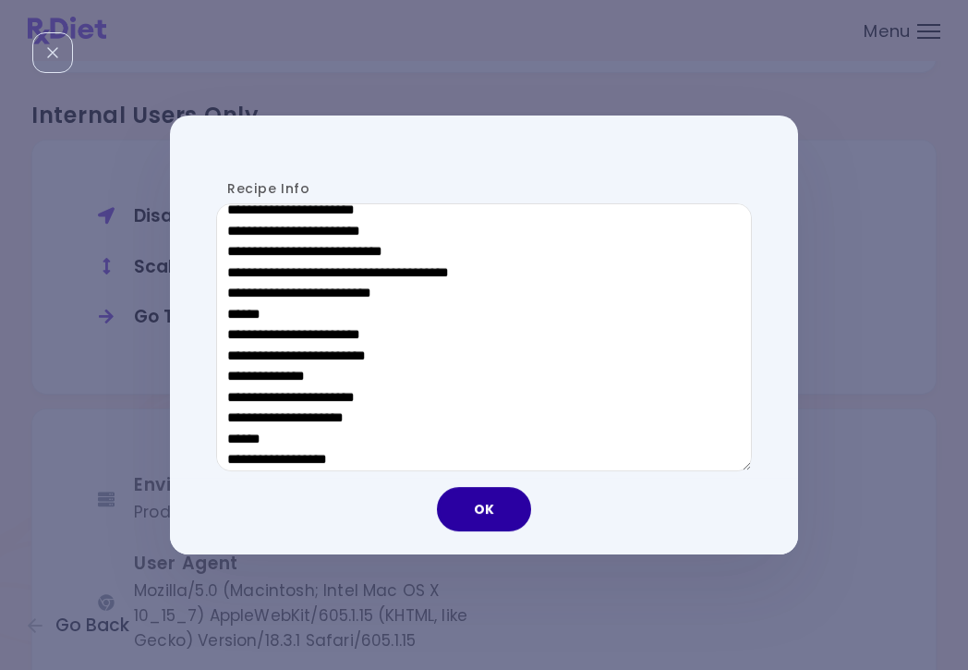
click at [493, 509] on button "OK" at bounding box center [484, 509] width 94 height 44
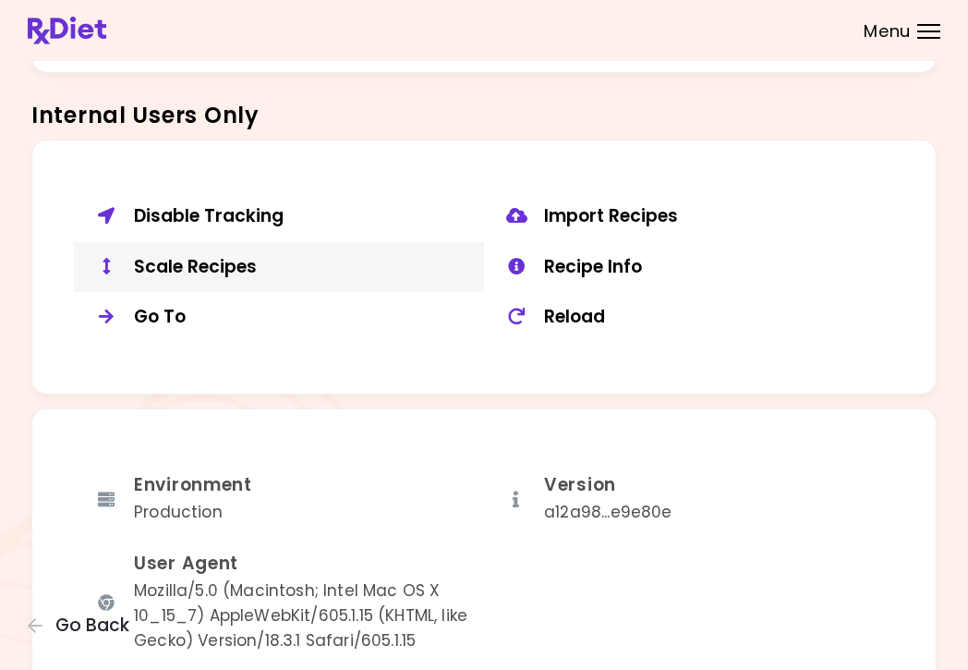
click at [210, 263] on div "Scale Recipes" at bounding box center [302, 267] width 336 height 23
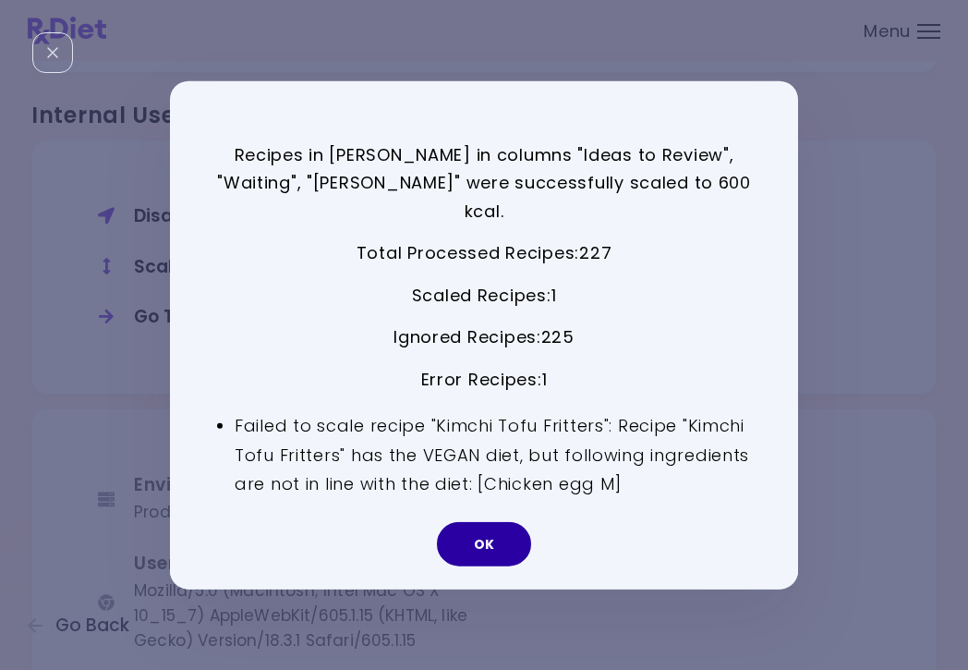
click at [492, 522] on button "OK" at bounding box center [484, 544] width 94 height 44
